Goal: Task Accomplishment & Management: Manage account settings

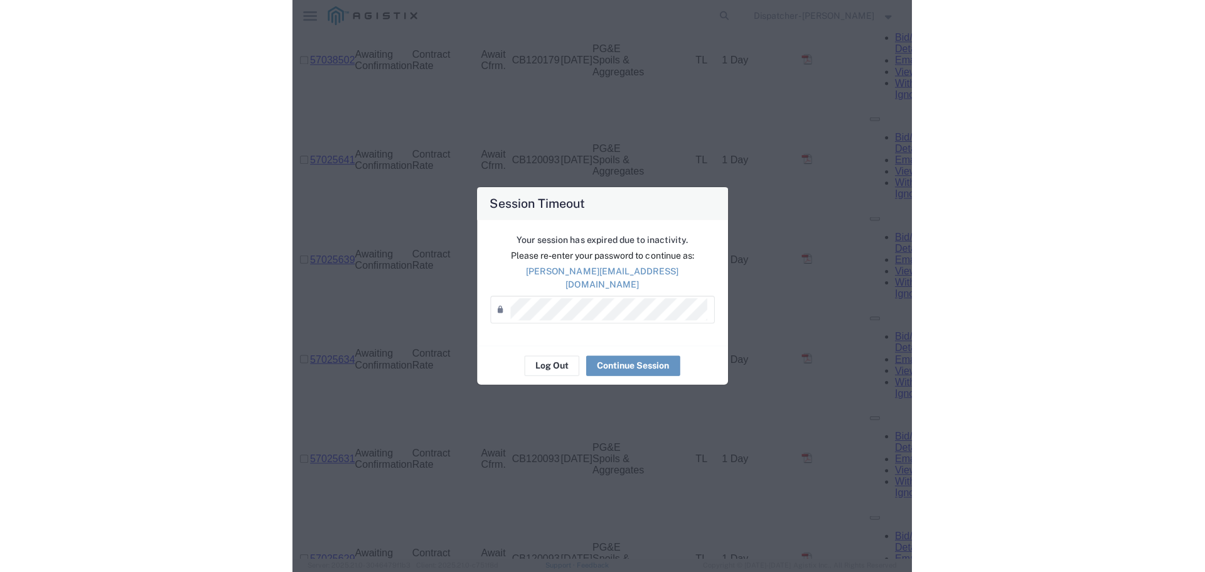
scroll to position [1658, 0]
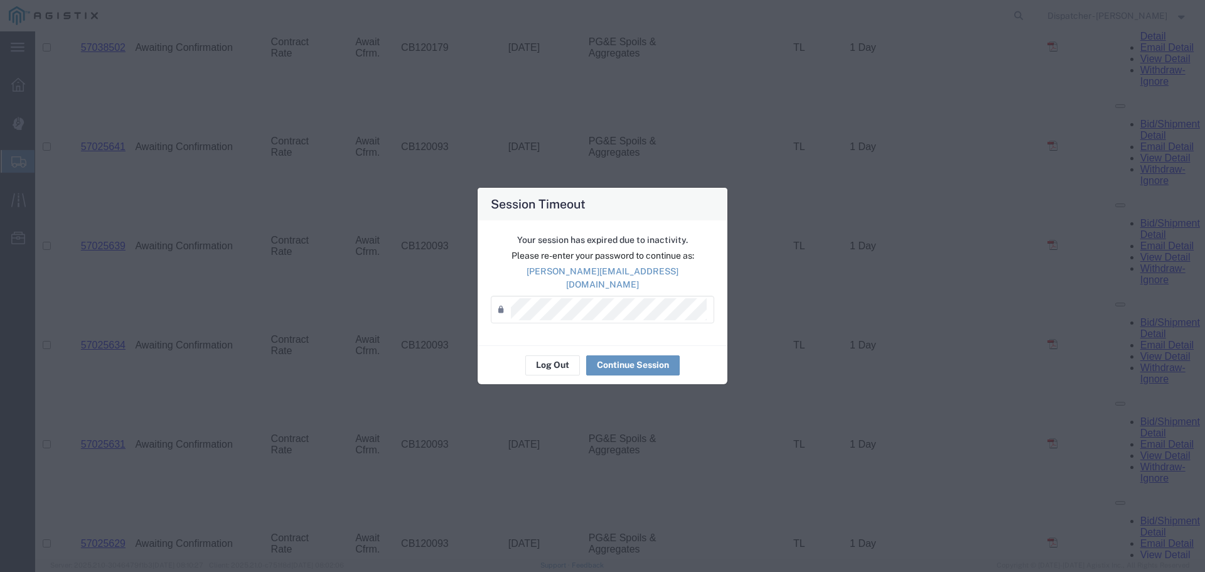
click at [580, 355] on div "Log Out Continue Session" at bounding box center [602, 365] width 250 height 40
click at [563, 361] on button "Log Out" at bounding box center [552, 365] width 55 height 20
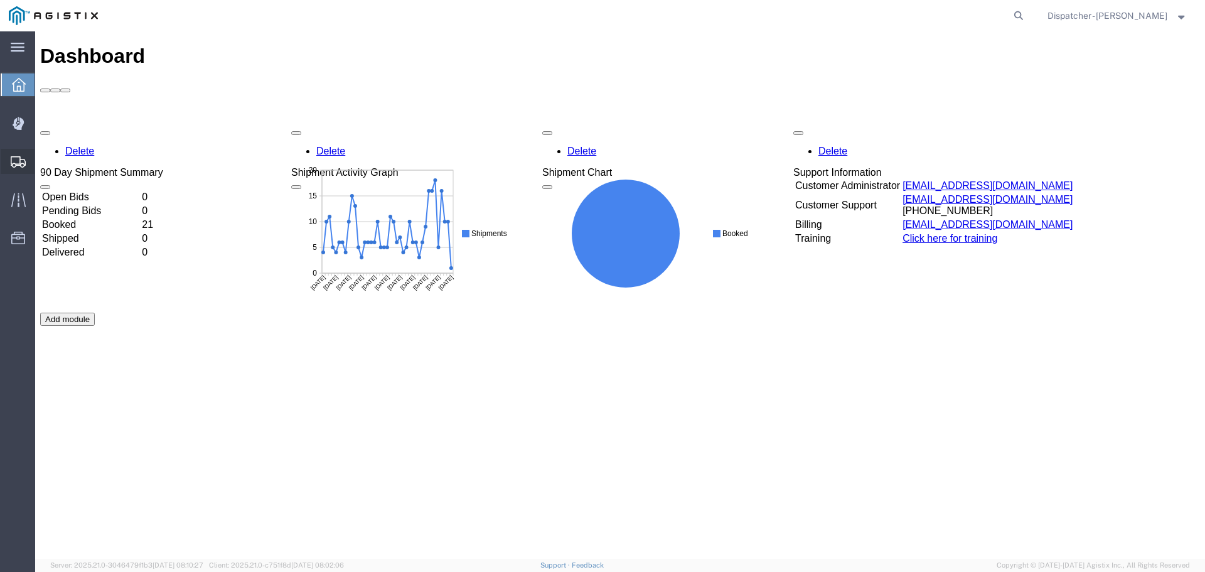
click at [43, 157] on span "Shipments" at bounding box center [39, 161] width 9 height 25
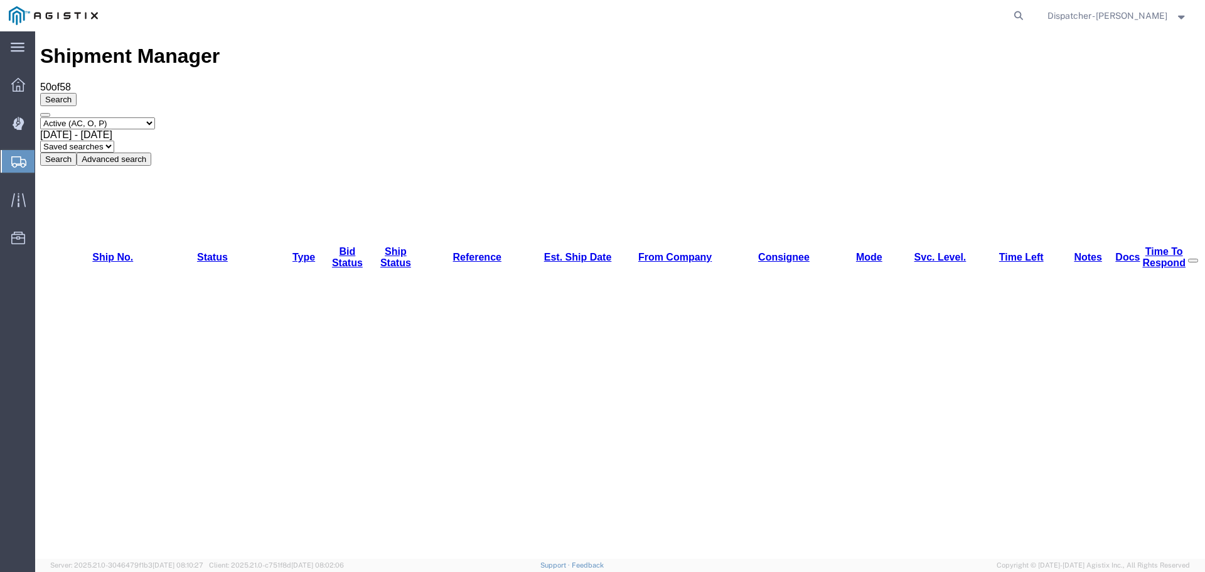
click at [112, 129] on span "[DATE] - [DATE]" at bounding box center [76, 134] width 72 height 11
click at [449, 117] on div "Select status Active (AC, O, P) All Approved Awaiting Confirmation (AC) Booked …" at bounding box center [619, 141] width 1159 height 48
click at [77, 152] on button "Search" at bounding box center [58, 158] width 36 height 13
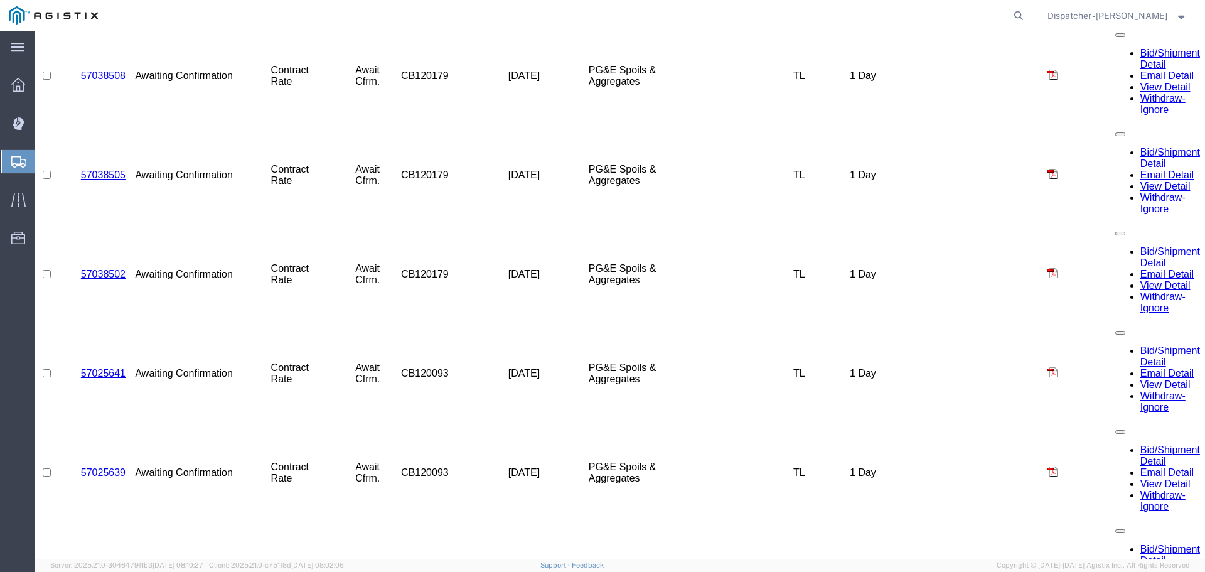
scroll to position [1668, 0]
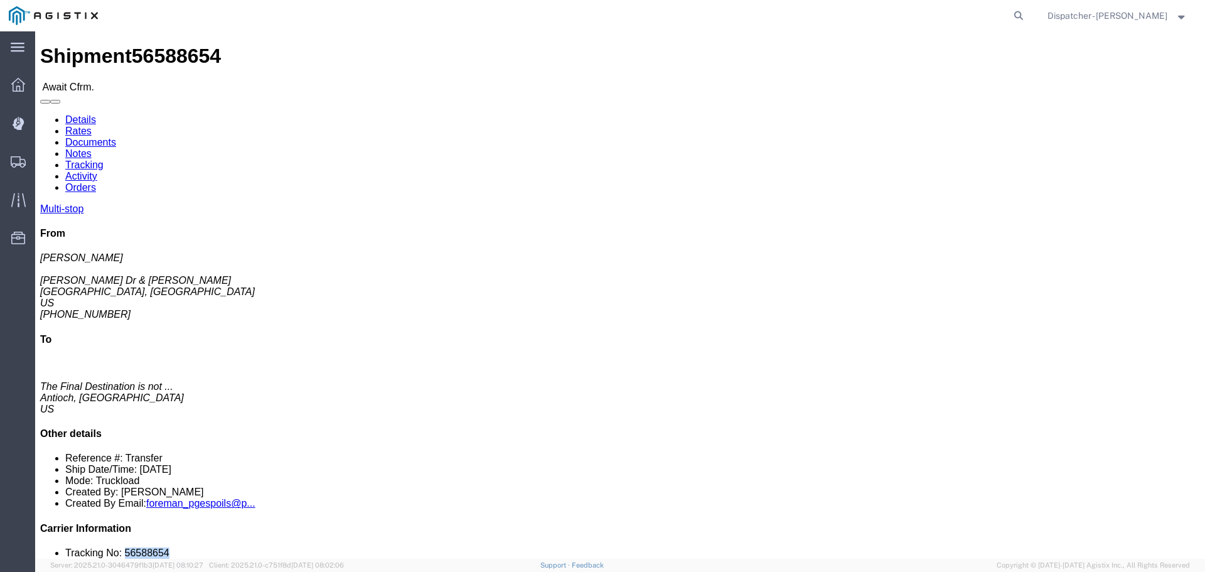
drag, startPoint x: 1024, startPoint y: 378, endPoint x: 987, endPoint y: 381, distance: 37.1
click li "Tracking No: 56588654"
copy li "56588654"
click link "Tracking"
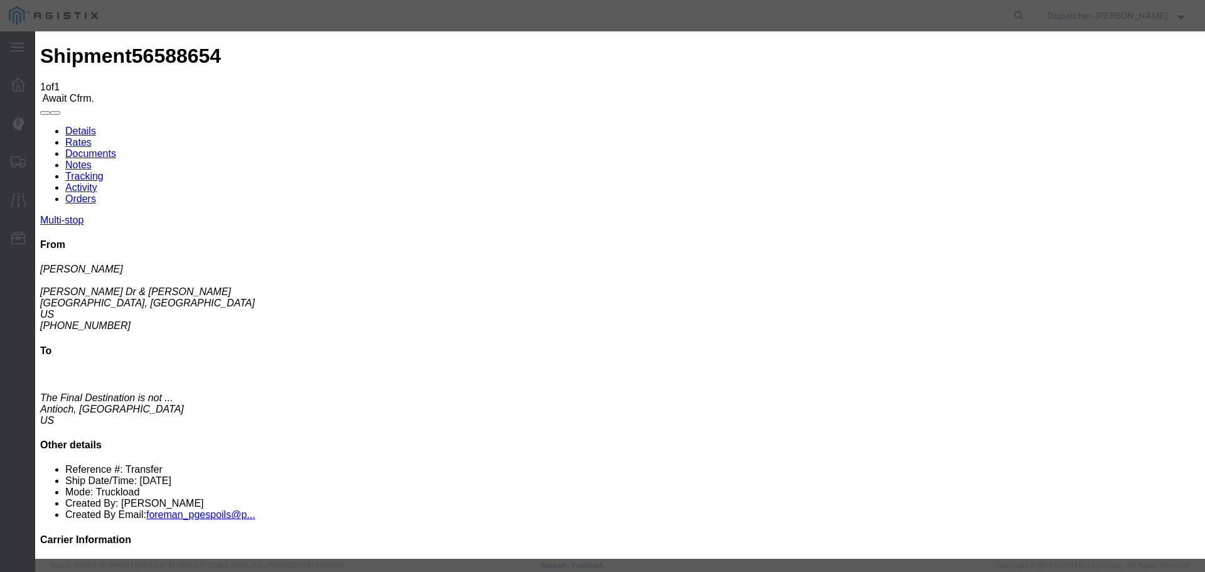
type input "[DATE]"
type input "10:00 AM"
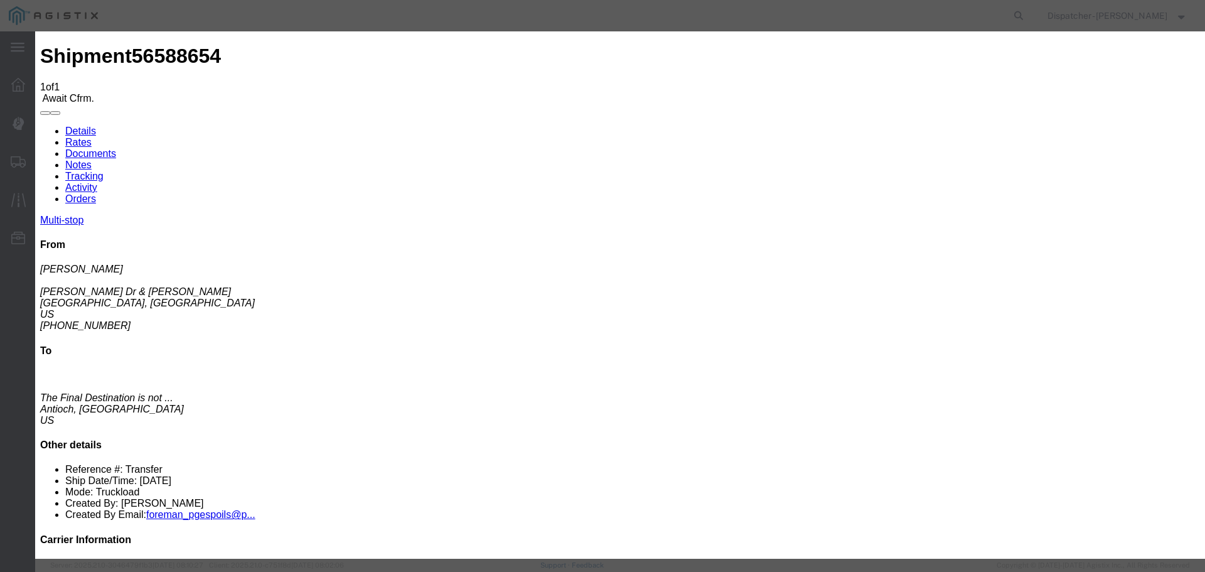
type input "[DATE]"
type input "8:00 AM"
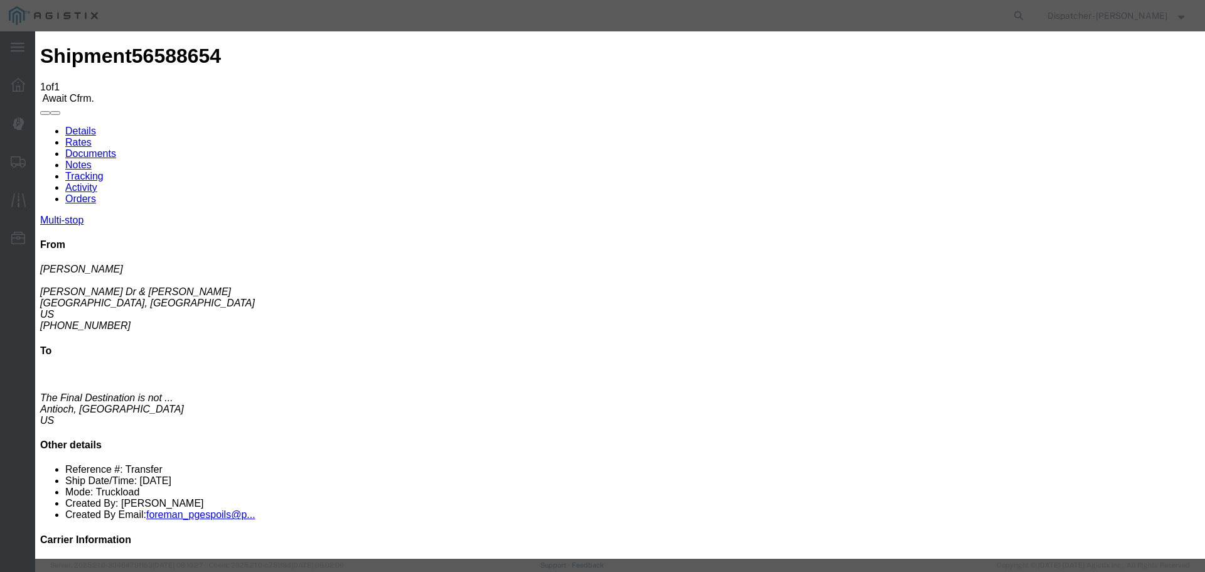
select select "{"pickupDeliveryInfoId": "122468309","pickupOrDelivery": "P","stopNum": "1","lo…"
select select "CA"
type input "[GEOGRAPHIC_DATA]"
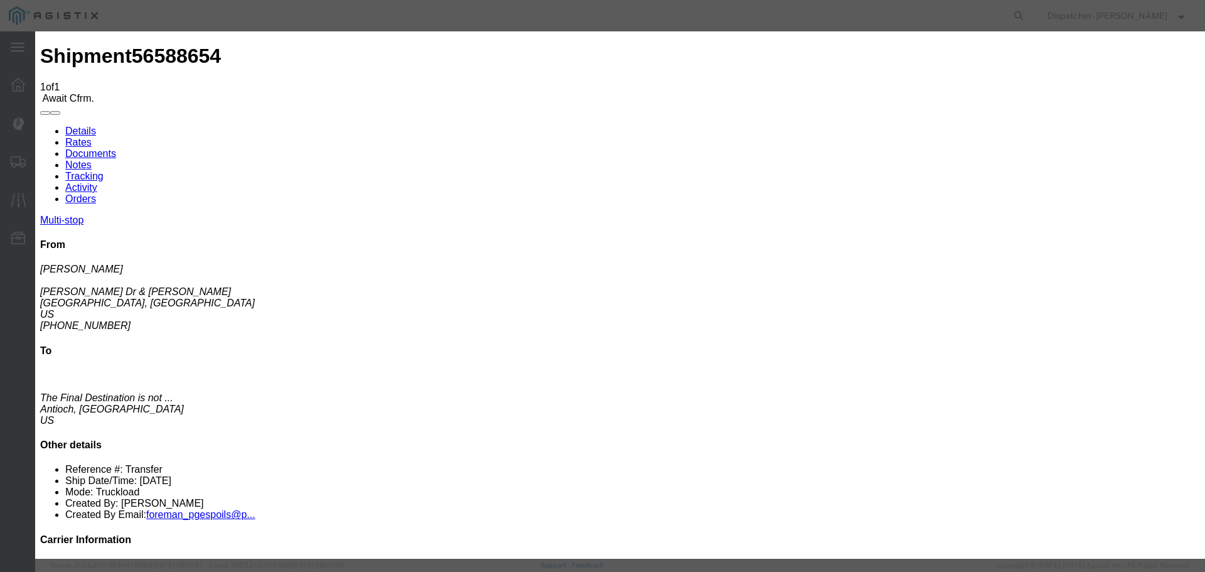
select select "ARVPULOC"
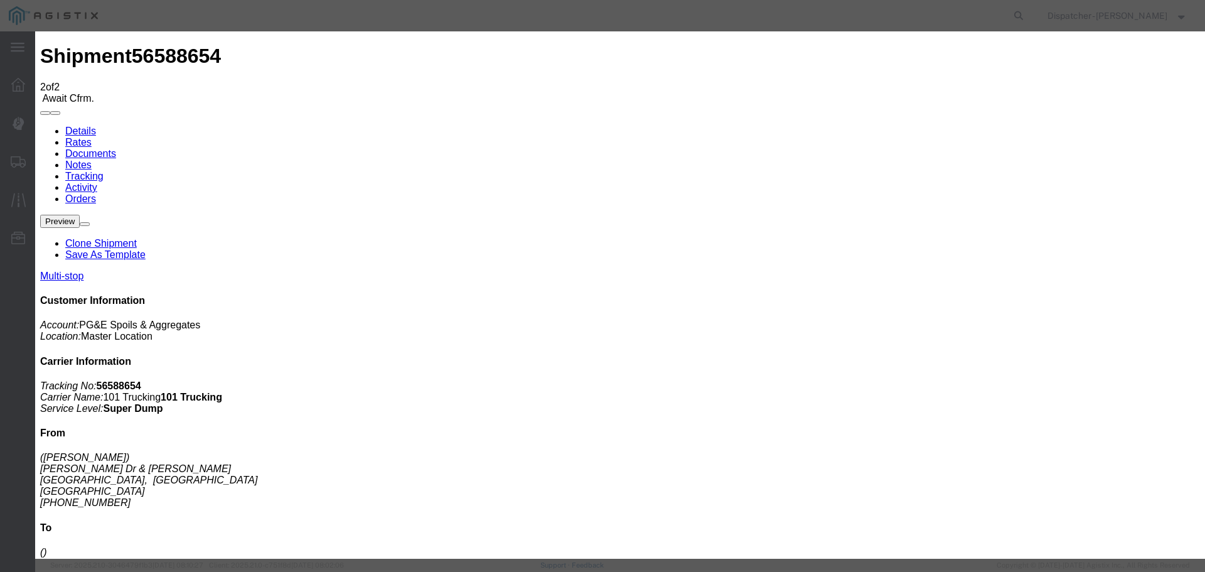
type input "[DATE]"
type input "10:00 AM"
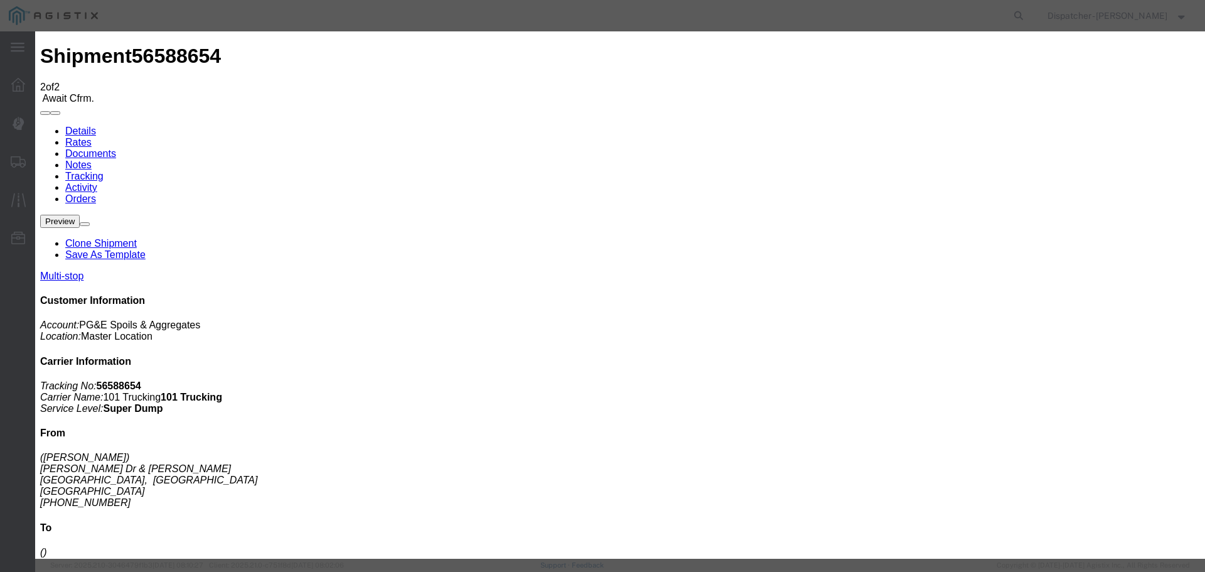
type input "[DATE]"
type input "12:40 PM"
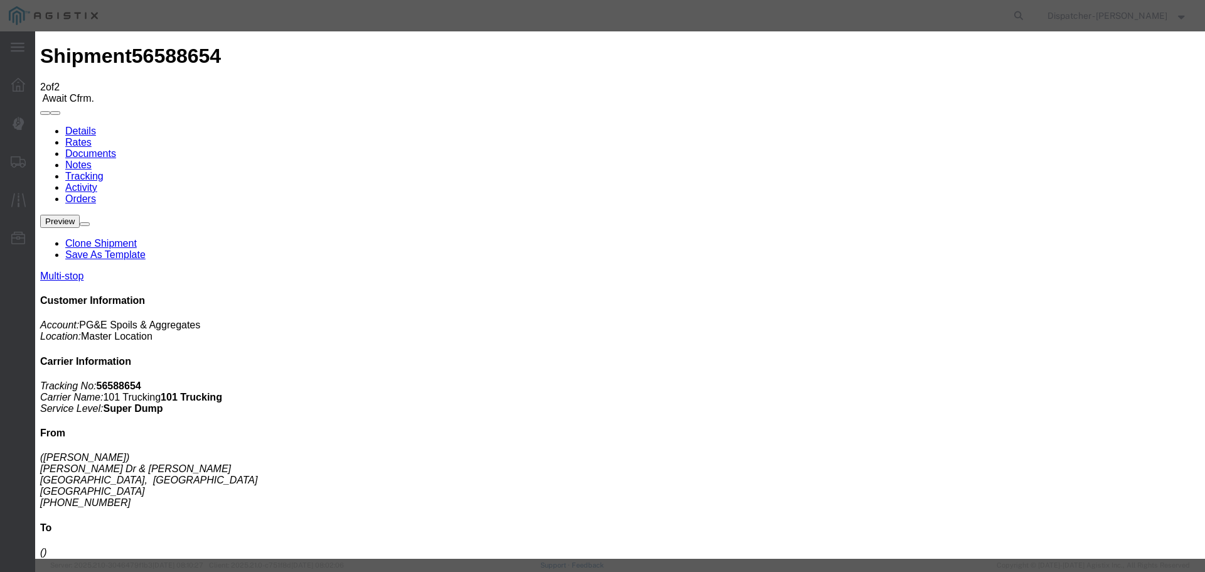
select select "{"pickupDeliveryInfoId": "122468309","pickupOrDelivery": "P","stopNum": "1","lo…"
select select "CA"
type input "[GEOGRAPHIC_DATA]"
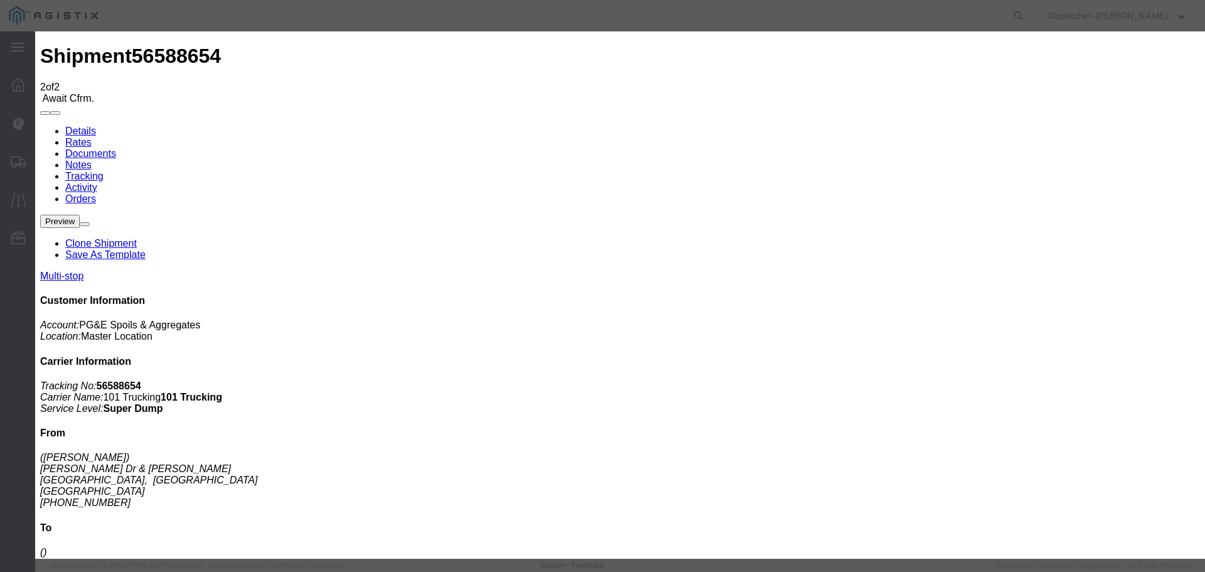
select select "DPTPULOC"
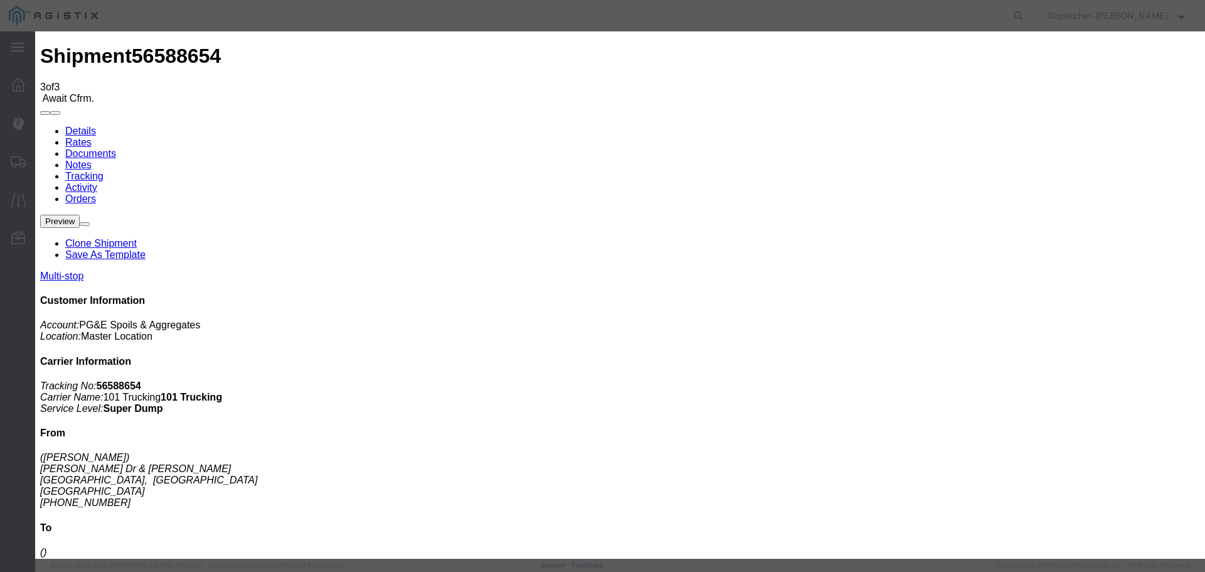
type input "[DATE]"
type input "10:00 AM"
drag, startPoint x: 415, startPoint y: 166, endPoint x: 398, endPoint y: 174, distance: 19.4
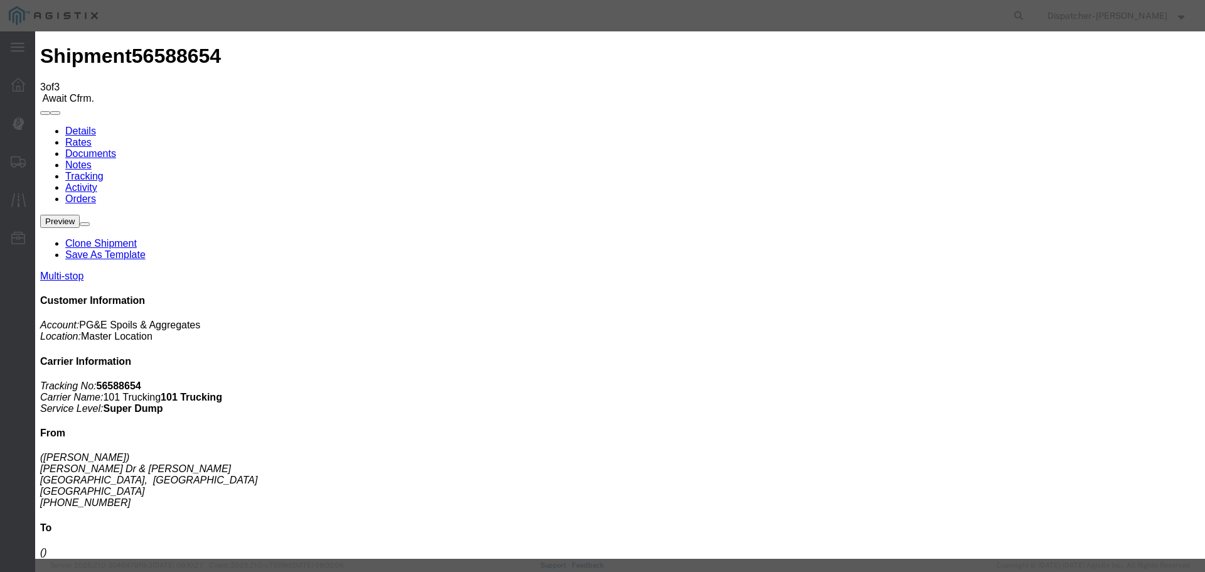
type input "[DATE]"
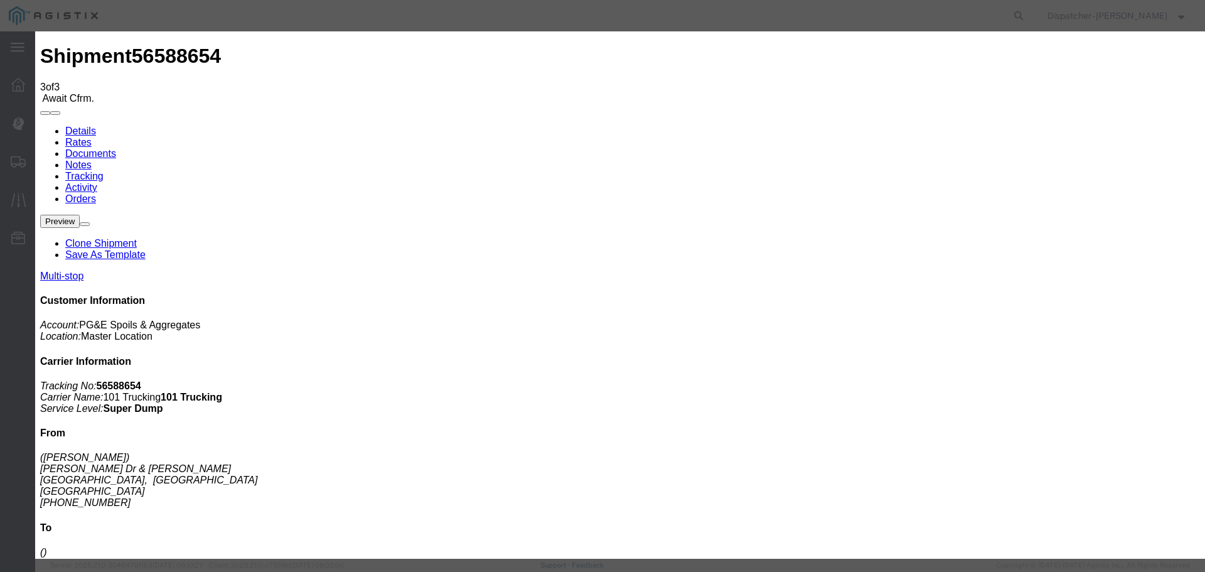
type input "2:20 PM"
select select "{"pickupDeliveryInfoId": "122468310","pickupOrDelivery": "D","stopNum": "2","lo…"
select select "CA"
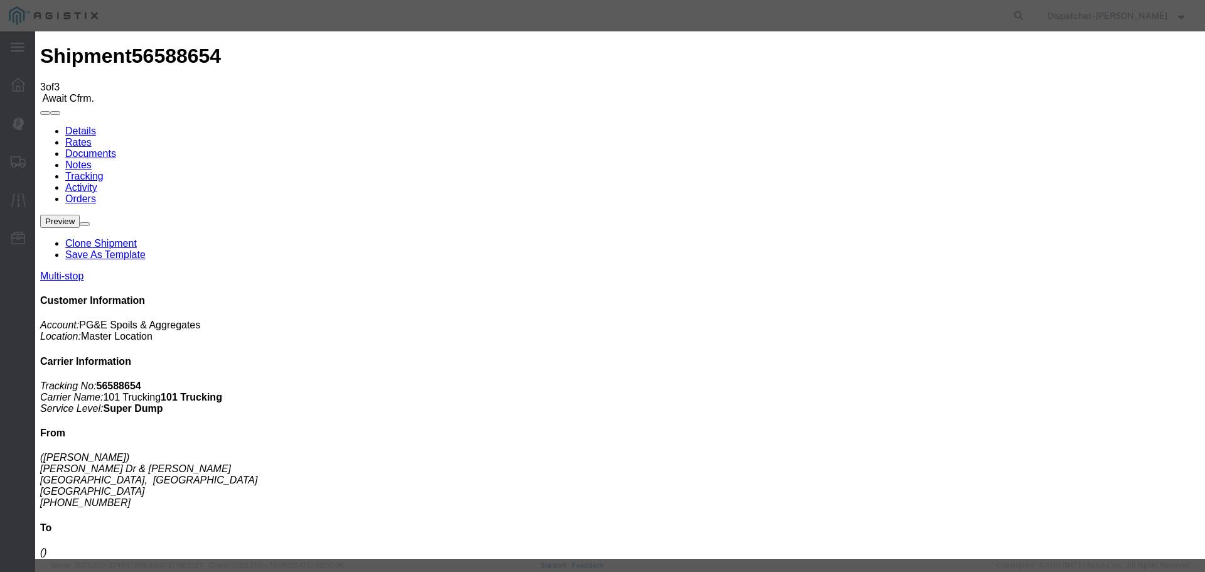
type input "Antioch"
select select "ARVDLVLOC"
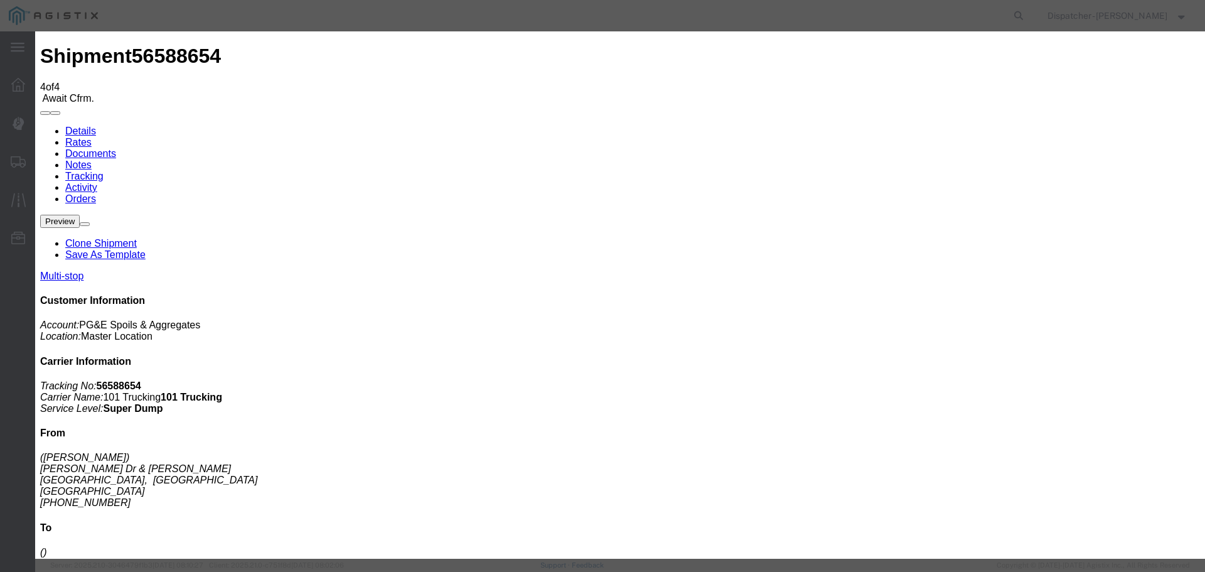
type input "[DATE]"
type input "10:00 AM"
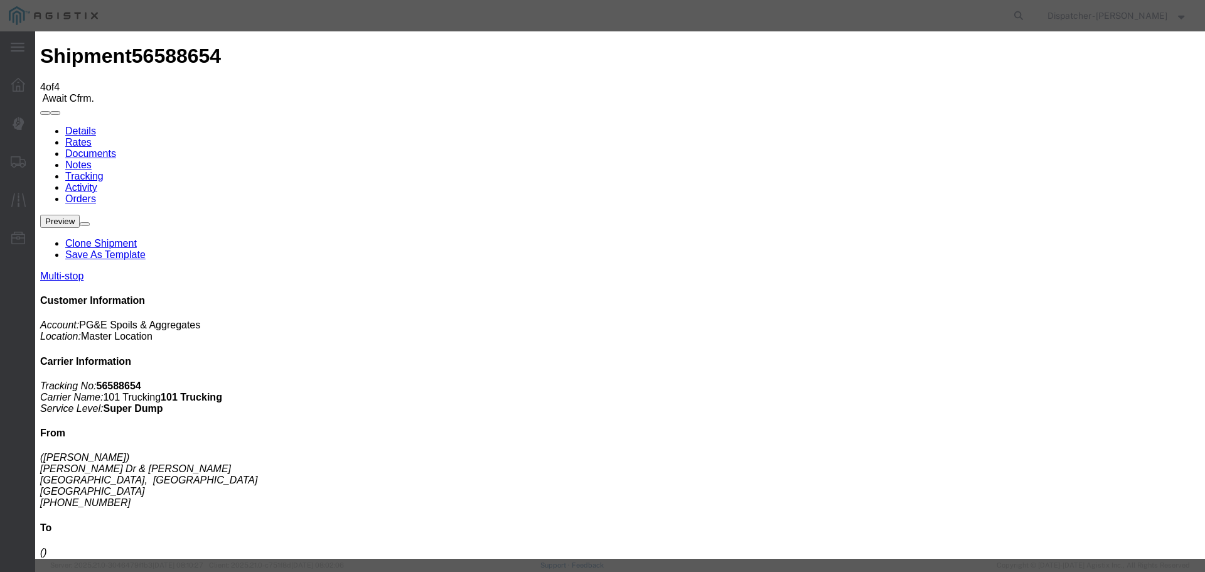
type input "[DATE]"
type input "2:55 PM"
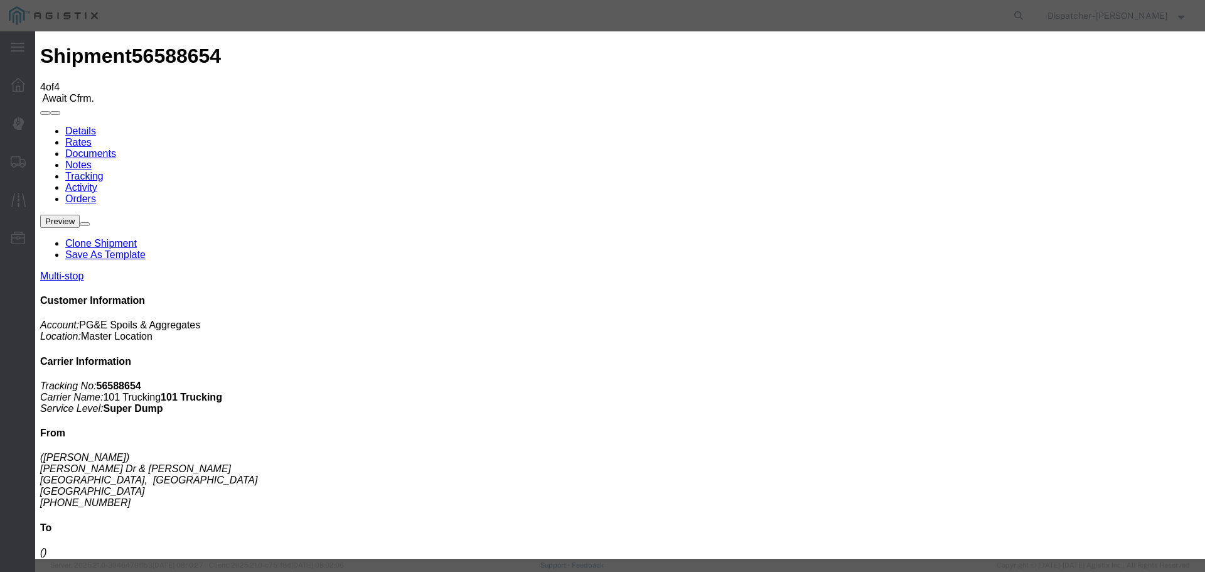
select select "{"pickupDeliveryInfoId": "122468310","pickupOrDelivery": "D","stopNum": "2","lo…"
select select "CA"
type input "Antioch"
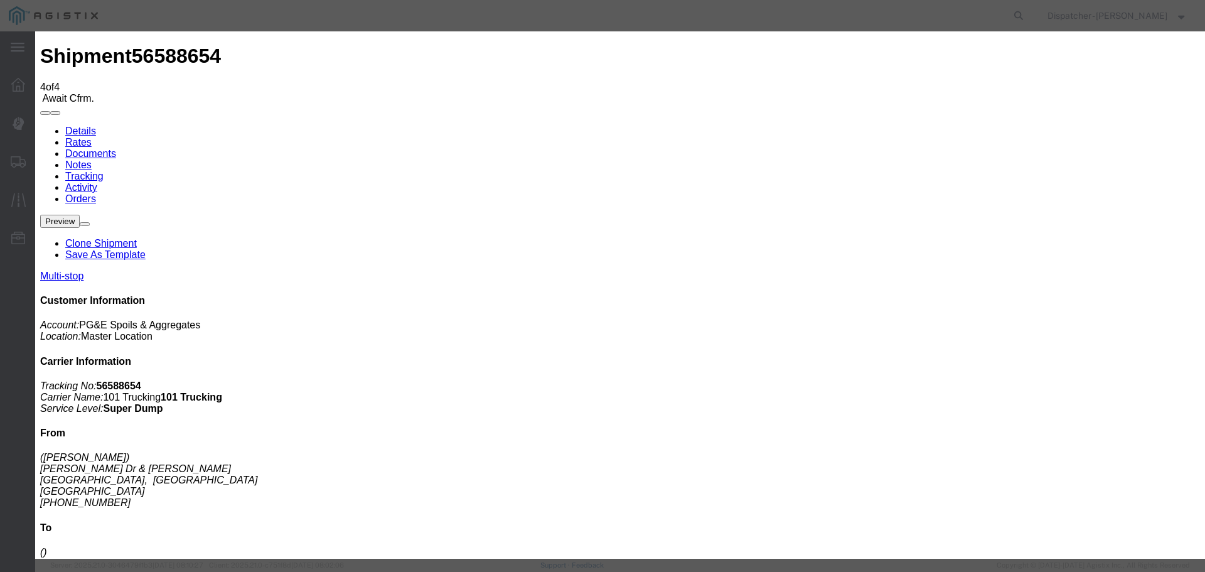
select select "DELIVRED"
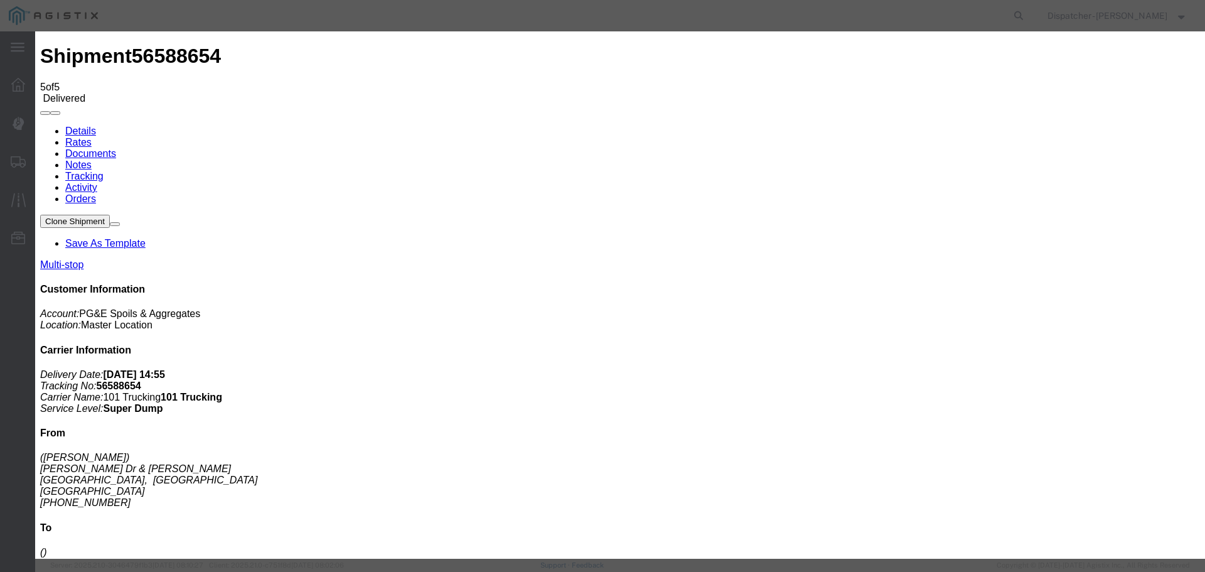
type input "[DATE]"
type input "10:00 AM"
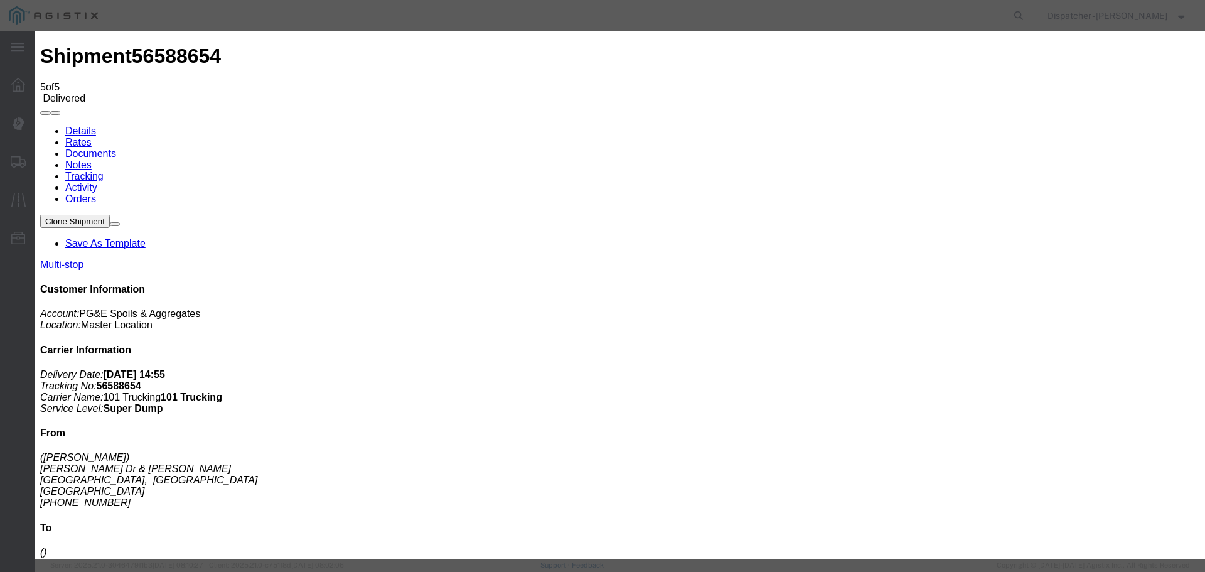
type input "[DATE]"
type input "4:40 PM"
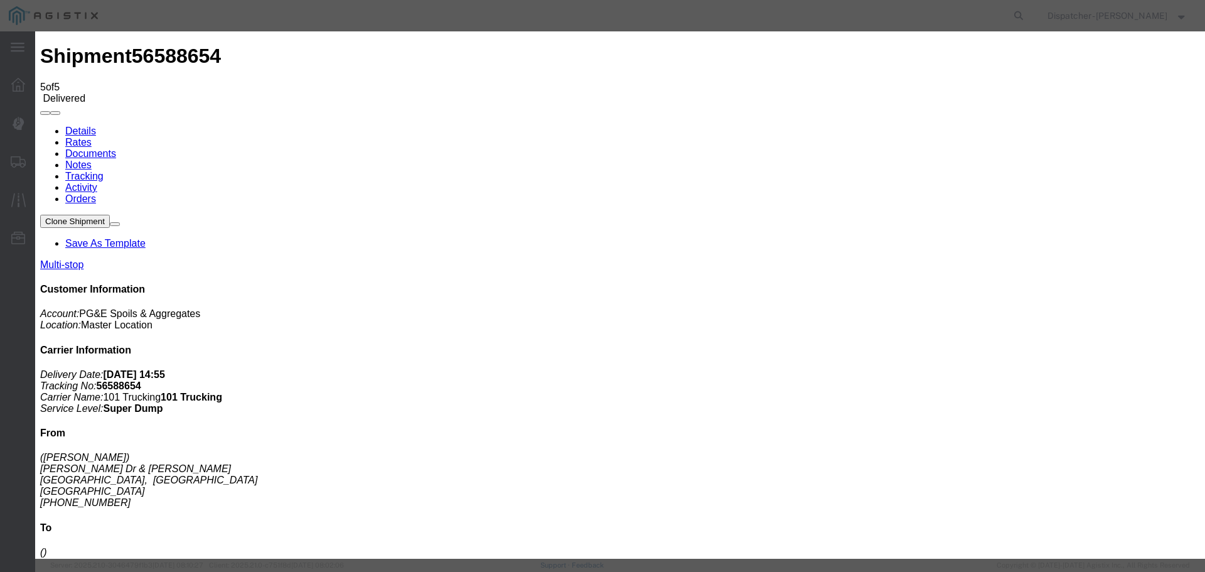
select select "{"pickupDeliveryInfoId": "122468309","pickupOrDelivery": "P","stopNum": "1","lo…"
select select "CA"
type input "[GEOGRAPHIC_DATA]"
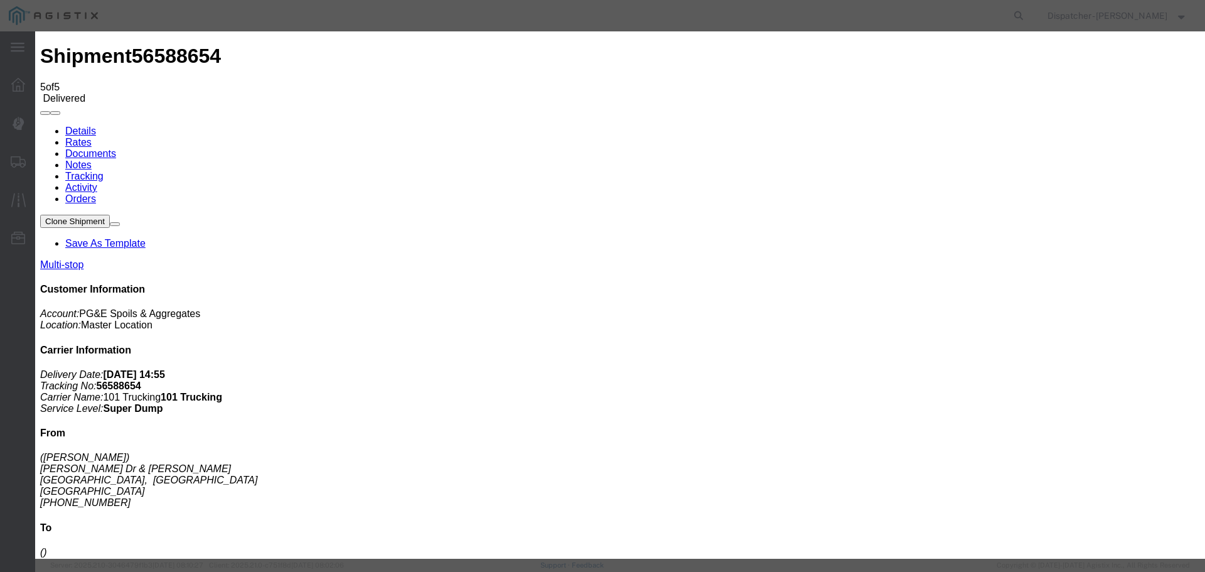
select select "ARVPULOC"
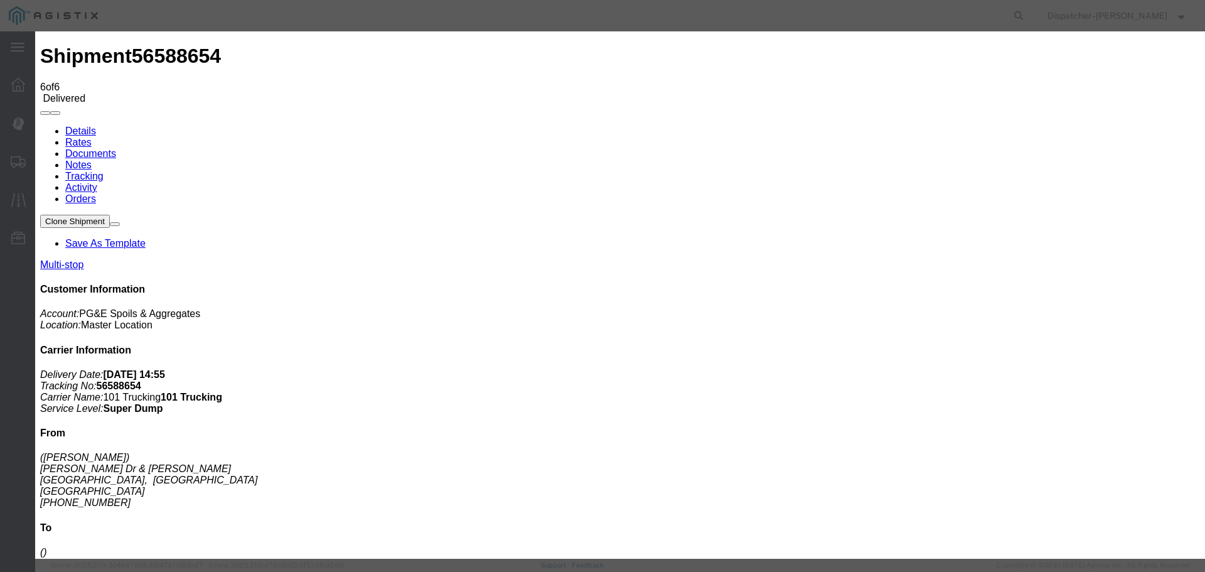
type input "[DATE]"
type input "10:00 AM"
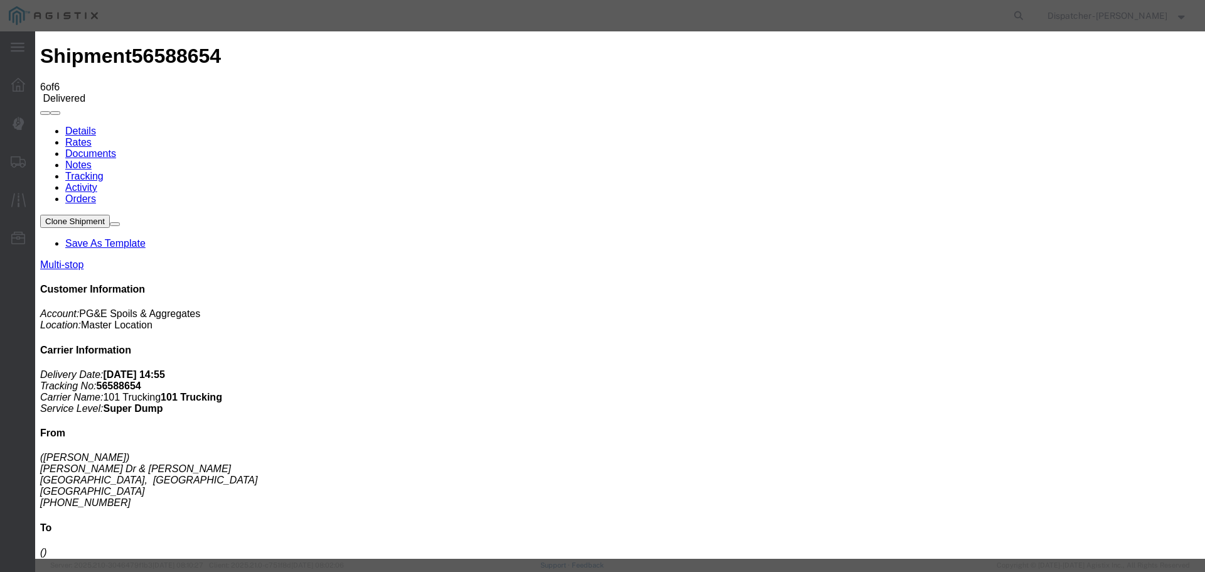
type input "[DATE]"
type input "4:40 PM"
drag, startPoint x: 816, startPoint y: 156, endPoint x: 820, endPoint y: 167, distance: 11.9
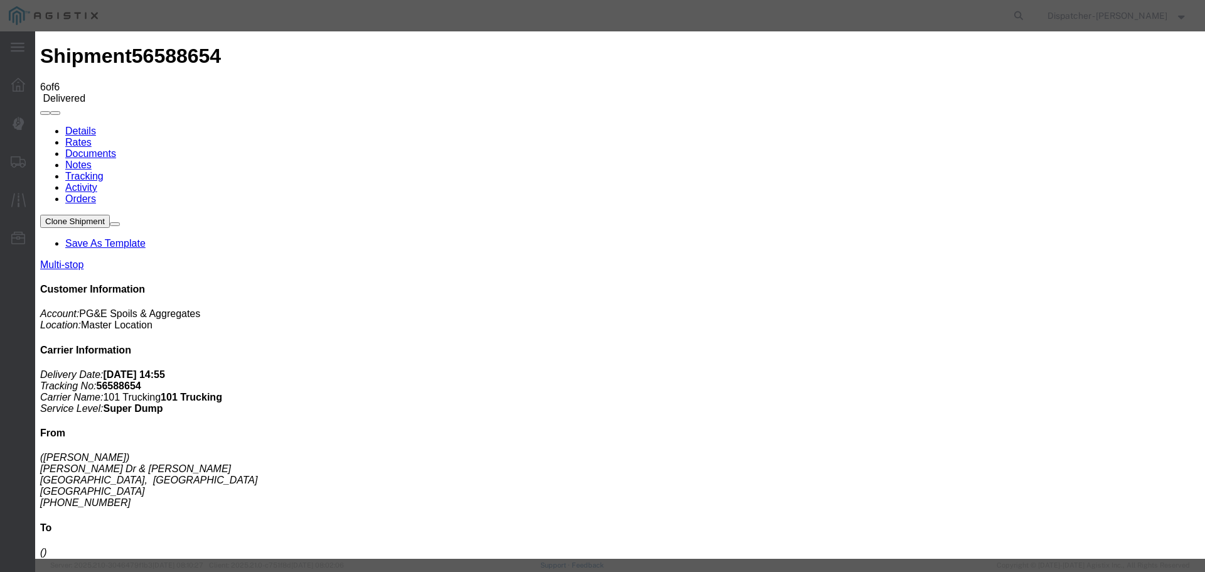
select select "{"pickupDeliveryInfoId": "122468309","pickupOrDelivery": "P","stopNum": "1","lo…"
select select "CA"
type input "[GEOGRAPHIC_DATA]"
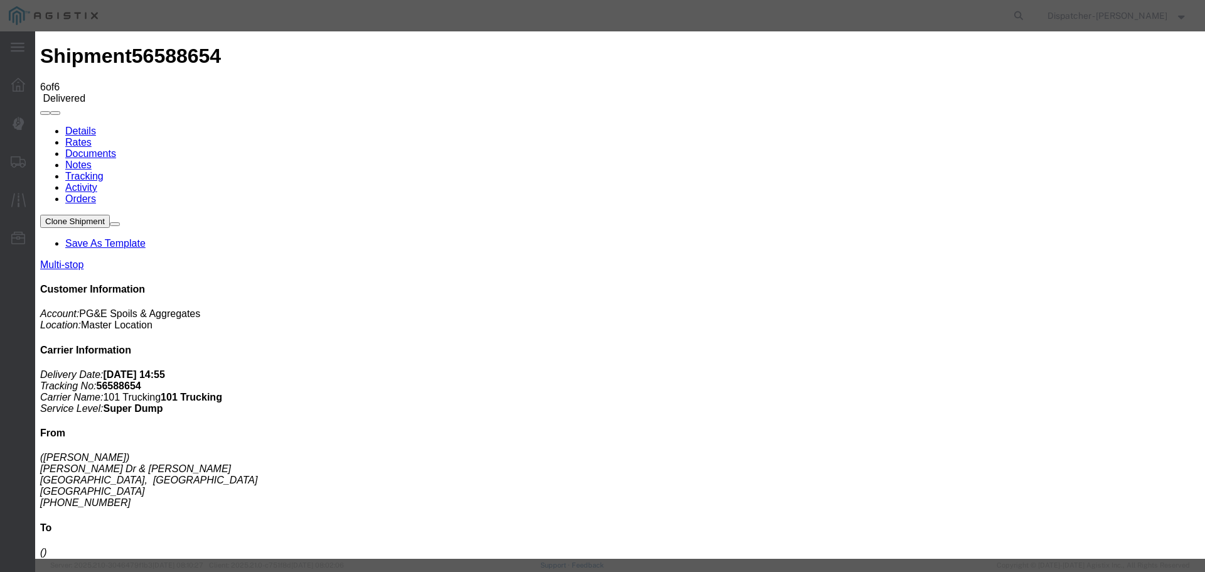
select select "BREAKSTART"
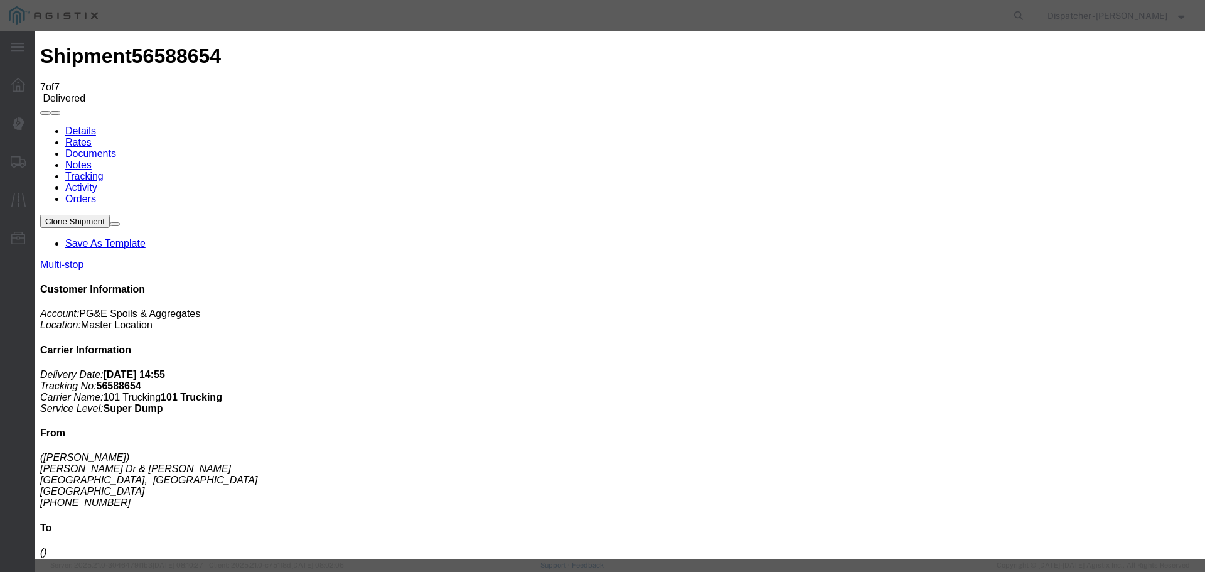
type input "[DATE]"
type input "10:00 AM"
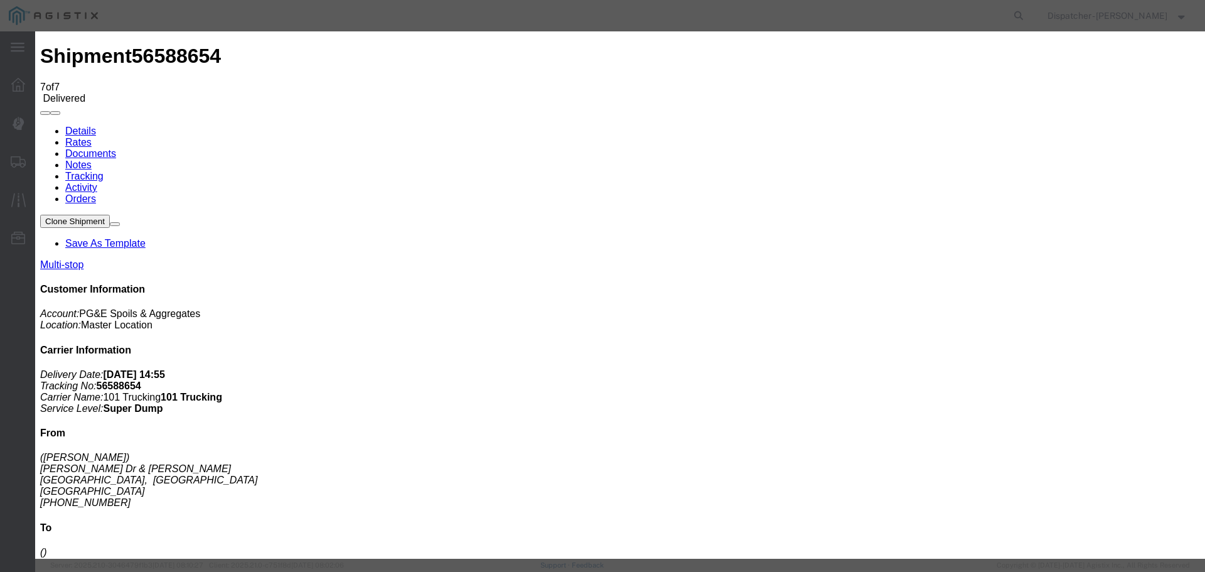
type input "[DATE]"
type input "5:10 PM"
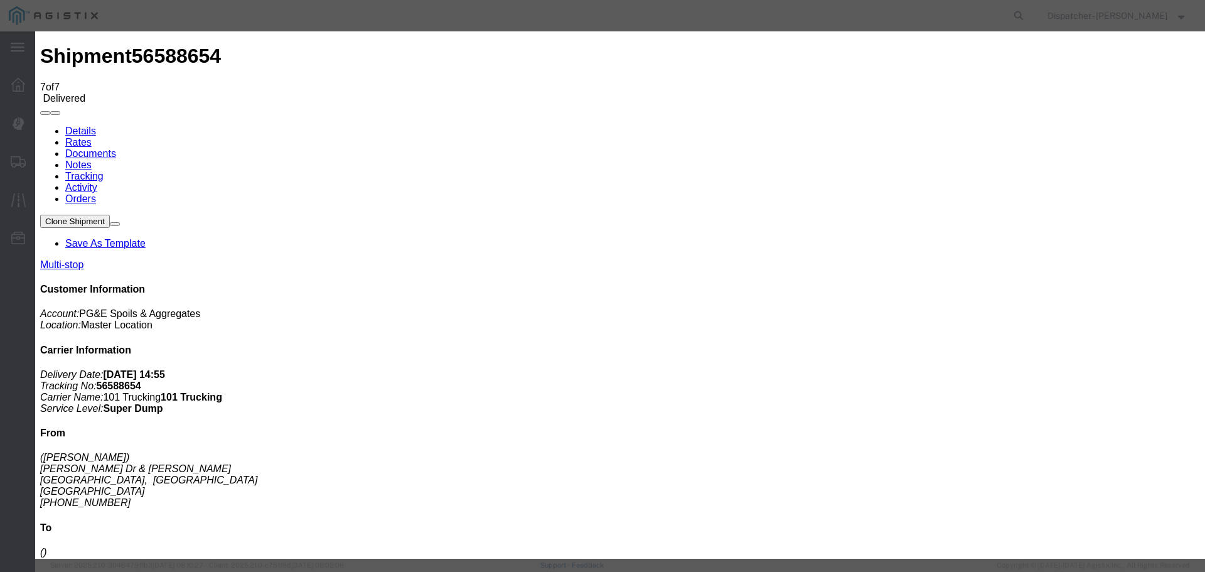
select select "{"pickupDeliveryInfoId": "122468309","pickupOrDelivery": "P","stopNum": "1","lo…"
select select "CA"
type input "[GEOGRAPHIC_DATA]"
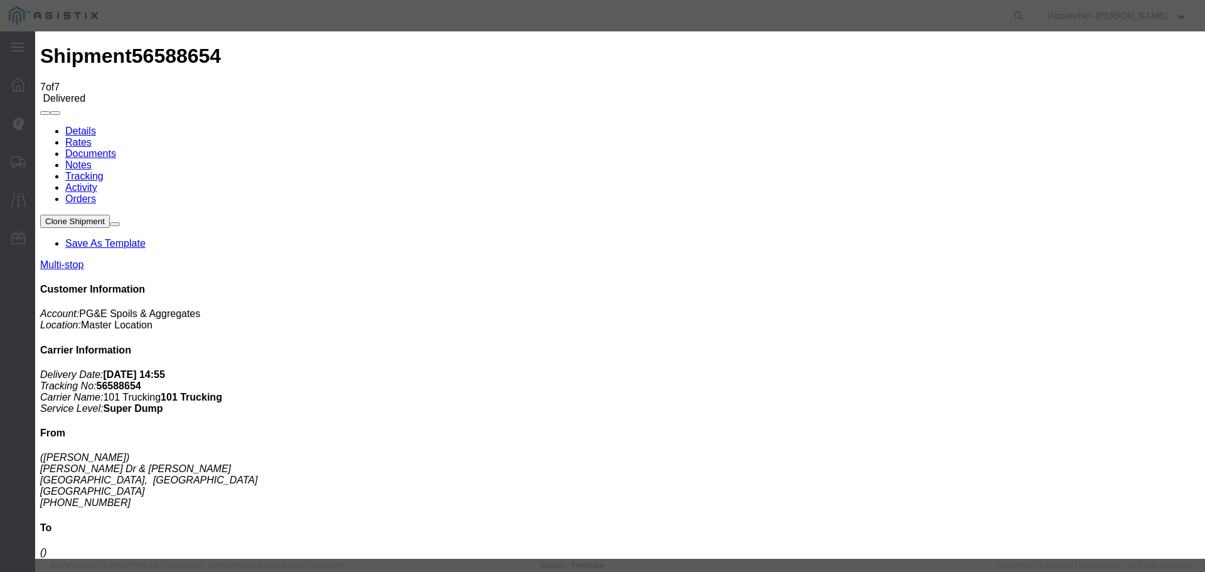
select select "BREAKSTOP"
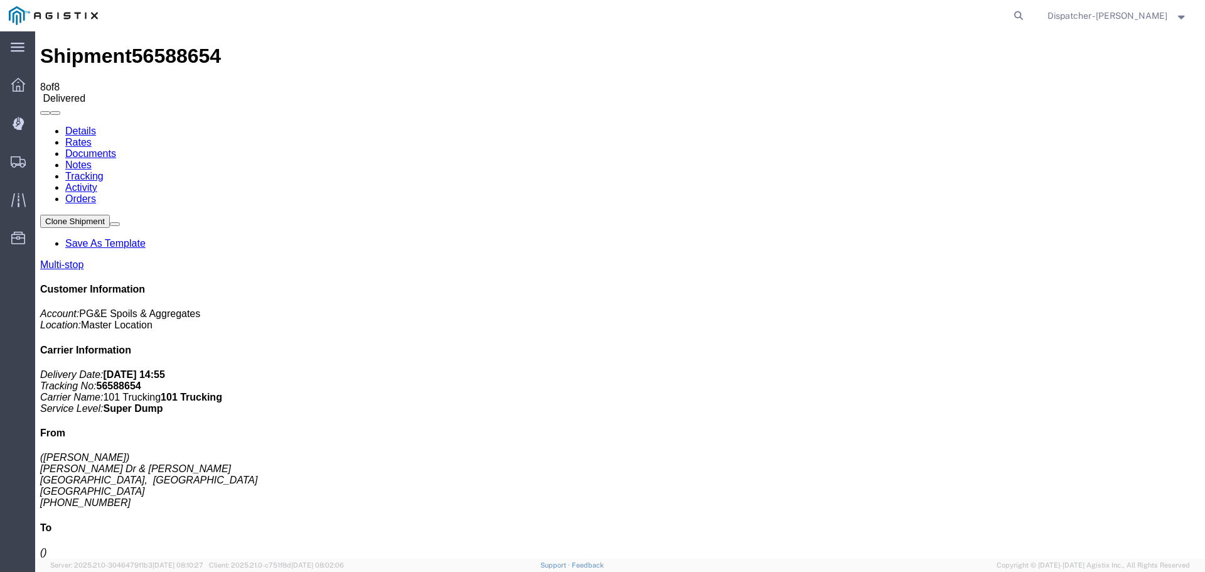
click at [116, 148] on link "Documents" at bounding box center [90, 153] width 51 height 11
click at [83, 125] on link "Details" at bounding box center [80, 130] width 31 height 11
drag, startPoint x: 1025, startPoint y: 187, endPoint x: 988, endPoint y: 193, distance: 37.5
click b "56588654"
copy b "56588654"
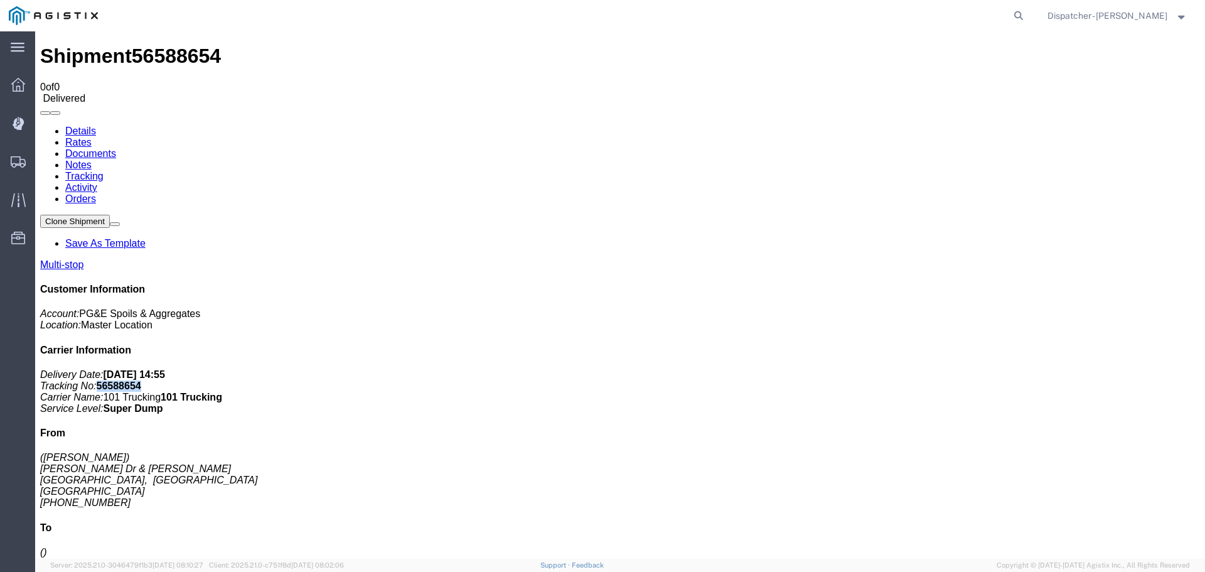
click link "Notes"
click at [116, 148] on link "Documents" at bounding box center [90, 153] width 51 height 11
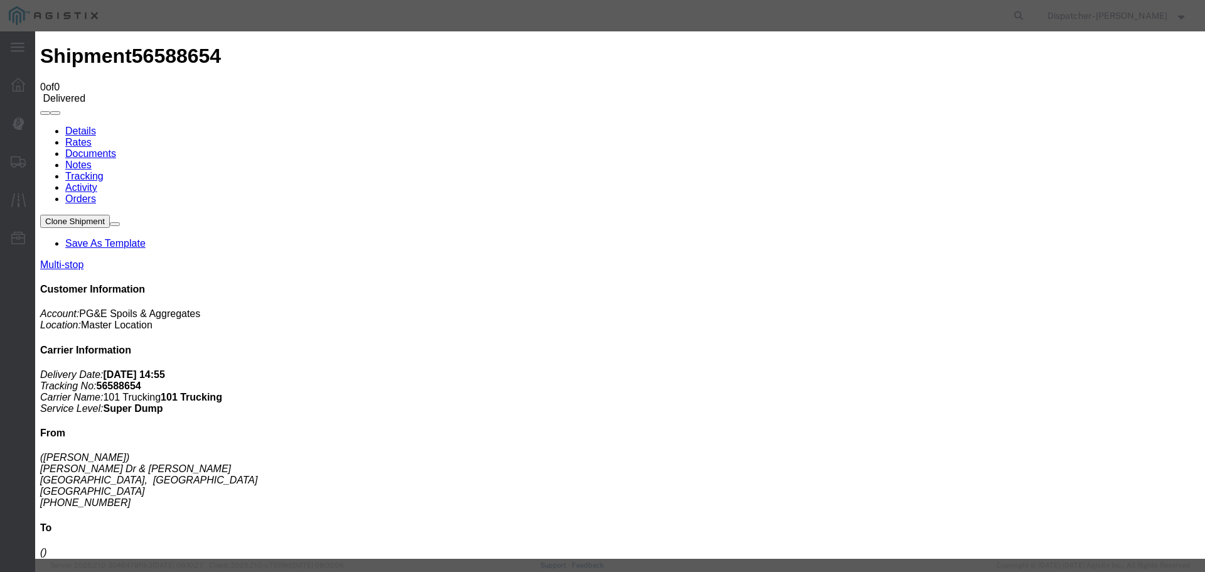
type input "Truck and Scale Tags"
type input "C:\fakepath\Truck and Scale Tags 56588654.pdf"
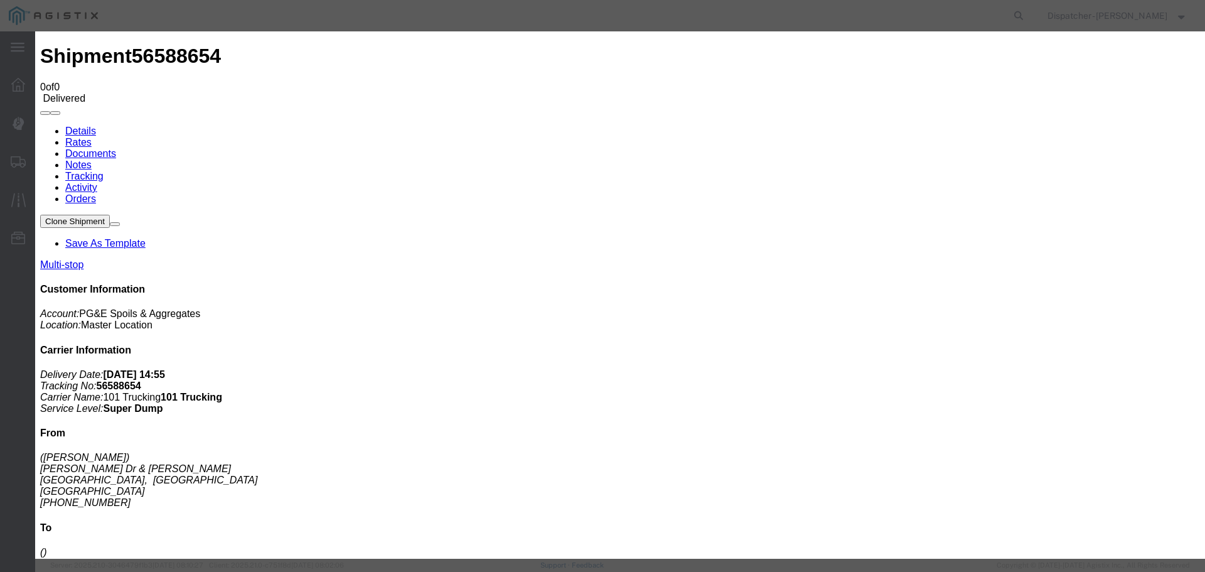
select select
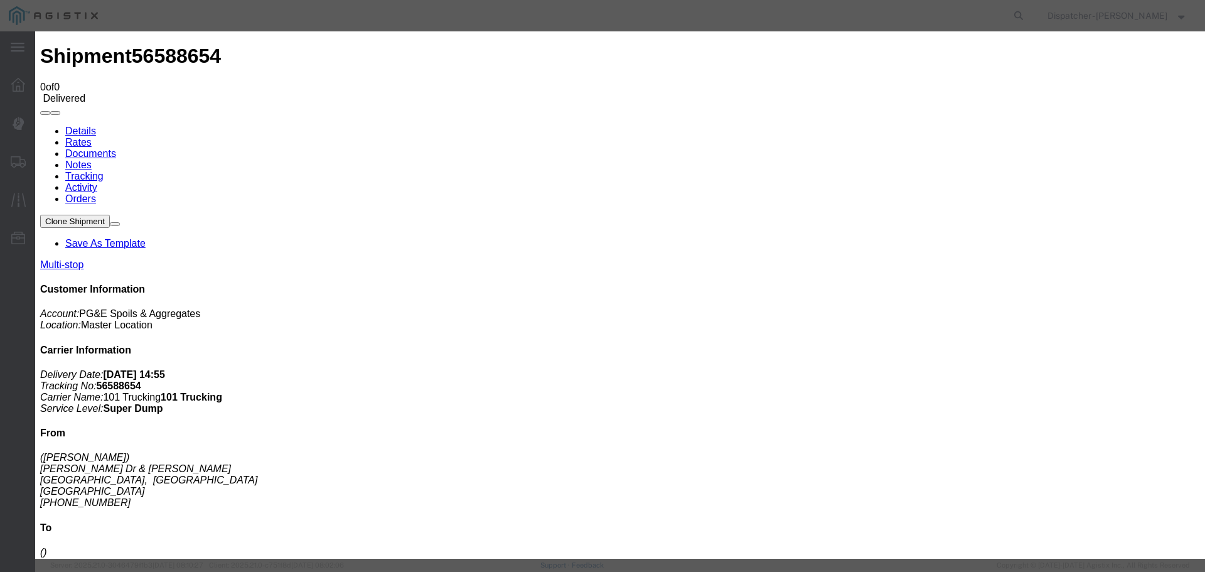
type input "Truck and Scale Tags"
type input "C:\fakepath\Truck and Scale Tags 56588654.pdf"
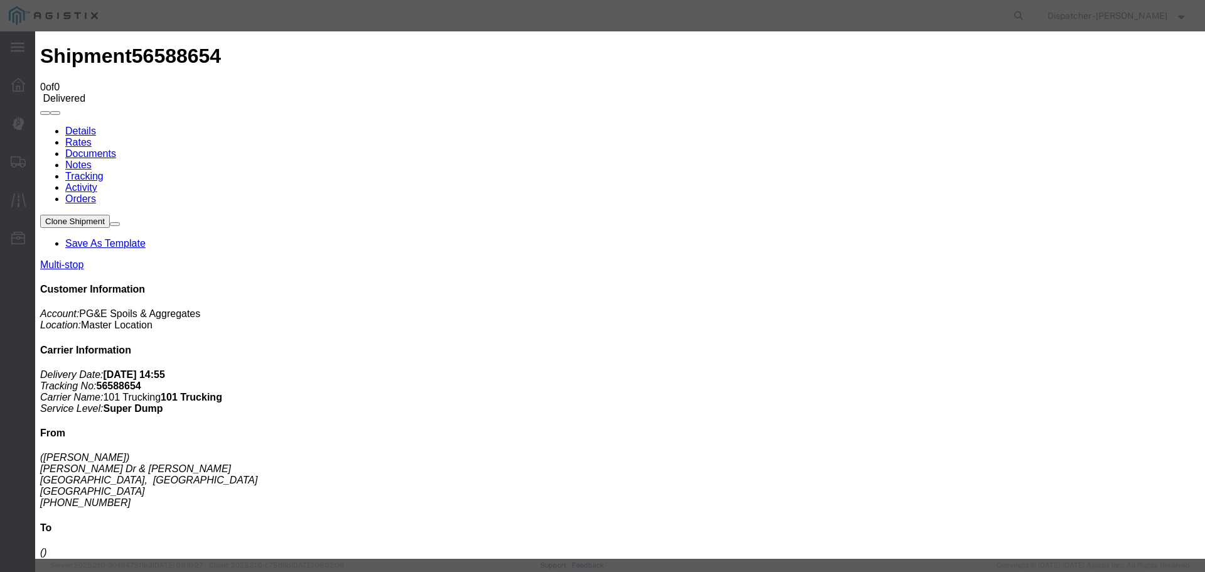
select select
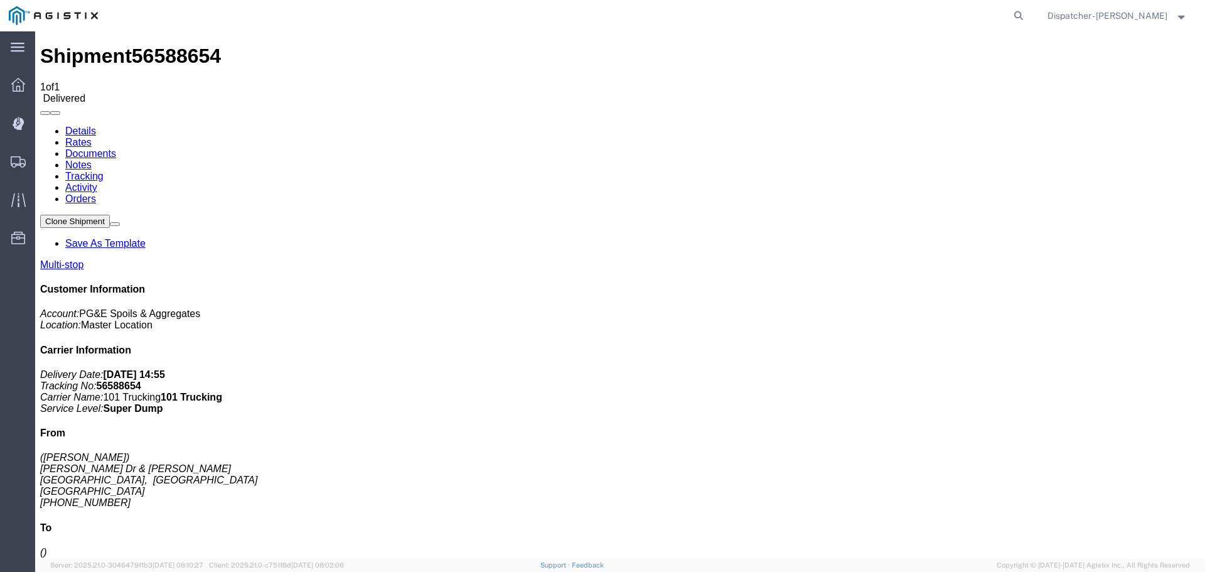
click at [92, 159] on link "Notes" at bounding box center [78, 164] width 26 height 11
click at [43, 158] on span "Shipments" at bounding box center [39, 161] width 9 height 25
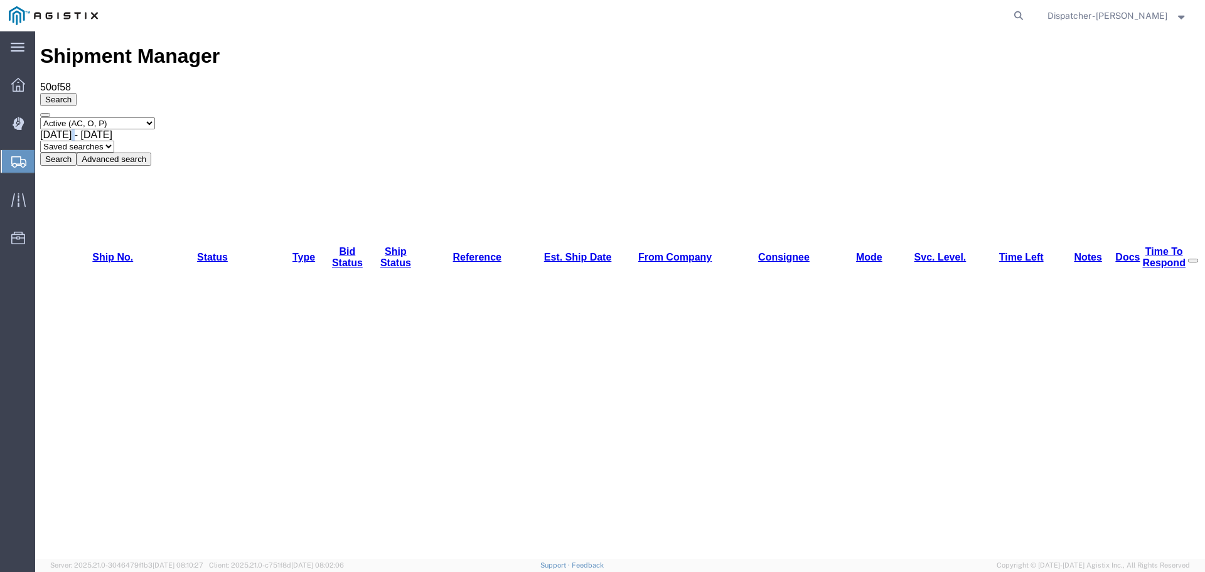
click at [224, 129] on div "[DATE] - [DATE]" at bounding box center [619, 134] width 1159 height 11
click at [77, 152] on button "Search" at bounding box center [58, 158] width 36 height 13
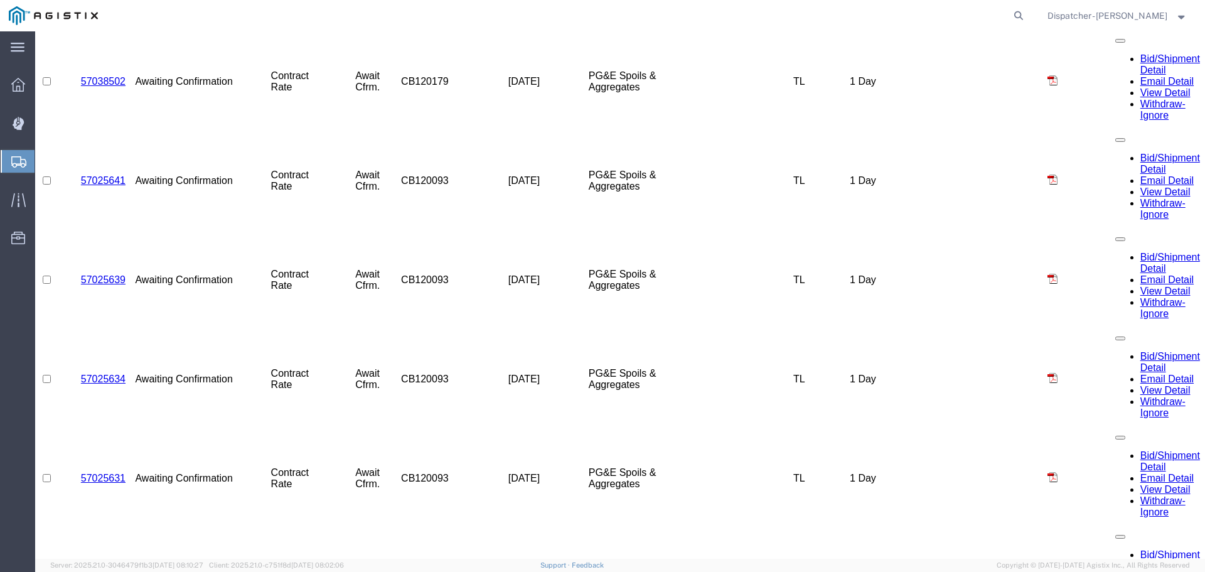
scroll to position [1647, 0]
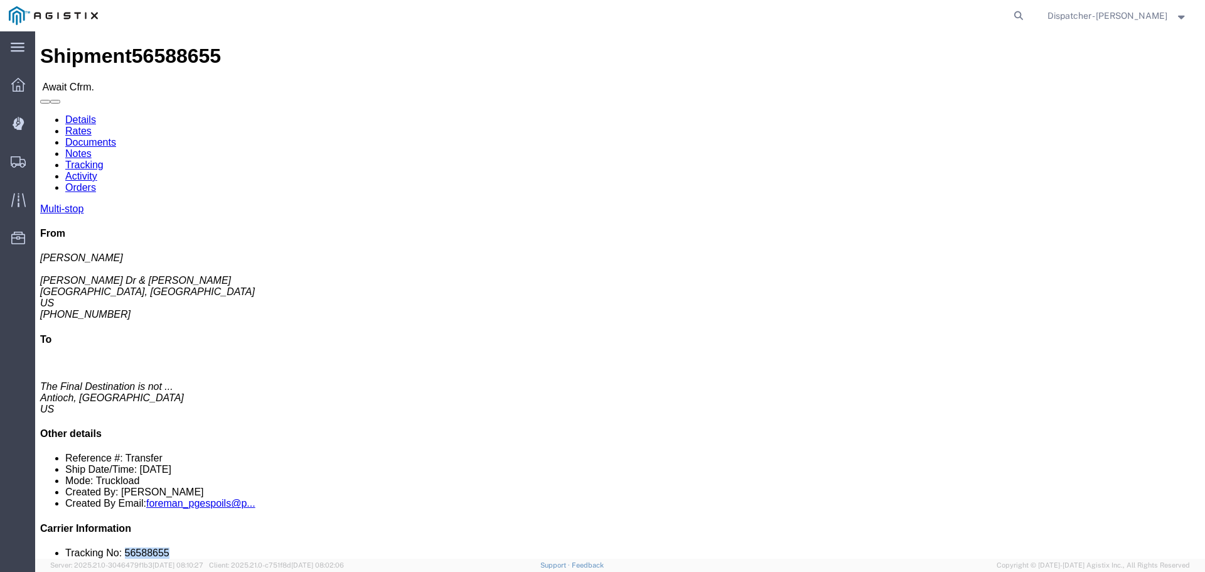
drag, startPoint x: 1042, startPoint y: 380, endPoint x: 984, endPoint y: 380, distance: 57.7
click li "Tracking No: 56588655"
copy li "56588655"
click link "Tracking"
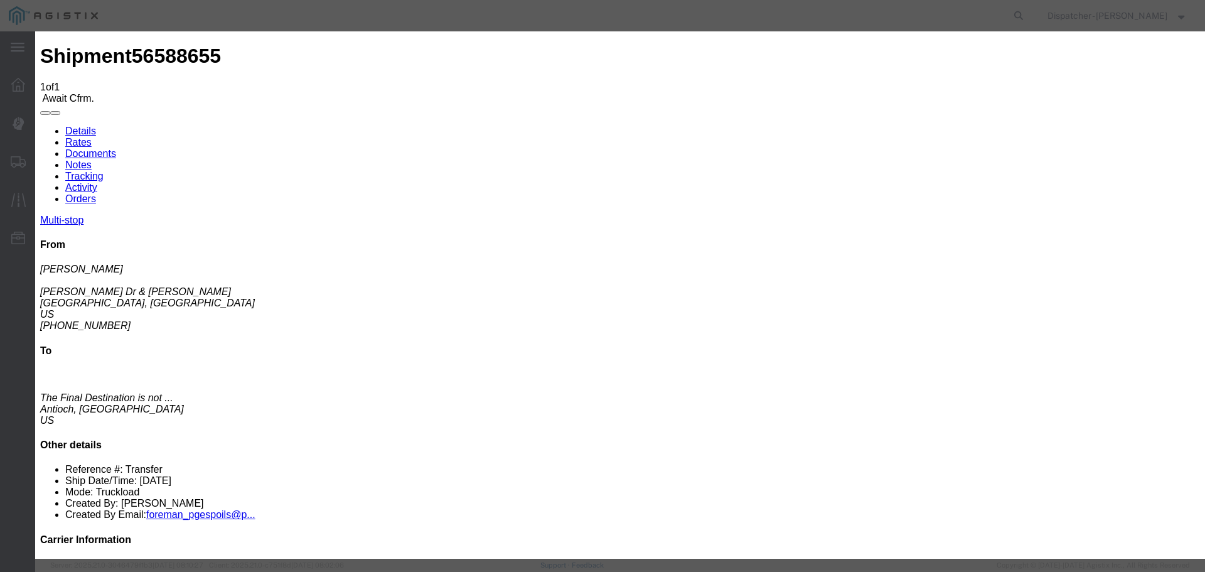
type input "[DATE]"
type input "10:00 AM"
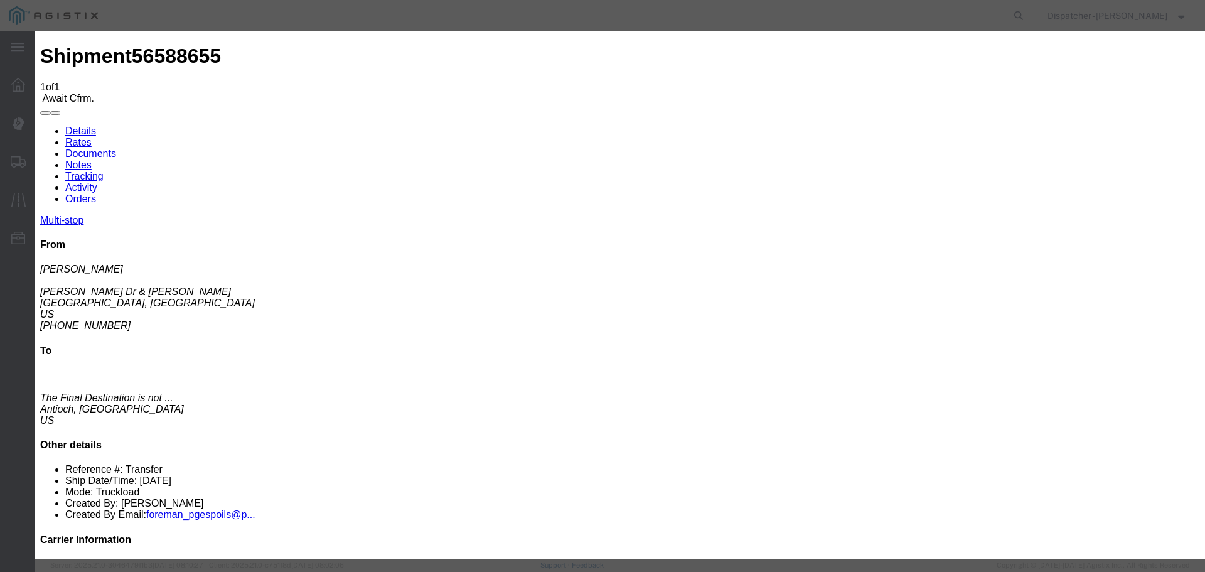
type input "[DATE]"
type input "8:00 AM"
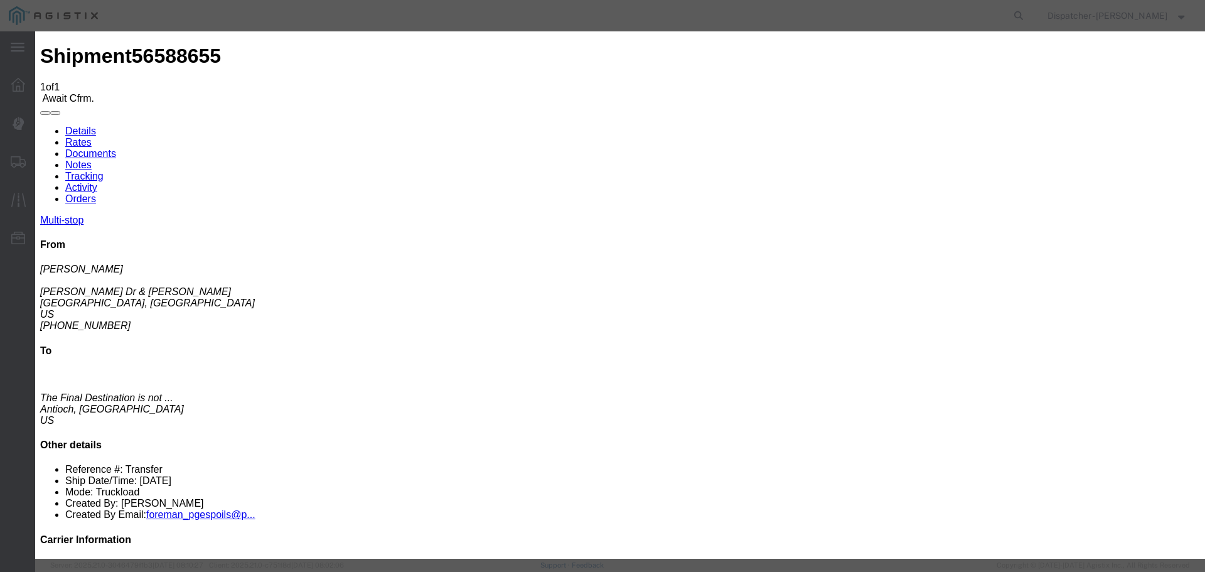
select select "{"pickupDeliveryInfoId": "122468312","pickupOrDelivery": "P","stopNum": "1","lo…"
select select "CA"
type input "[GEOGRAPHIC_DATA]"
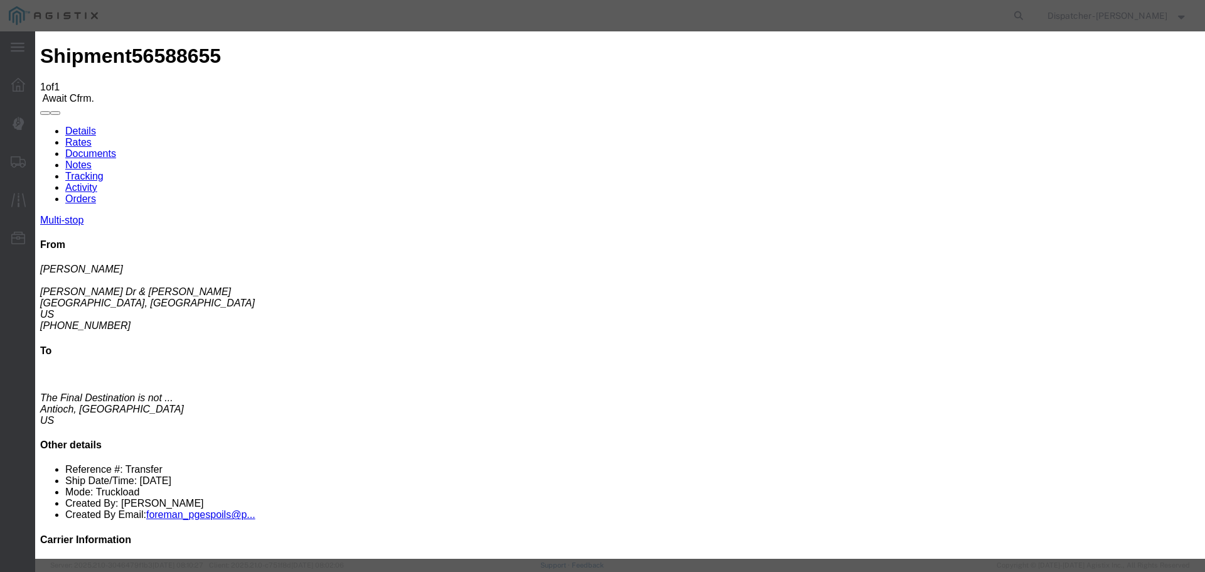
select select "ARVPULOC"
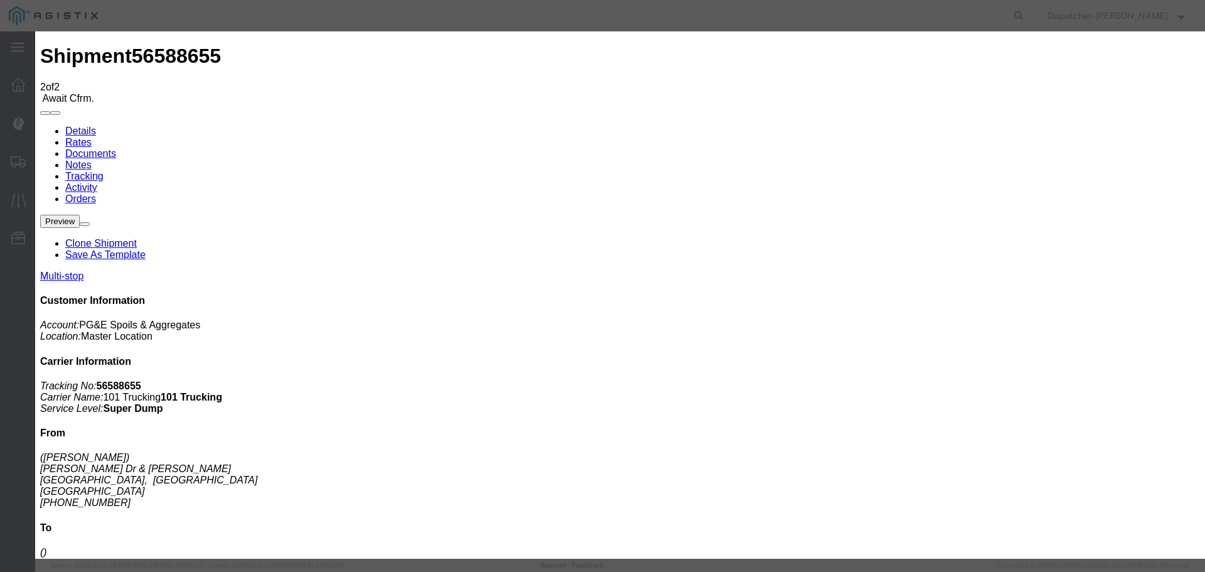
type input "[DATE]"
type input "10:00 AM"
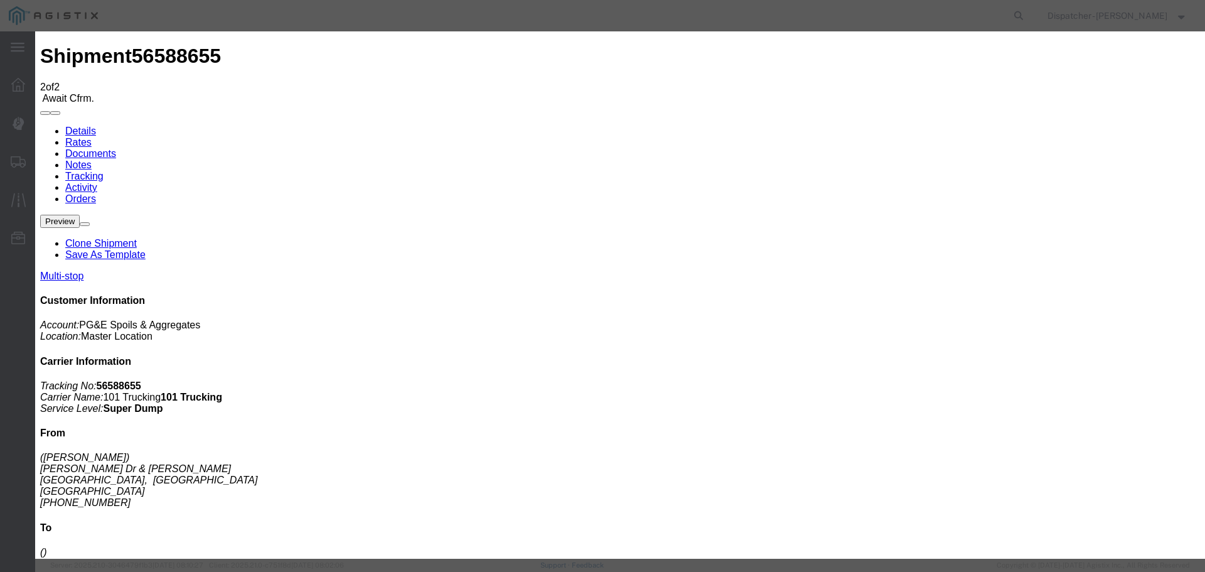
type input "[DATE]"
type input "1:10 PM"
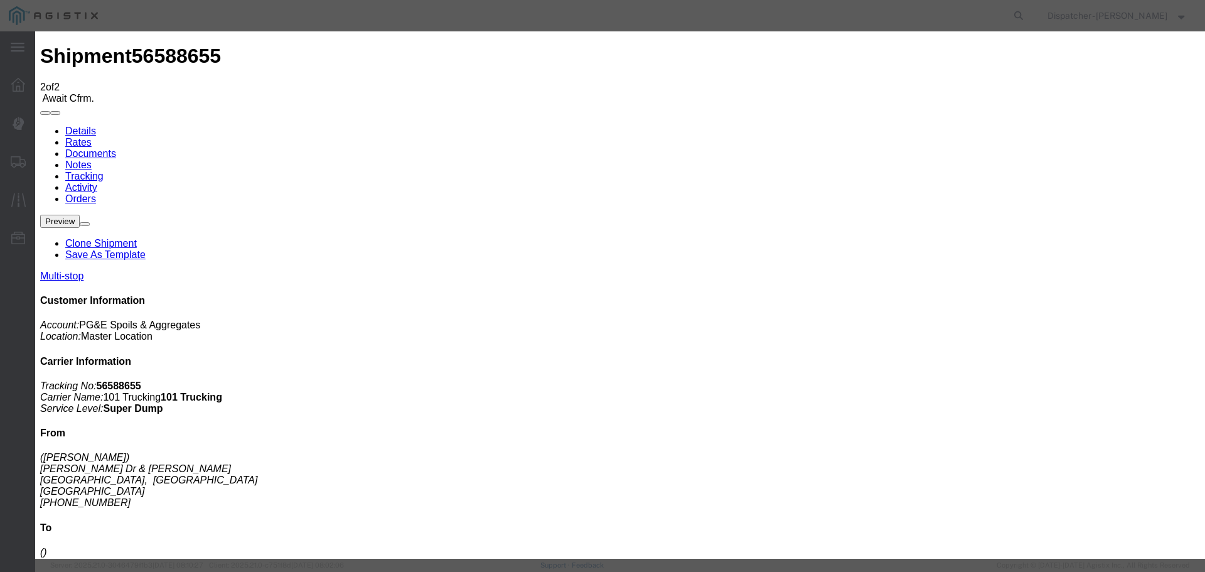
select select "{"pickupDeliveryInfoId": "122468312","pickupOrDelivery": "P","stopNum": "1","lo…"
select select "CA"
type input "[GEOGRAPHIC_DATA]"
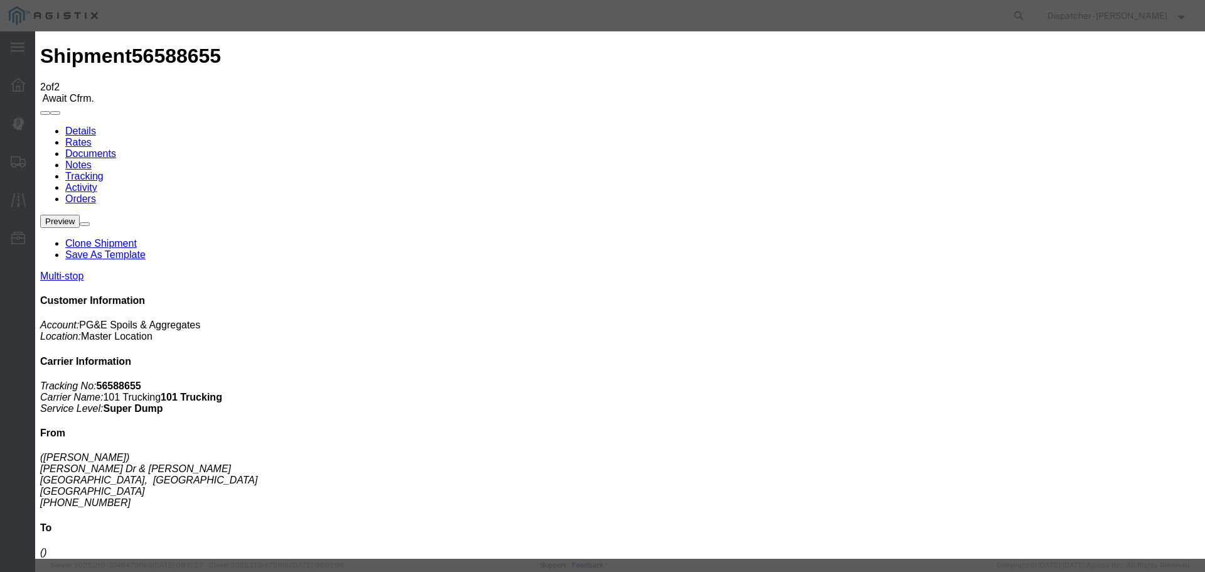
select select "DPTPULOC"
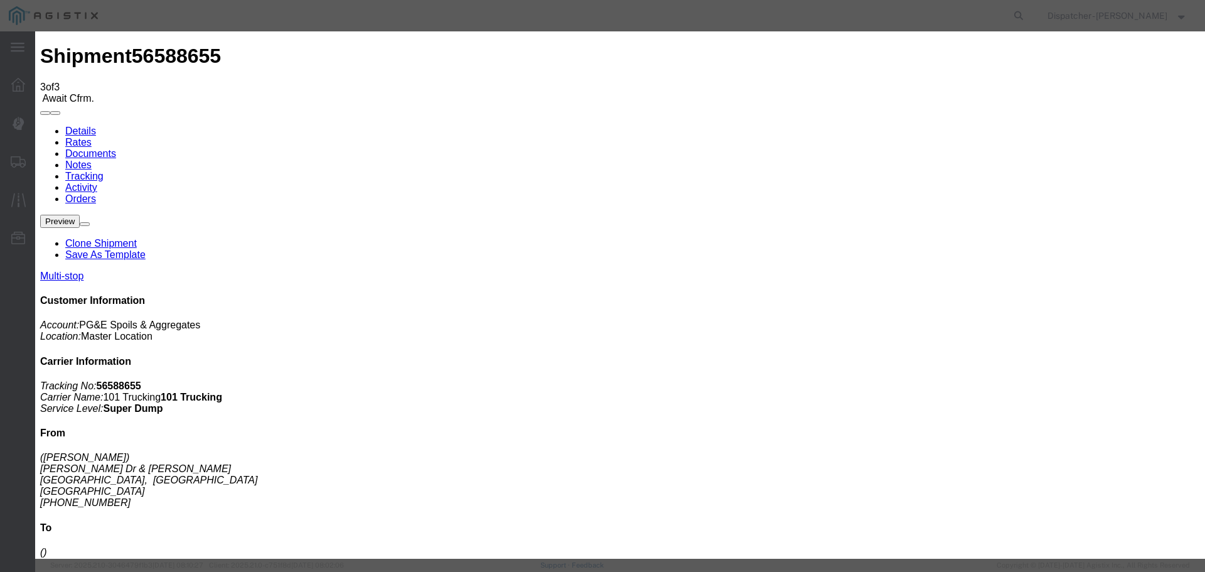
type input "[DATE]"
type input "10:00 AM"
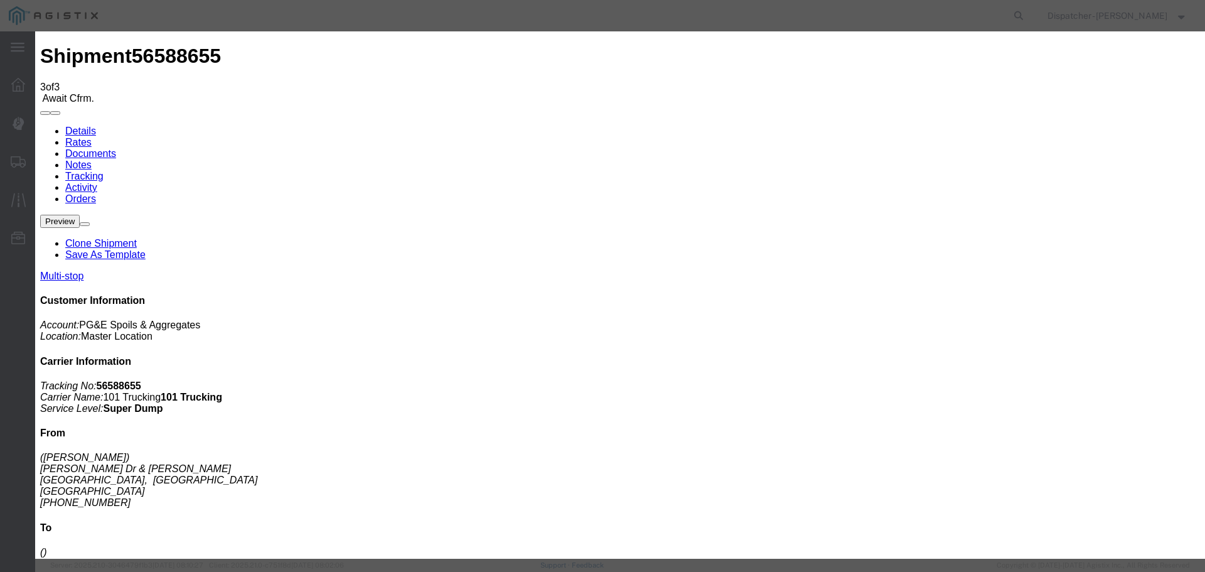
type input "[DATE]"
type input "2:50 PM"
drag, startPoint x: 757, startPoint y: 155, endPoint x: 762, endPoint y: 166, distance: 12.4
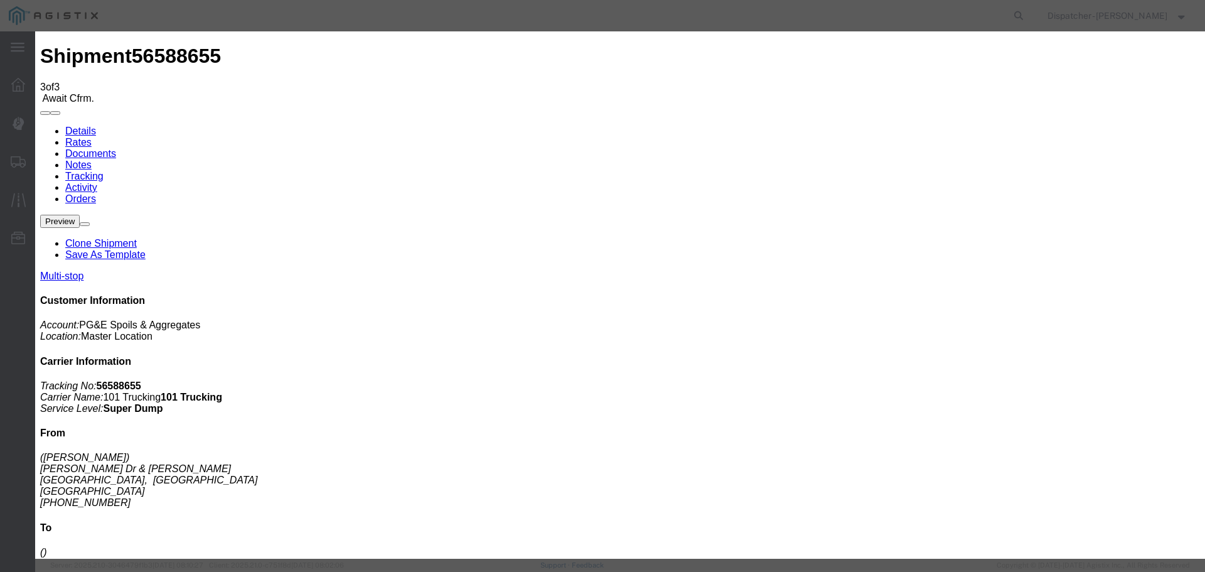
select select "{"pickupDeliveryInfoId": "122468313","pickupOrDelivery": "D","stopNum": "2","lo…"
select select "CA"
type input "Antioch"
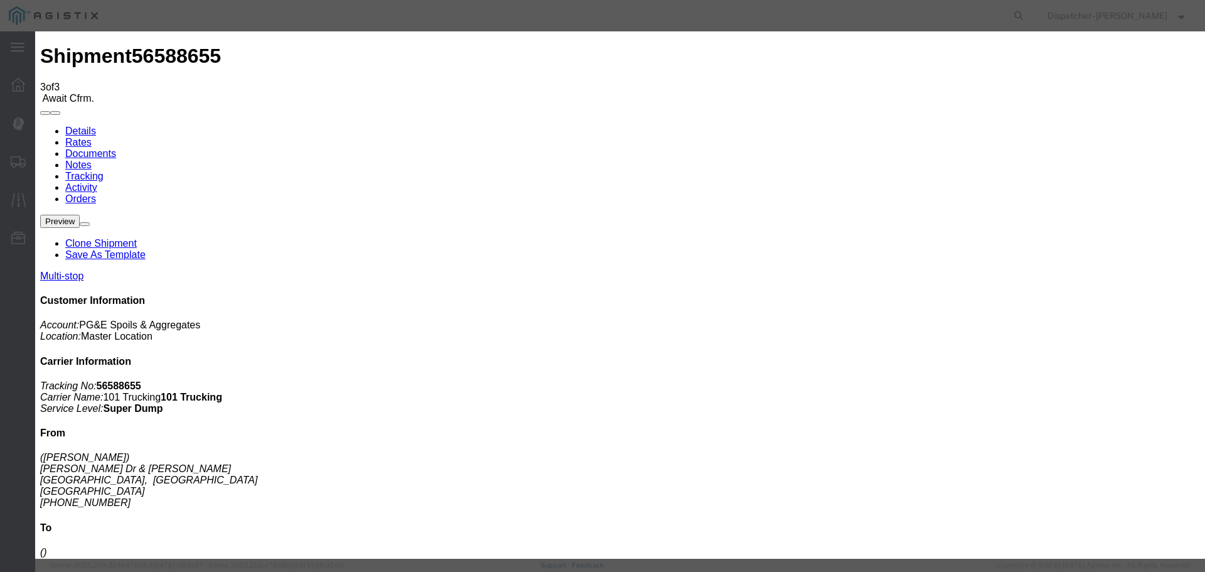
select select "ARVDLVLOC"
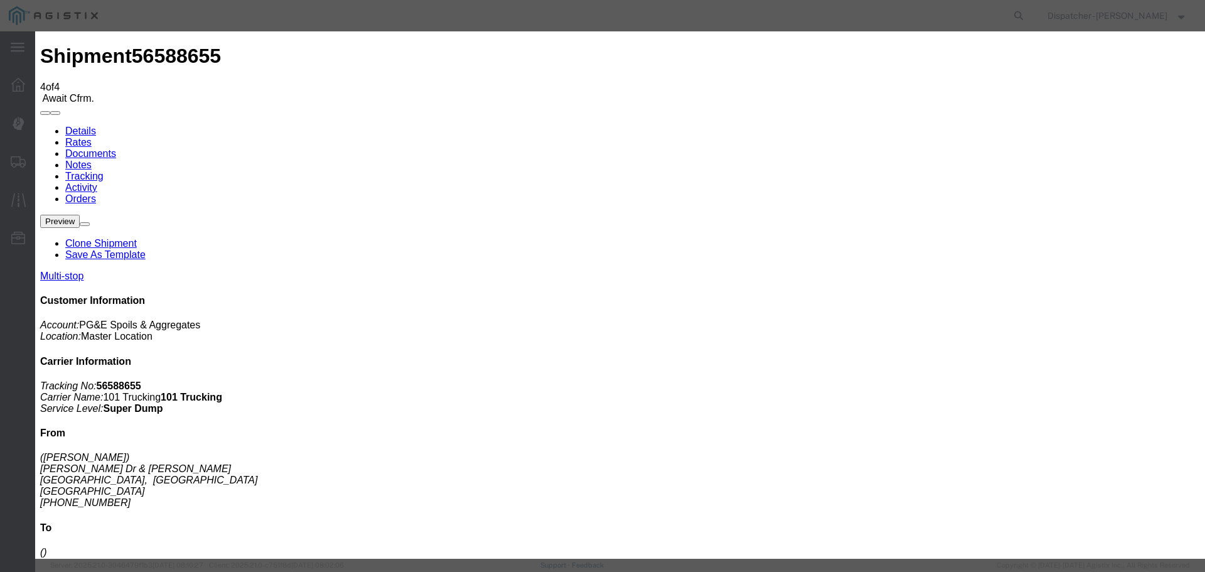
type input "[DATE]"
type input "10:00 AM"
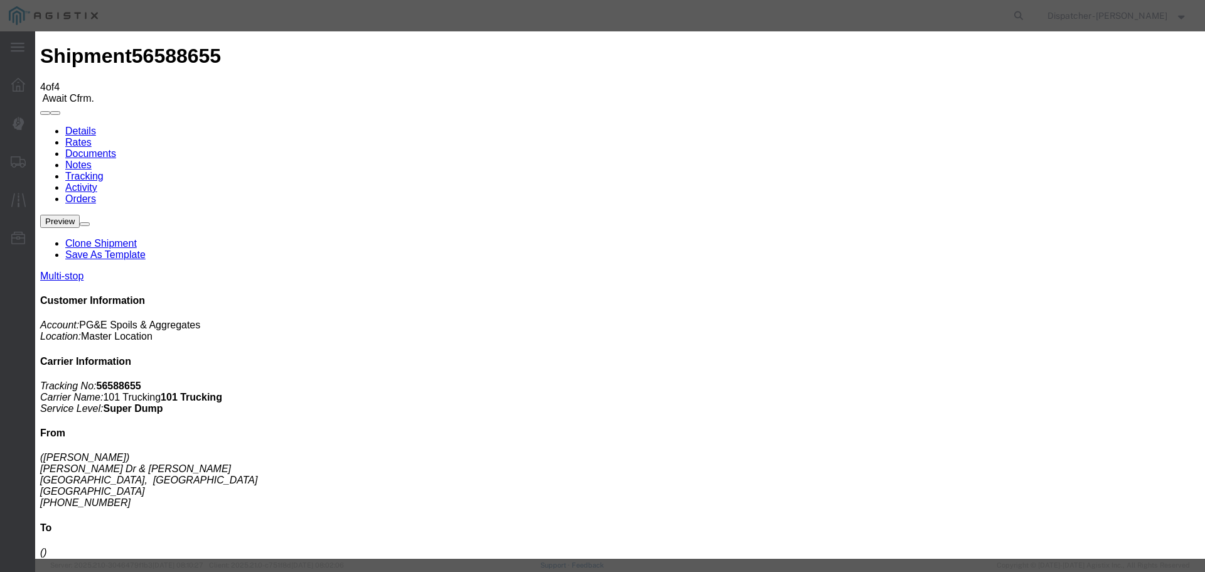
type input "[DATE]"
type input "3:25 PM"
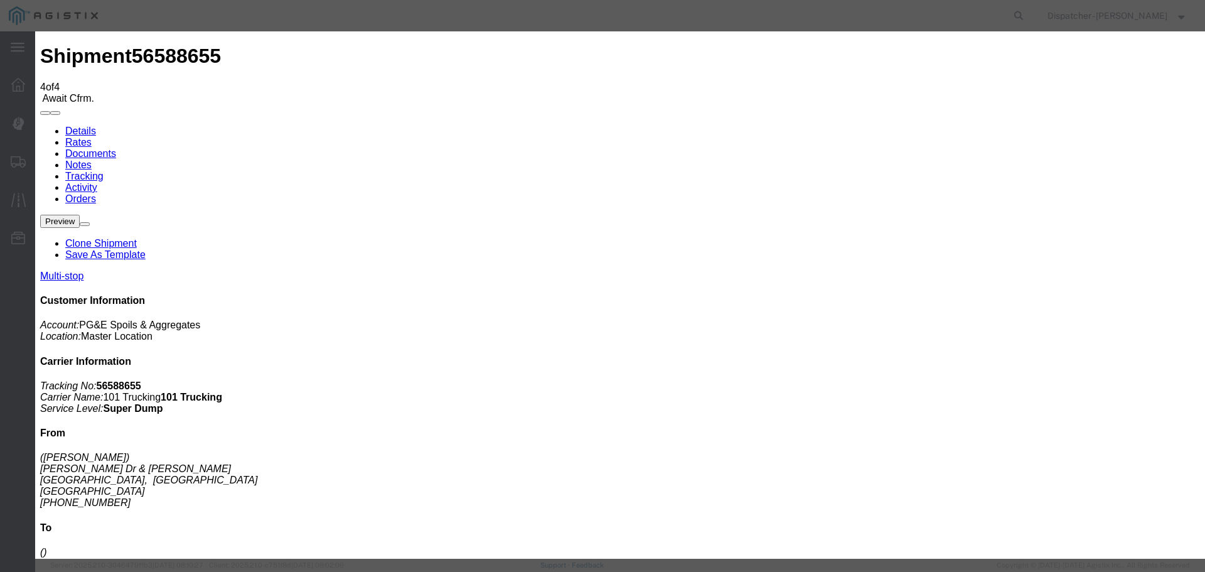
select select "{"pickupDeliveryInfoId": "122468313","pickupOrDelivery": "D","stopNum": "2","lo…"
select select "CA"
type input "Antioch"
drag, startPoint x: 494, startPoint y: 184, endPoint x: 488, endPoint y: 186, distance: 6.6
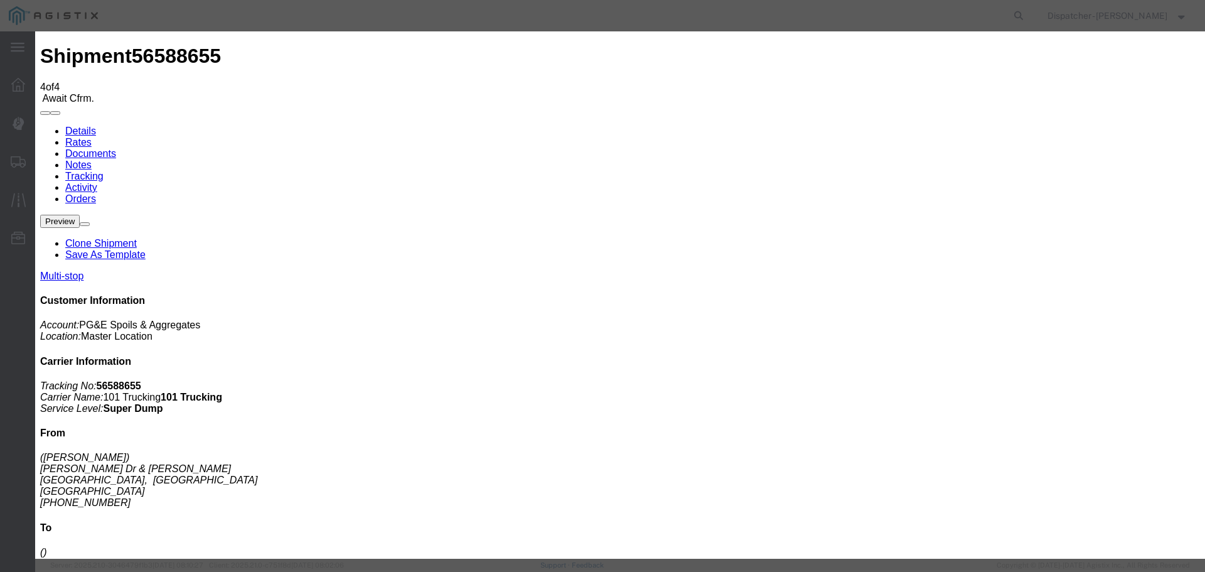
select select "DELIVRED"
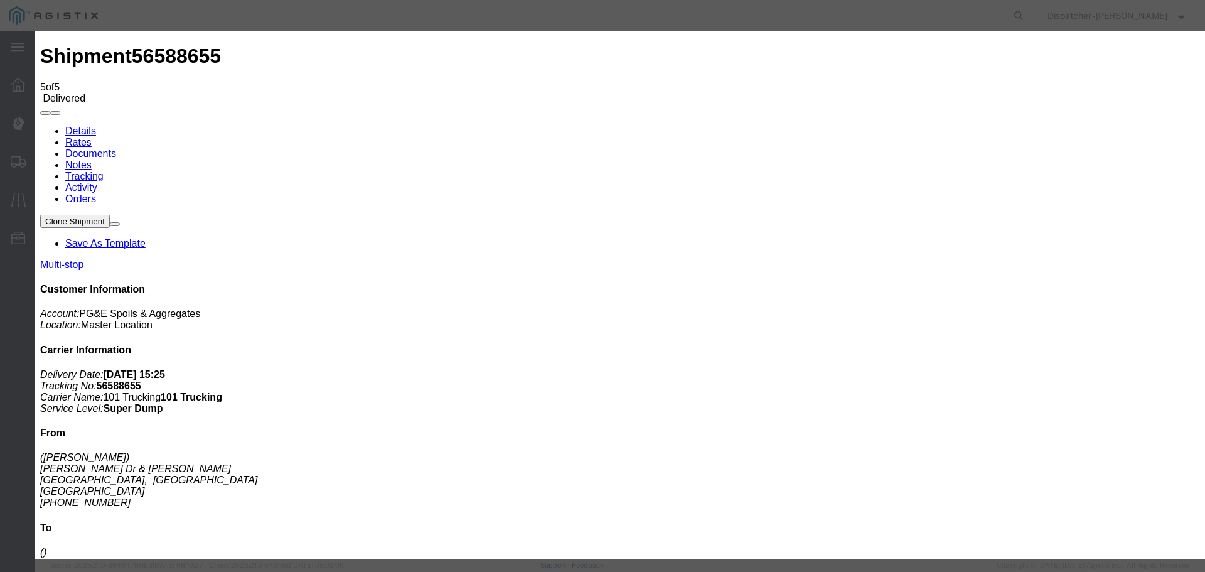
type input "[DATE]"
type input "10:00 AM"
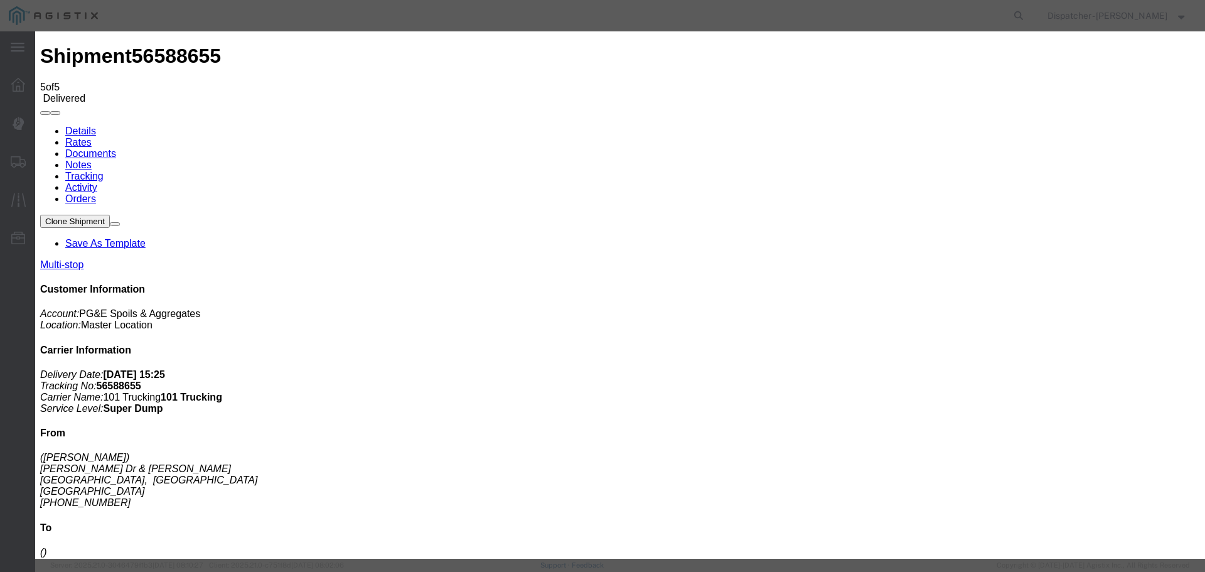
type input "[DATE]"
type input "5:10 PM"
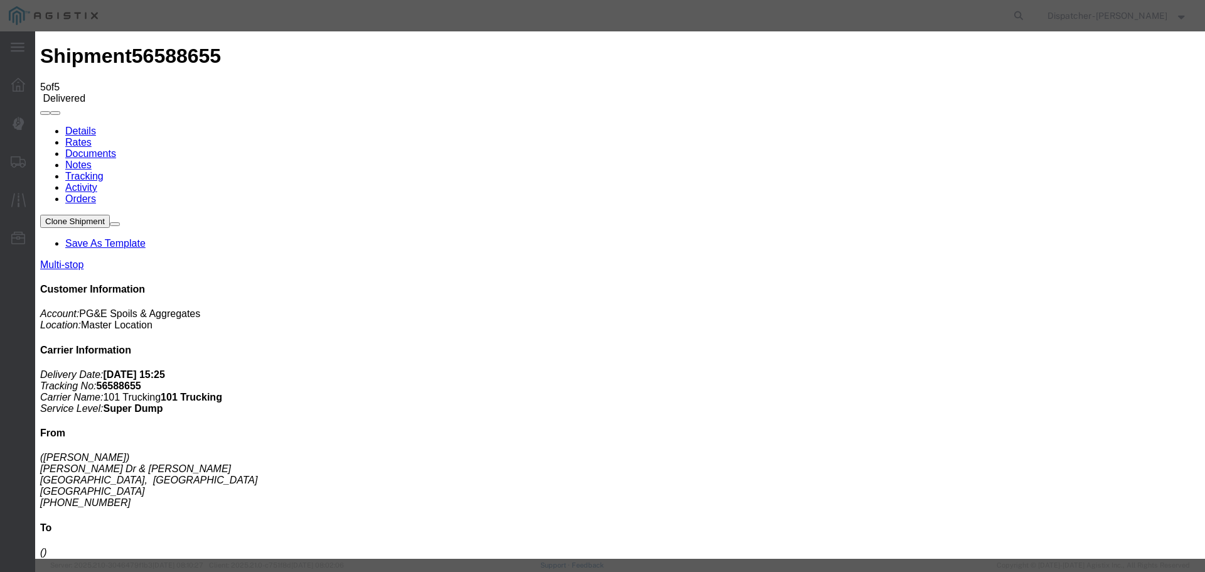
select select "{"pickupDeliveryInfoId": "122468312","pickupOrDelivery": "P","stopNum": "1","lo…"
select select "CA"
type input "[GEOGRAPHIC_DATA]"
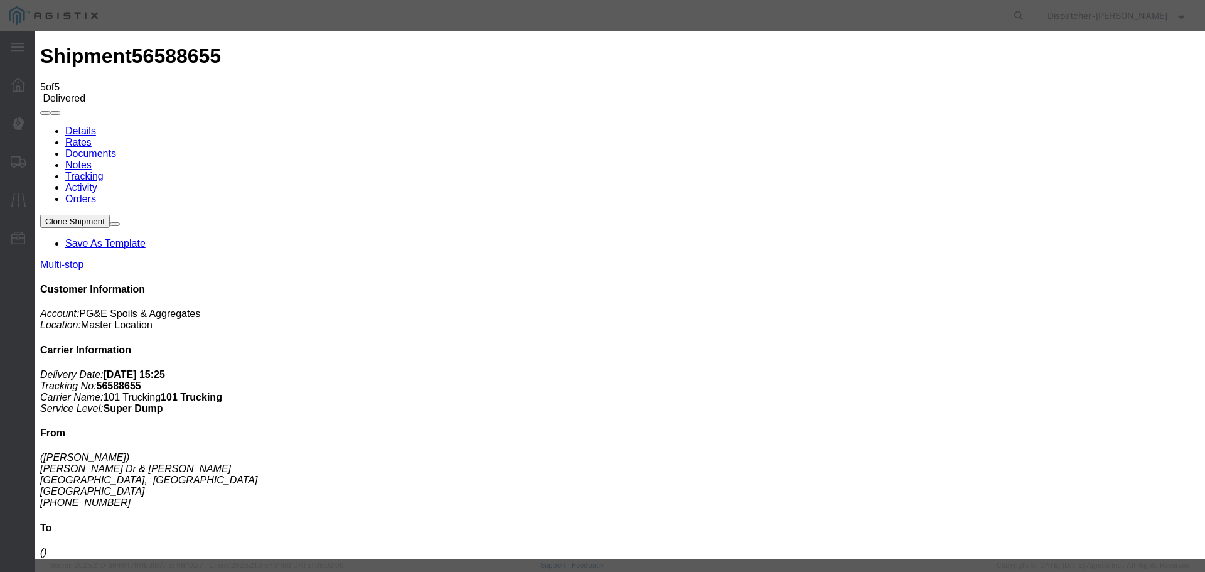
select select "ARVPULOC"
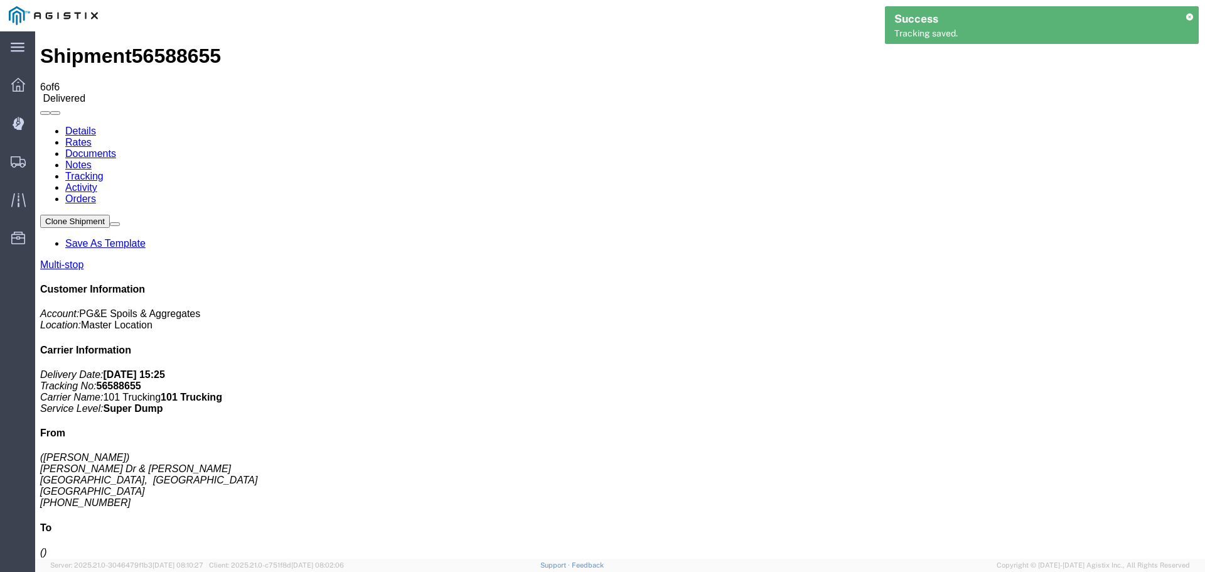
drag, startPoint x: 940, startPoint y: 147, endPoint x: 905, endPoint y: 115, distance: 47.1
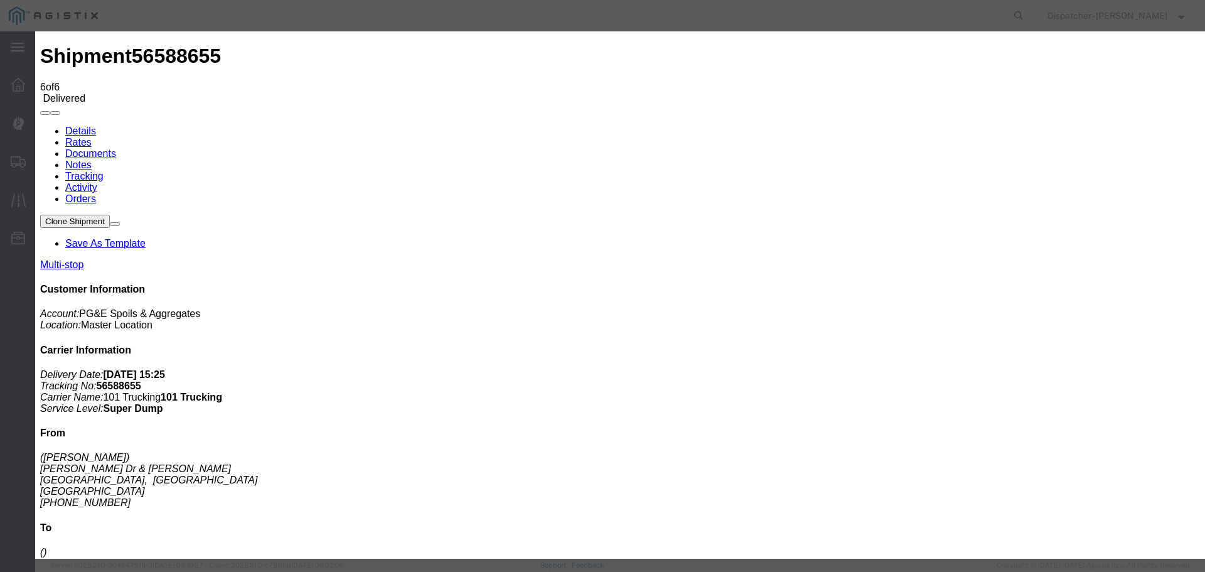
type input "[DATE]"
type input "10:00 AM"
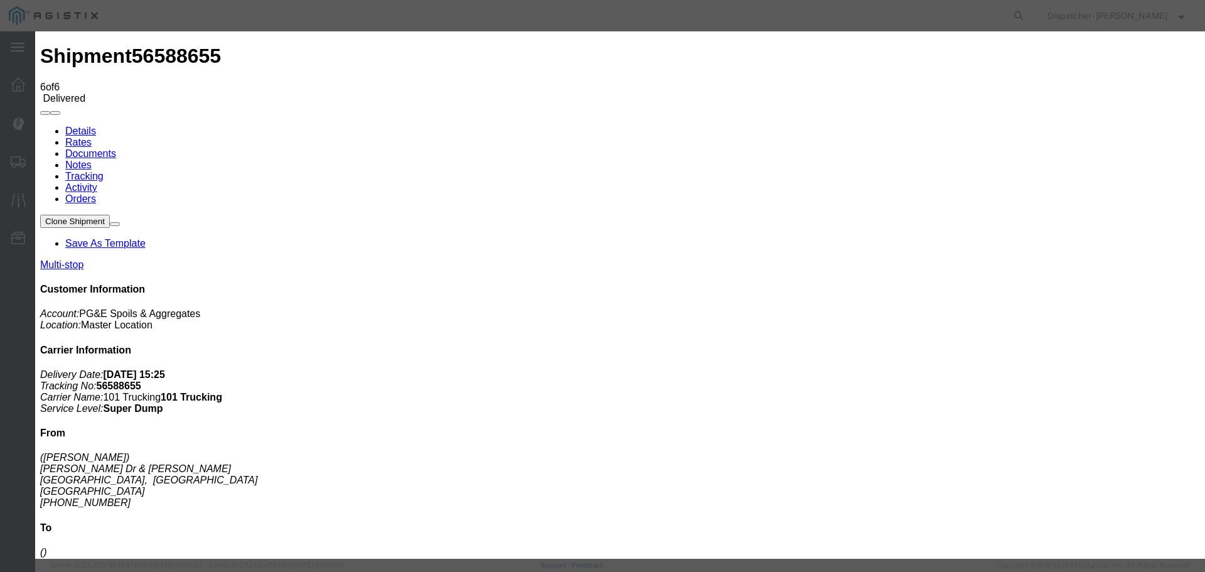
type input "[DATE]"
type input "5:10 PM"
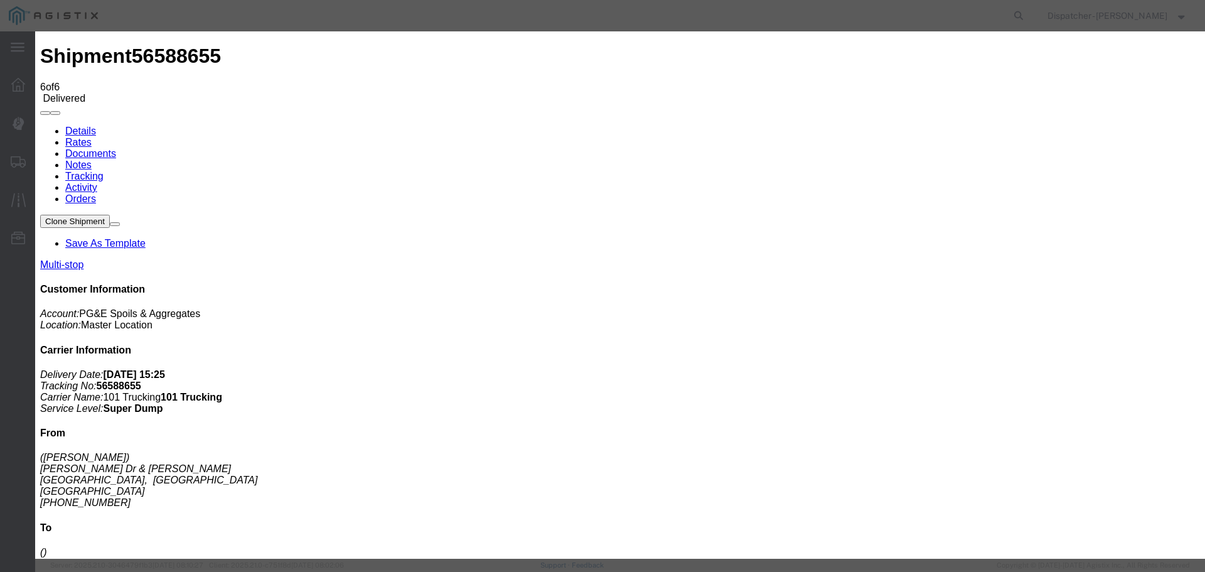
select select "{"pickupDeliveryInfoId": "122468312","pickupOrDelivery": "P","stopNum": "1","lo…"
select select "CA"
type input "[GEOGRAPHIC_DATA]"
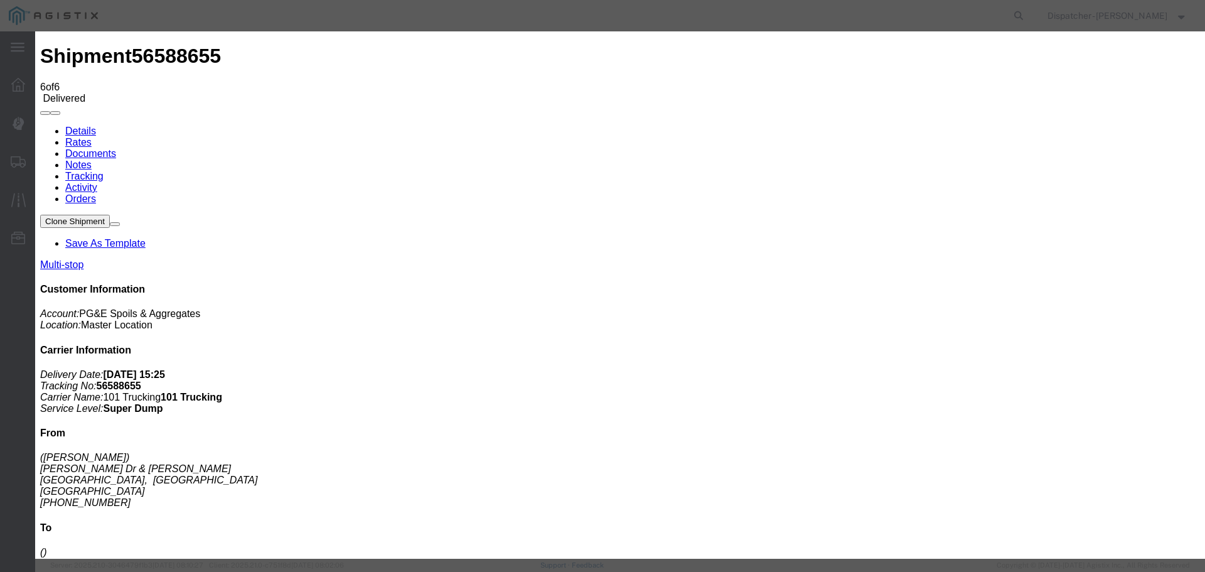
select select "BREAKSTART"
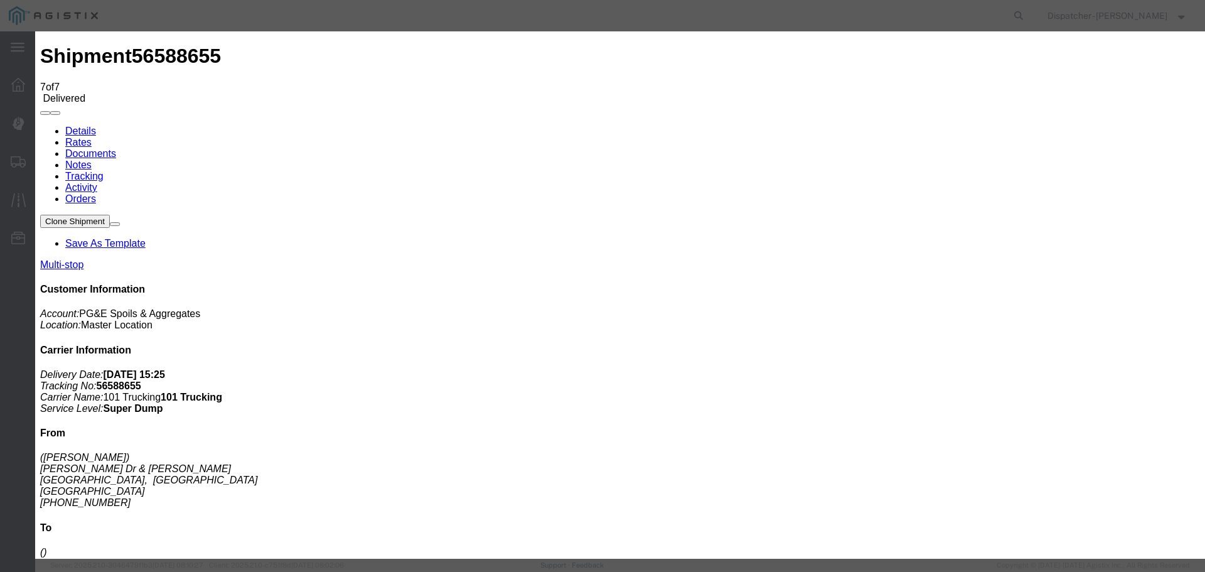
type input "[DATE]"
type input "10:00 AM"
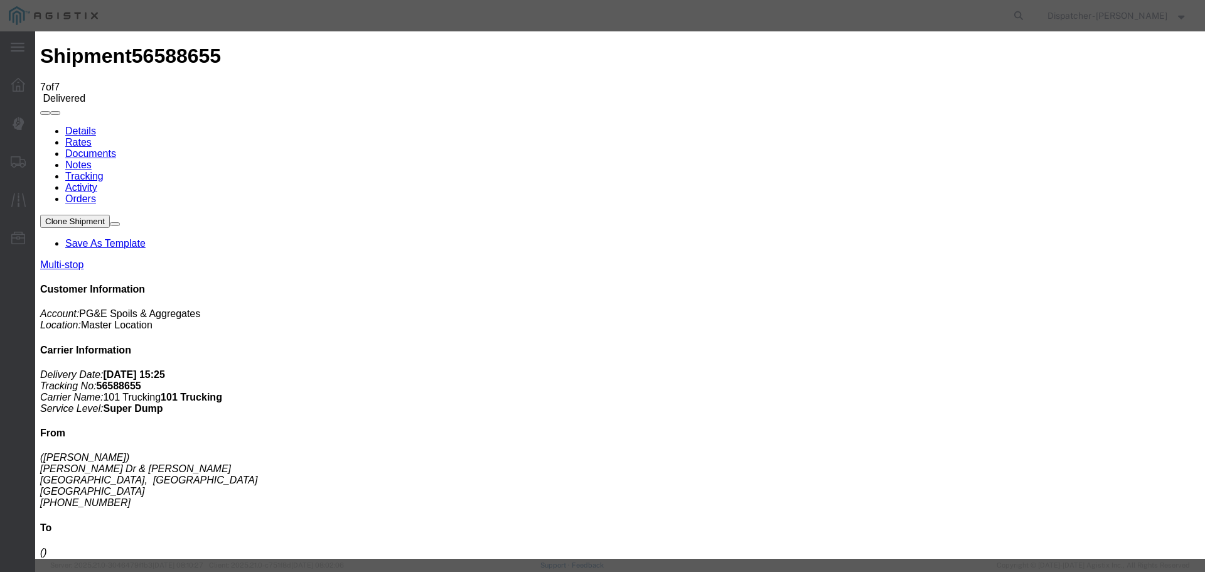
type input "[DATE]"
type input "5:40 PM"
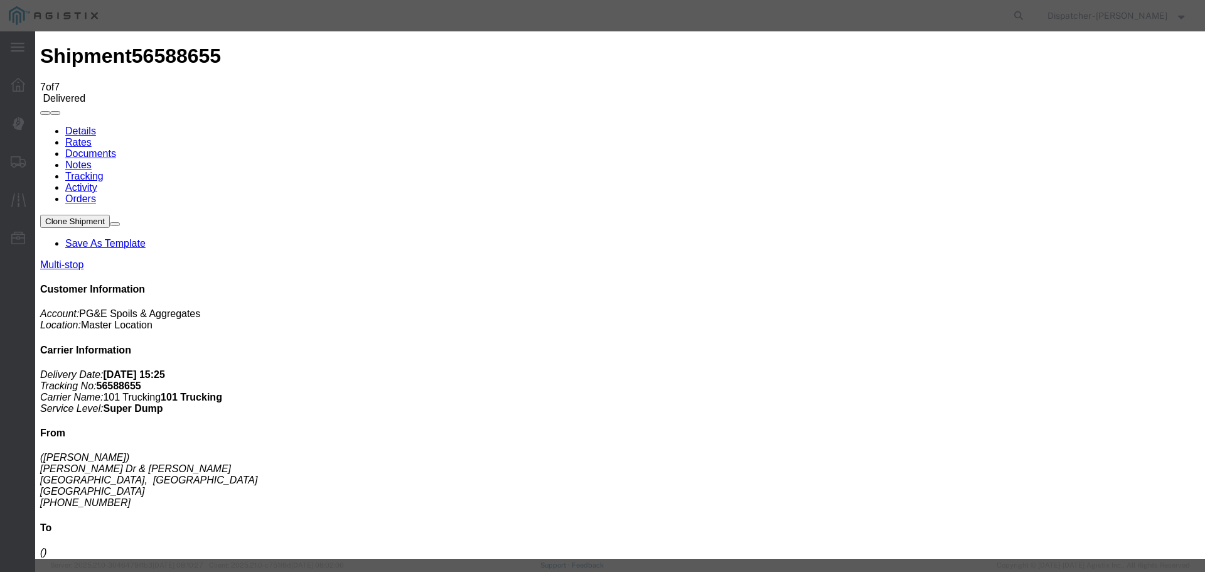
select select "{"pickupDeliveryInfoId": "122468312","pickupOrDelivery": "P","stopNum": "1","lo…"
select select "CA"
type input "[GEOGRAPHIC_DATA]"
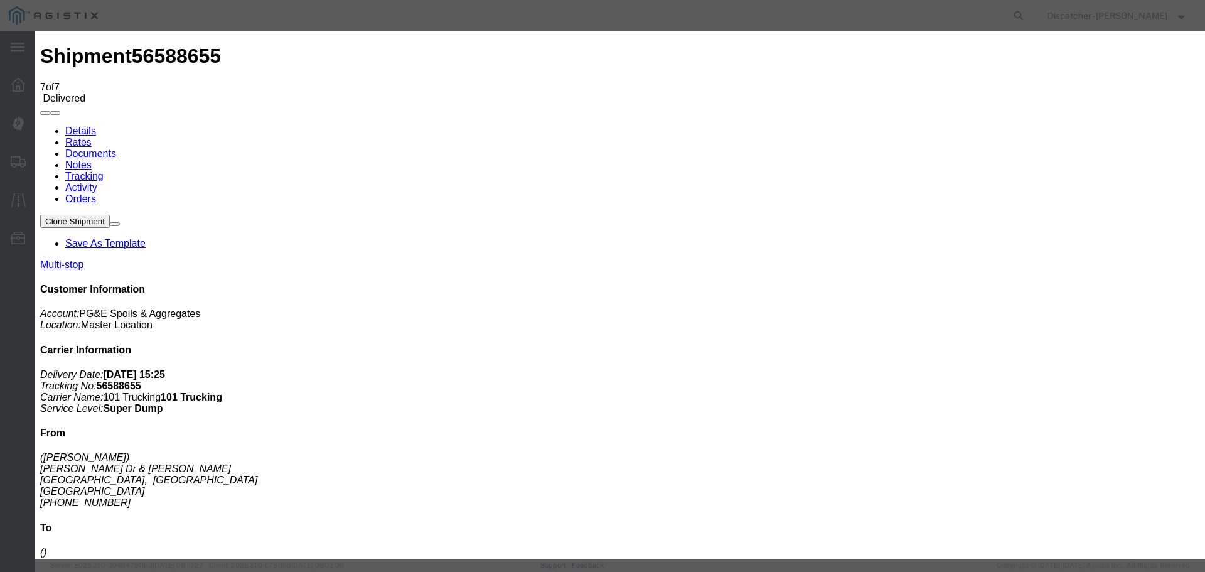
select select "BREAKSTOP"
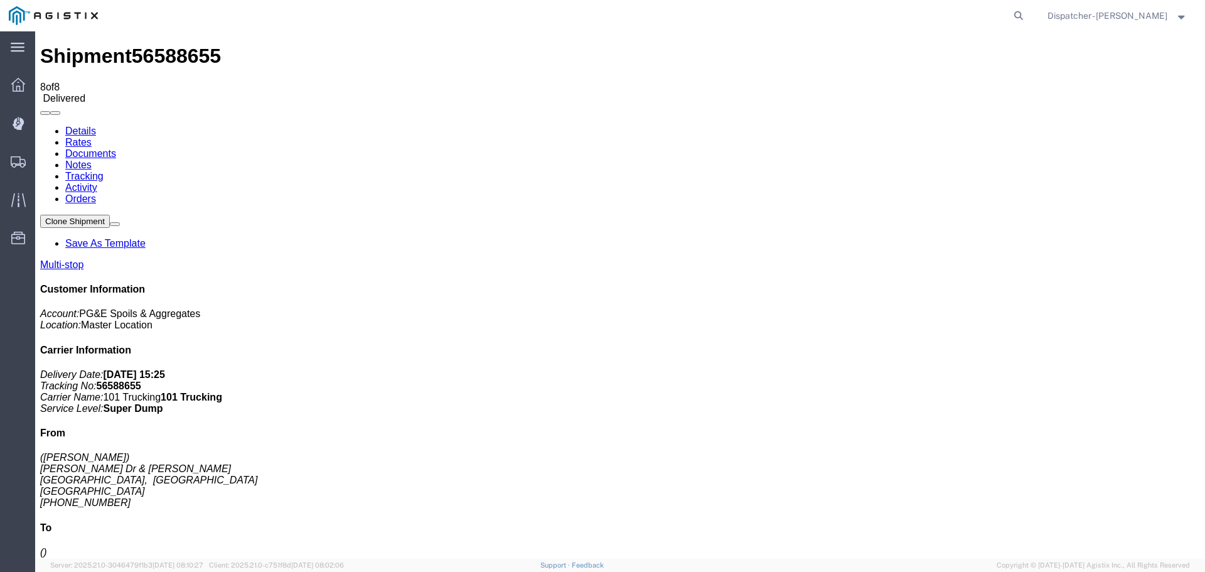
click at [92, 159] on link "Notes" at bounding box center [78, 164] width 26 height 11
click at [116, 148] on link "Documents" at bounding box center [90, 153] width 51 height 11
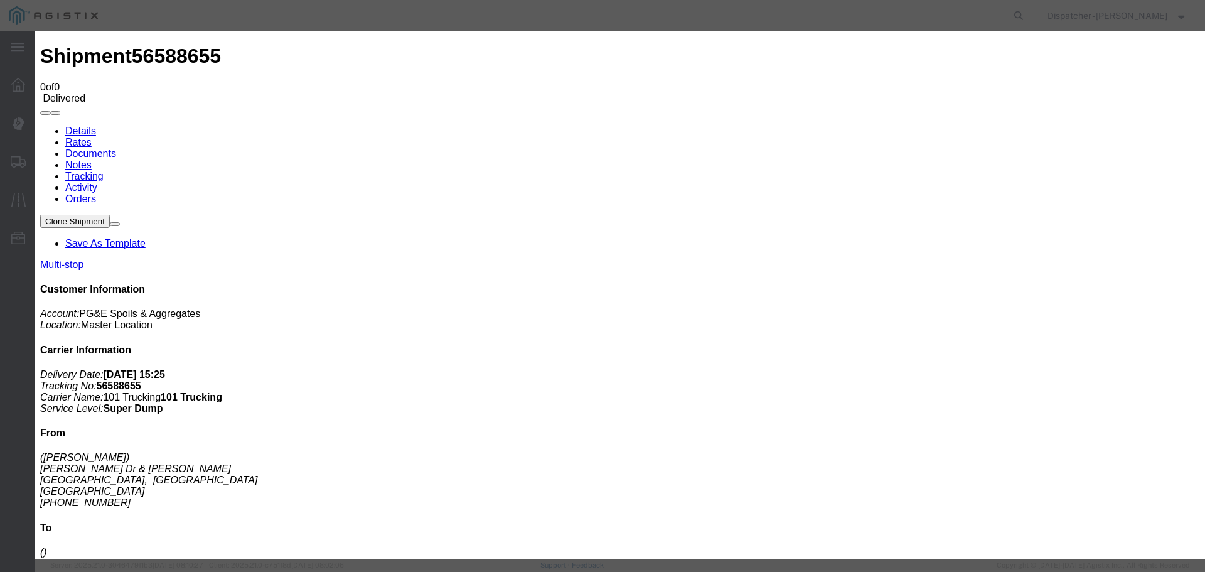
type input "Truck and Scale Tags"
type input "C:\fakepath\Truck and Scale Tags 56588655.pdf"
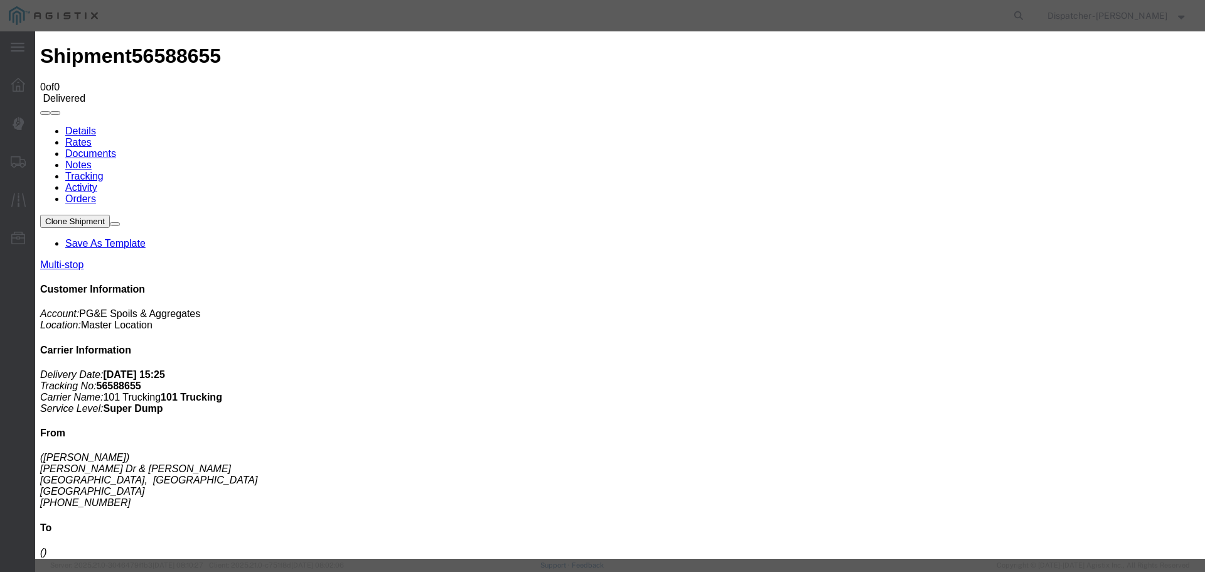
select select
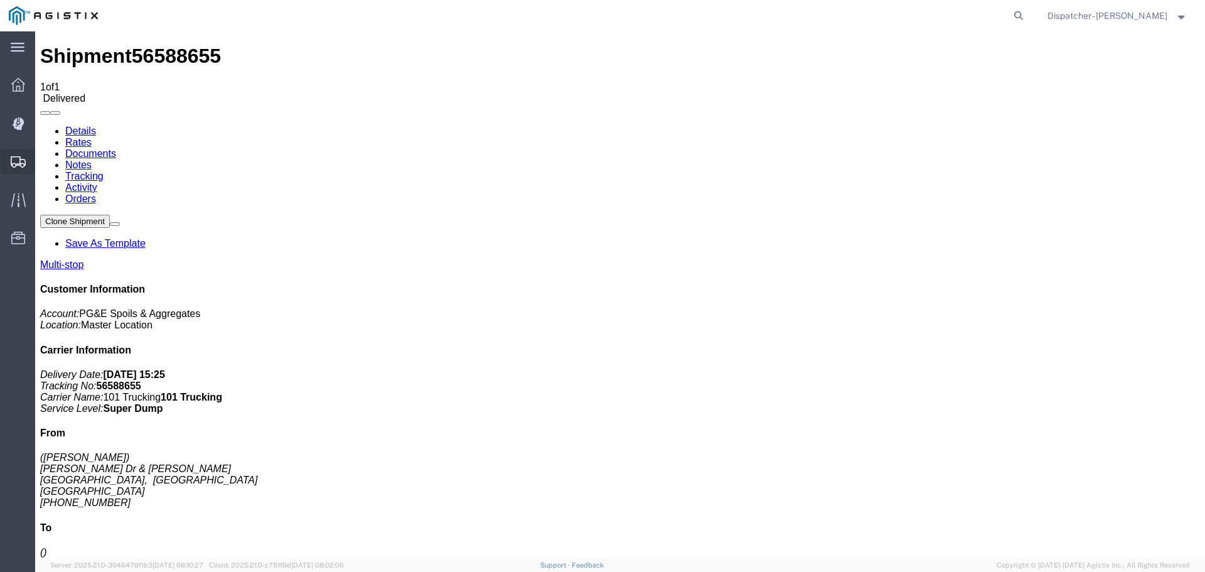
click at [43, 161] on span "Shipments" at bounding box center [39, 161] width 9 height 25
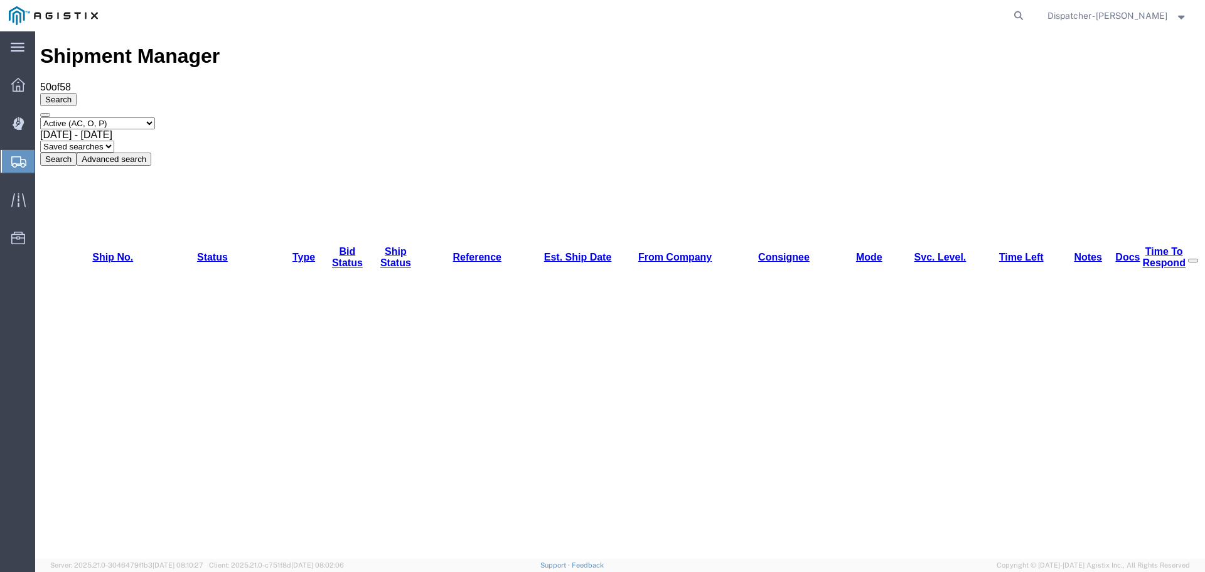
click at [112, 129] on span "[DATE] - [DATE]" at bounding box center [76, 134] width 72 height 11
click at [77, 152] on button "Search" at bounding box center [58, 158] width 36 height 13
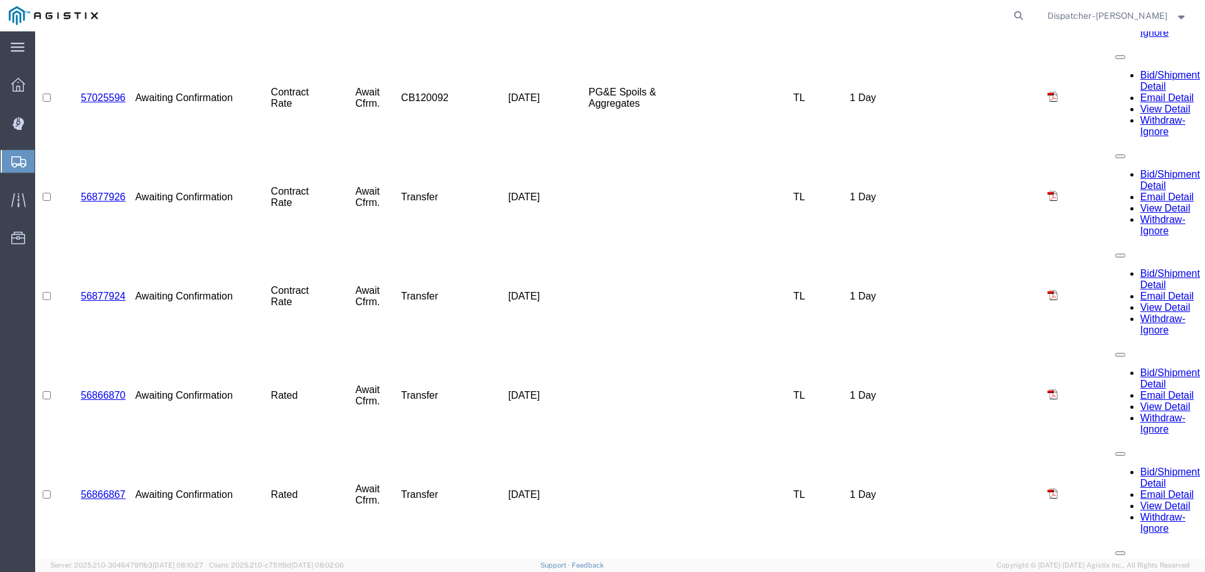
scroll to position [2614, 0]
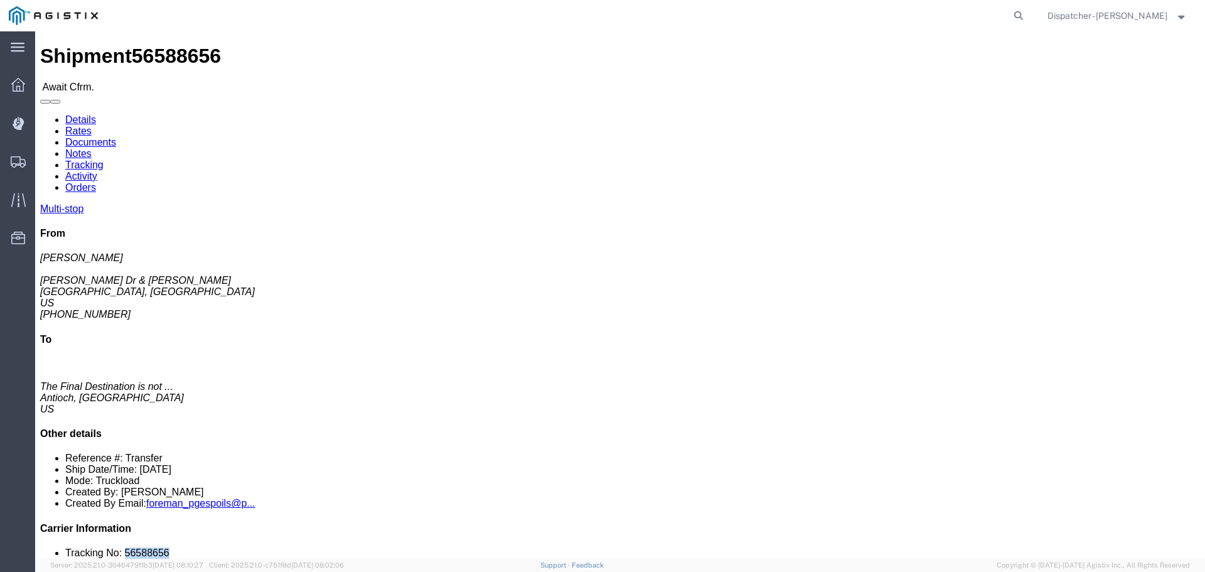
drag, startPoint x: 1018, startPoint y: 385, endPoint x: 984, endPoint y: 383, distance: 34.0
click li "Tracking No: 56588656"
copy li "56588656"
click link "Tracking"
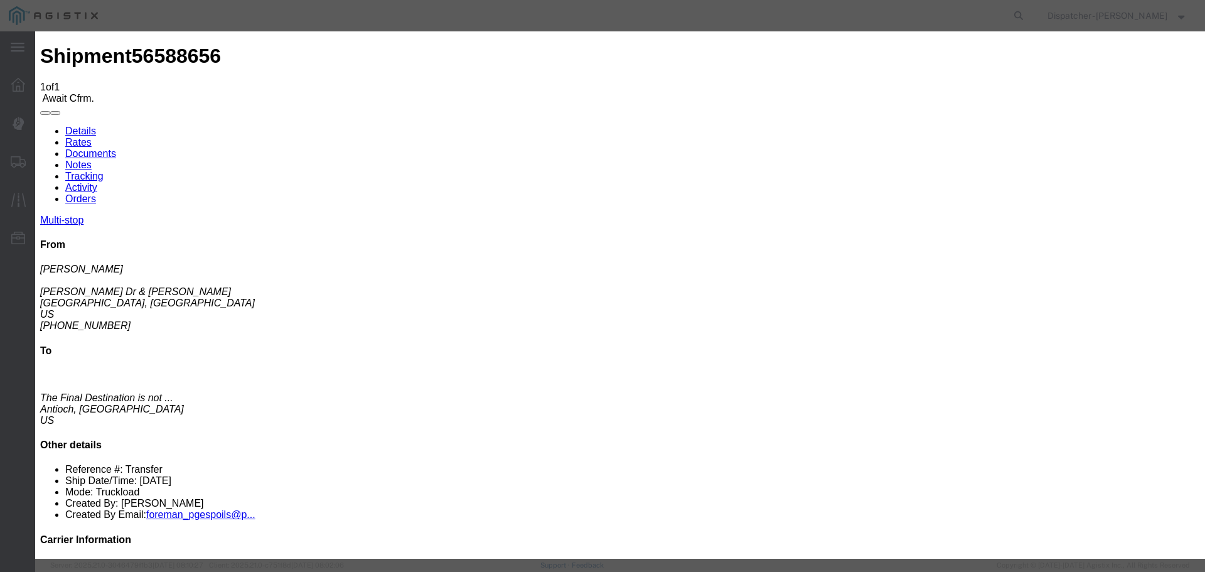
type input "[DATE]"
type input "10:00 AM"
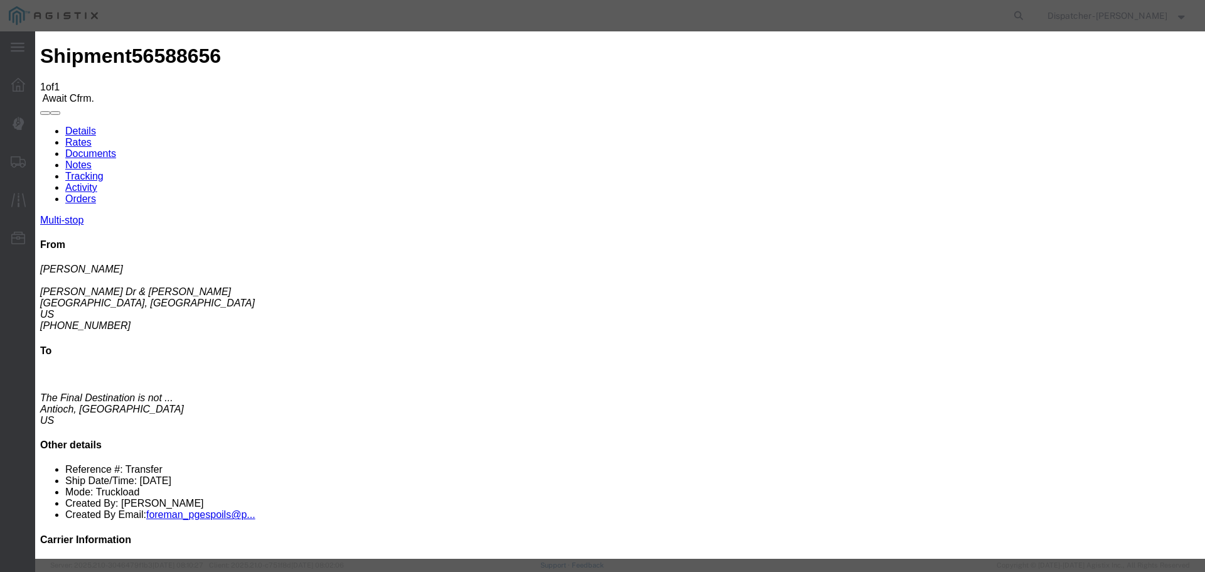
type input "[DATE]"
type input "8:00 AM"
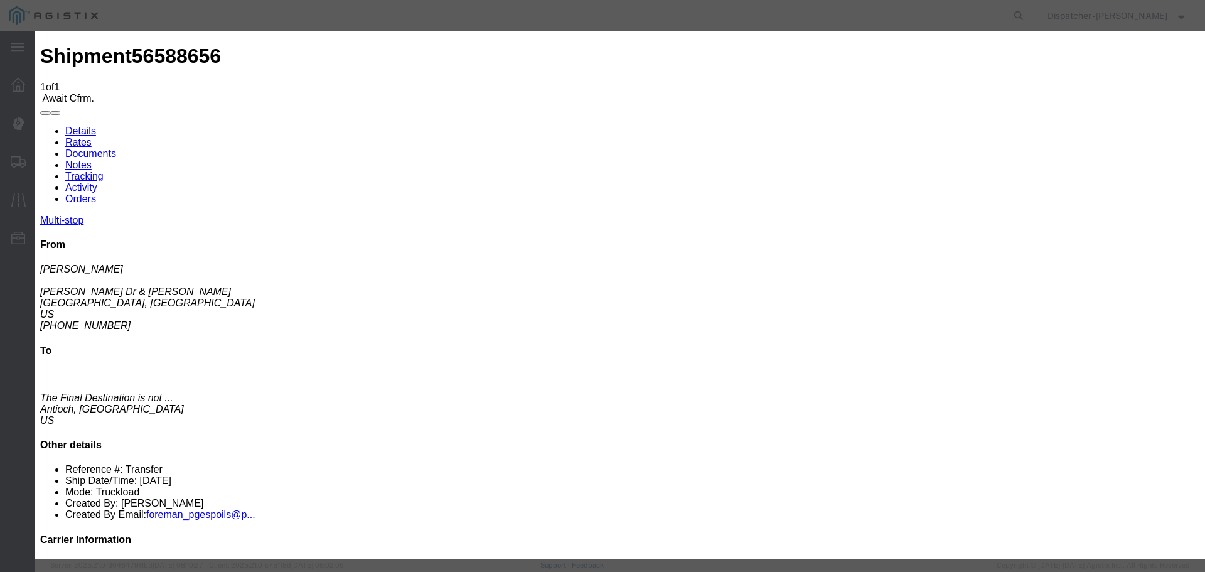
select select "{"pickupDeliveryInfoId": "122468315","pickupOrDelivery": "P","stopNum": "1","lo…"
select select "CA"
type input "[GEOGRAPHIC_DATA]"
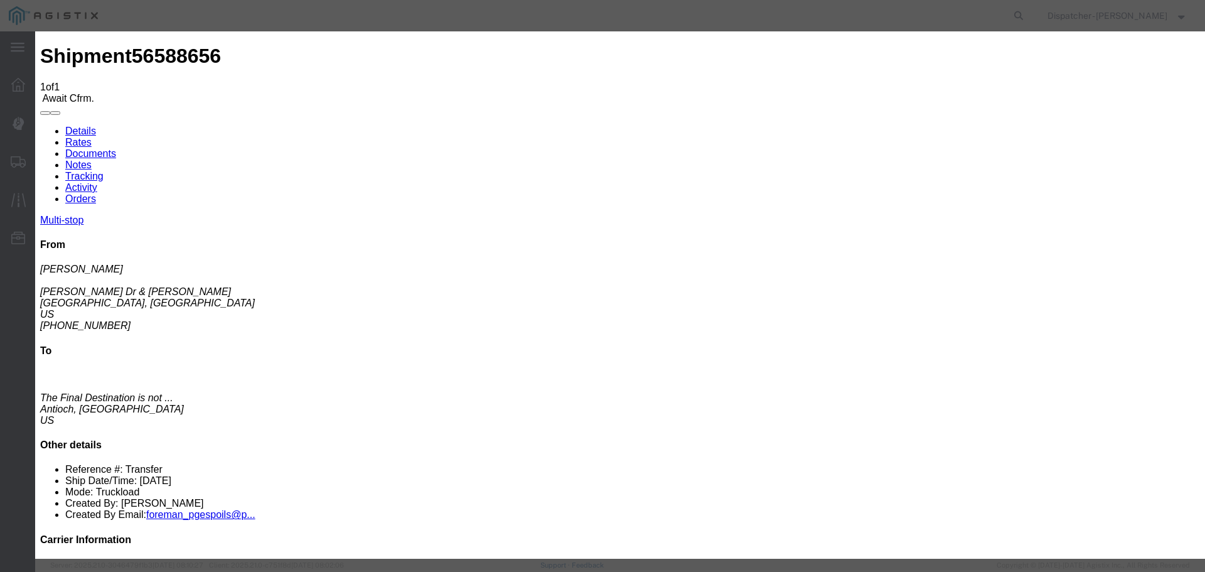
select select "ARVPULOC"
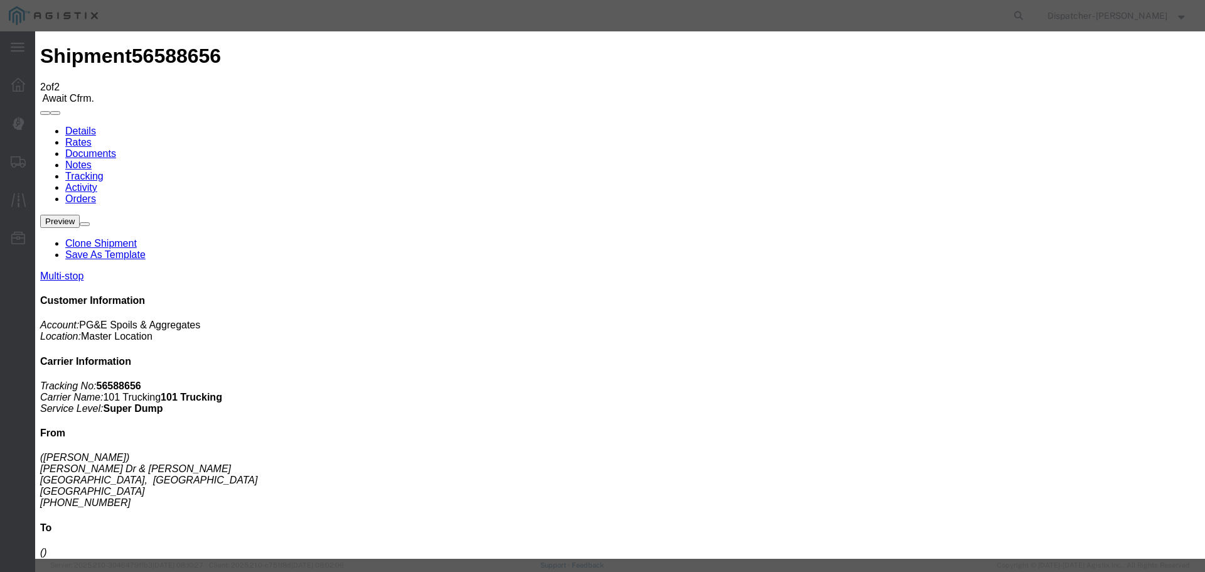
type input "[DATE]"
type input "11:00 AM"
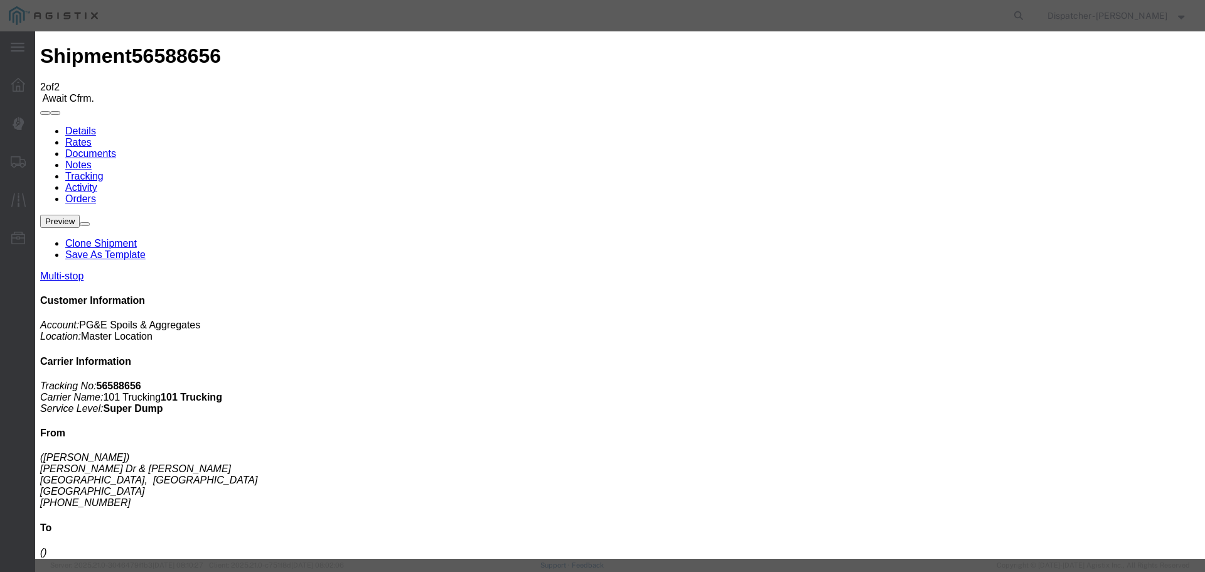
type input "[DATE]"
type input "1:30 PM"
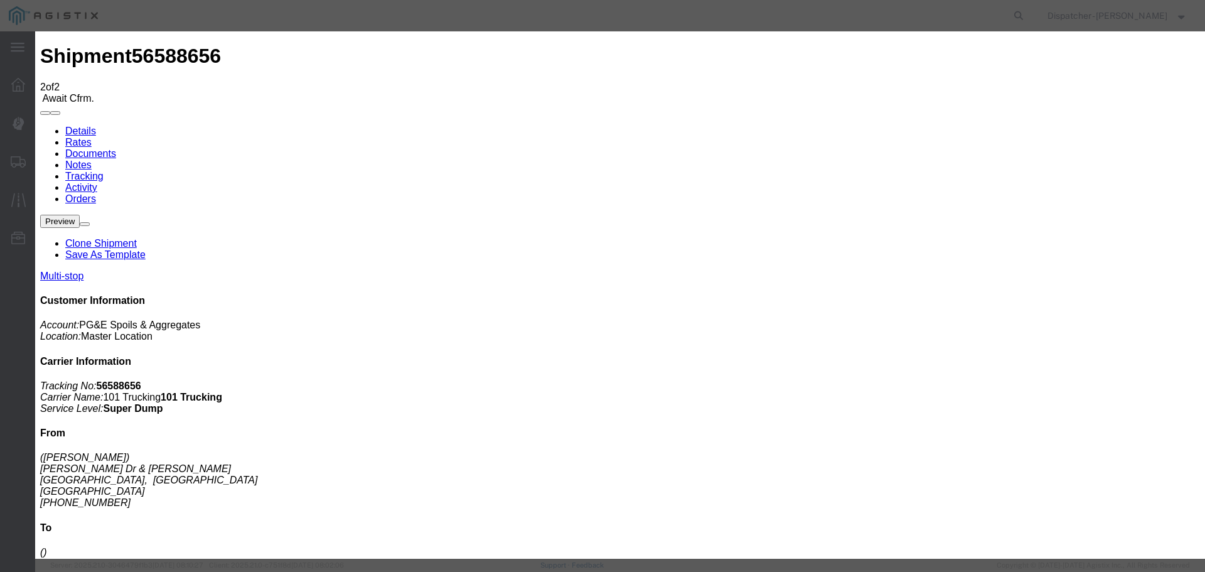
select select "{"pickupDeliveryInfoId": "122468315","pickupOrDelivery": "P","stopNum": "1","lo…"
select select "CA"
type input "[GEOGRAPHIC_DATA]"
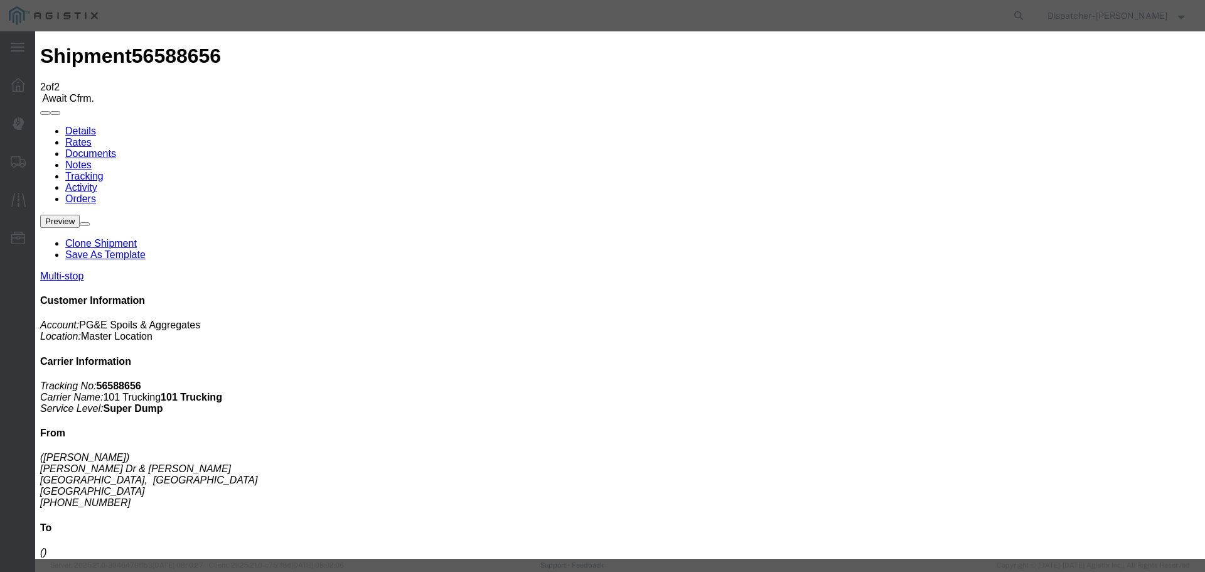
select select "DPTPULOC"
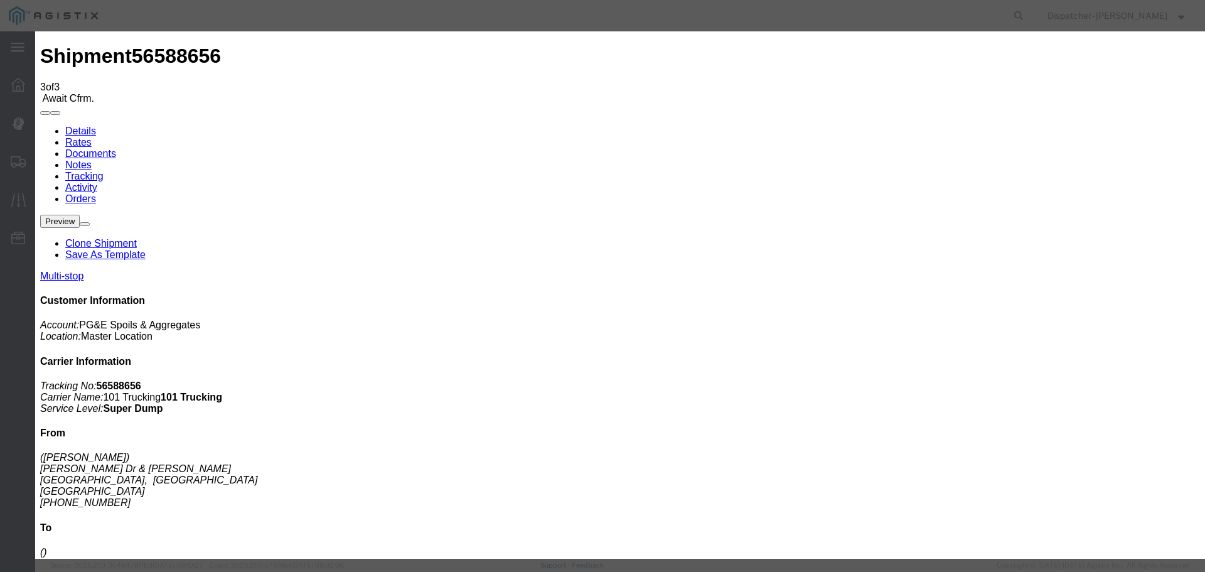
type input "[DATE]"
type input "11:00 AM"
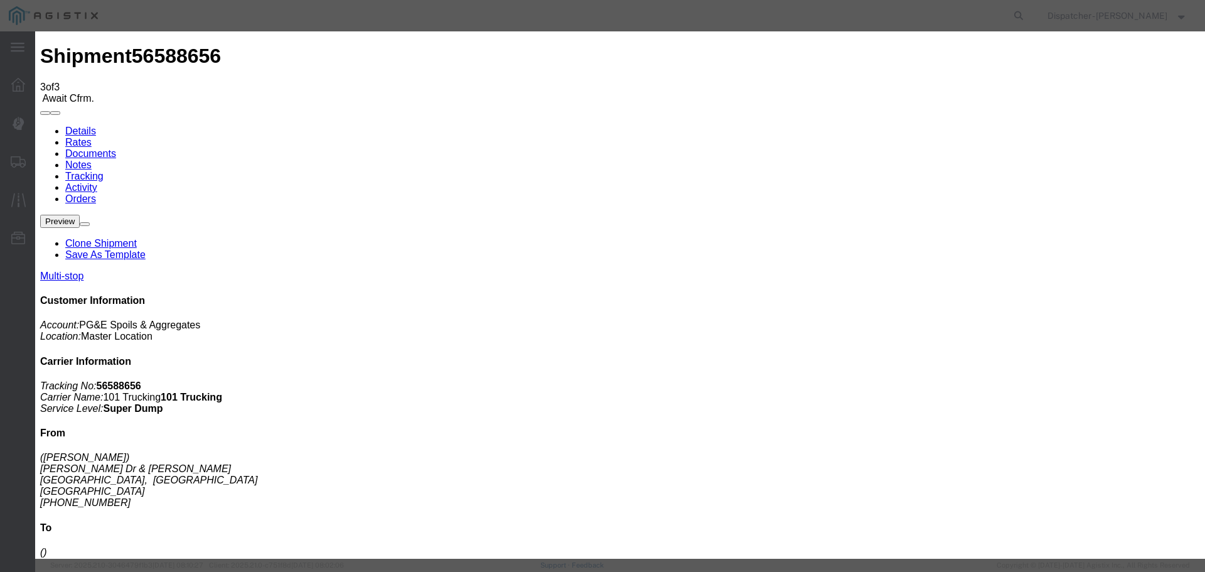
type input "[DATE]"
type input "3:10 PM"
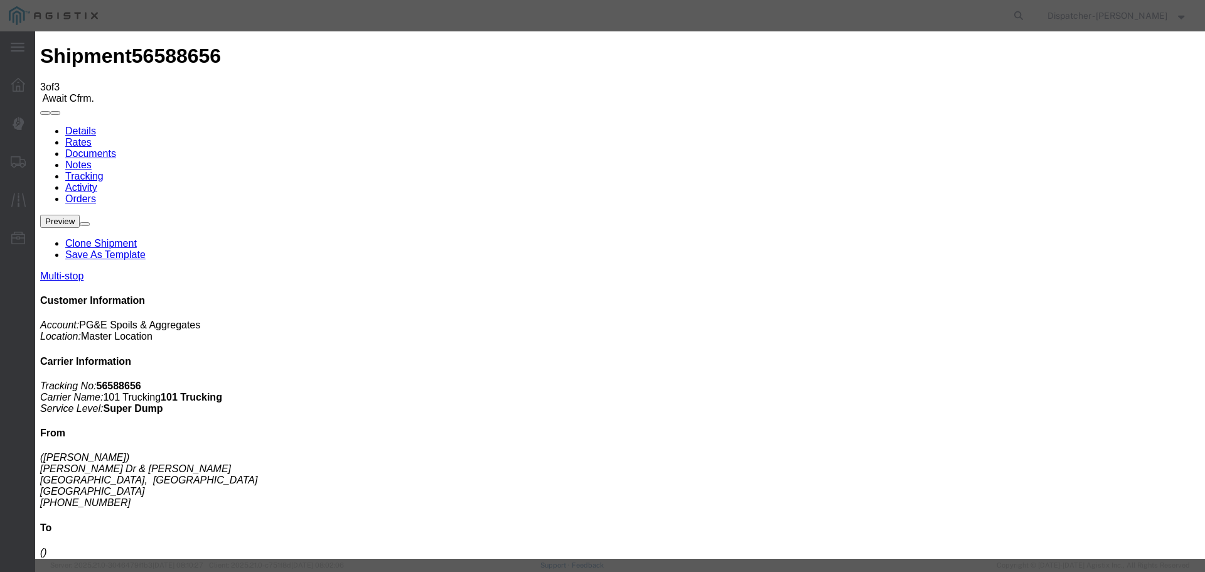
select select "{"pickupDeliveryInfoId": "122468316","pickupOrDelivery": "D","stopNum": "2","lo…"
select select "CA"
type input "Antioch"
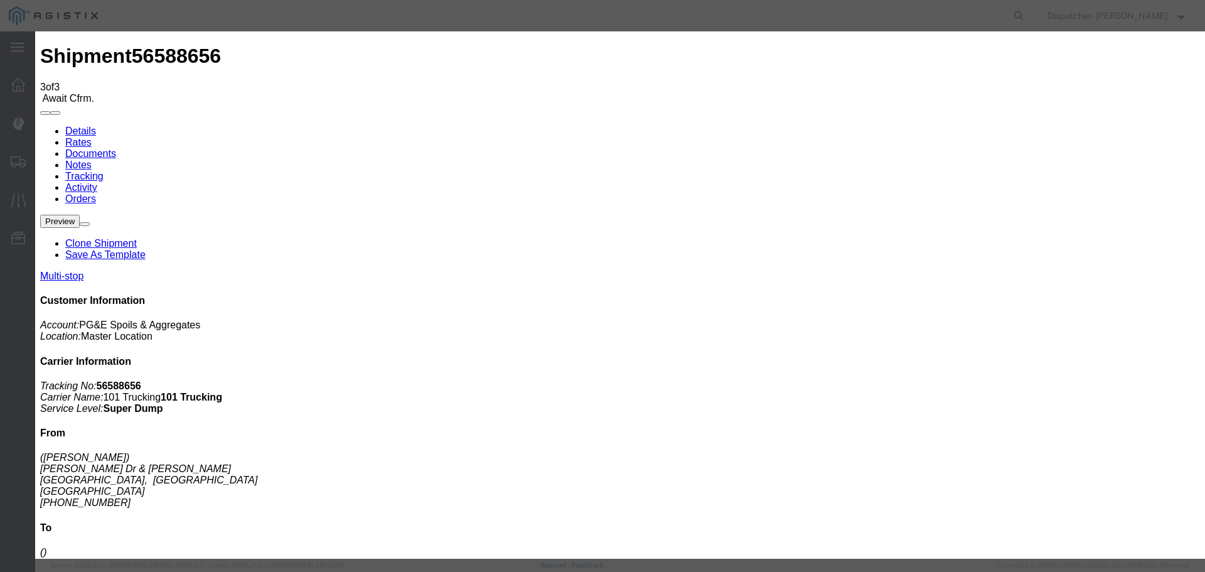
select select "ARVDLVLOC"
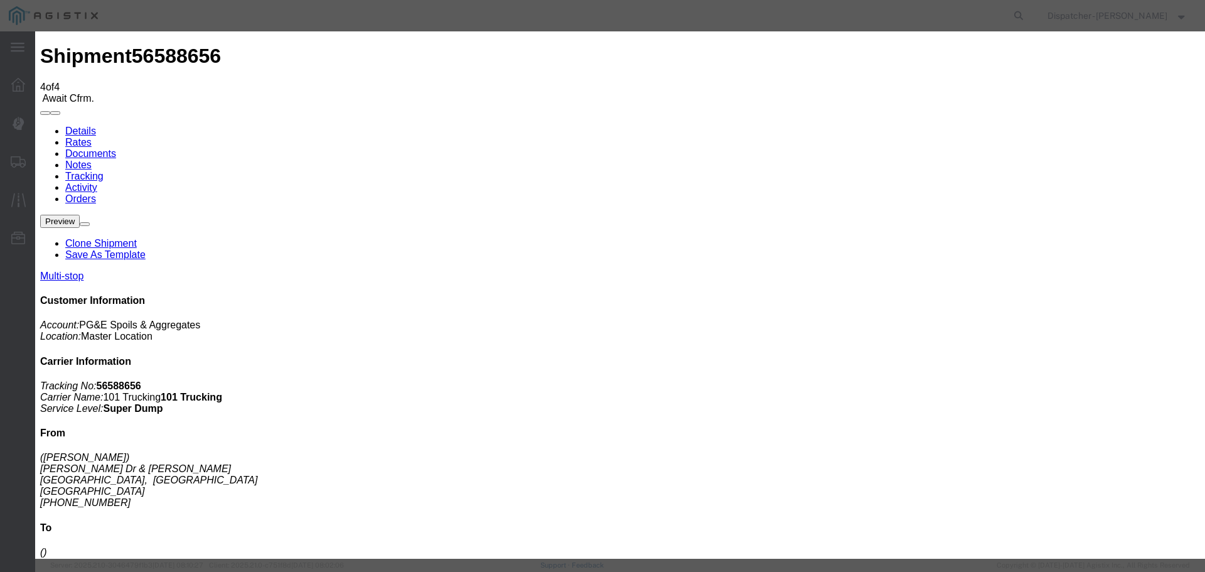
type input "[DATE]"
type input "11:00 AM"
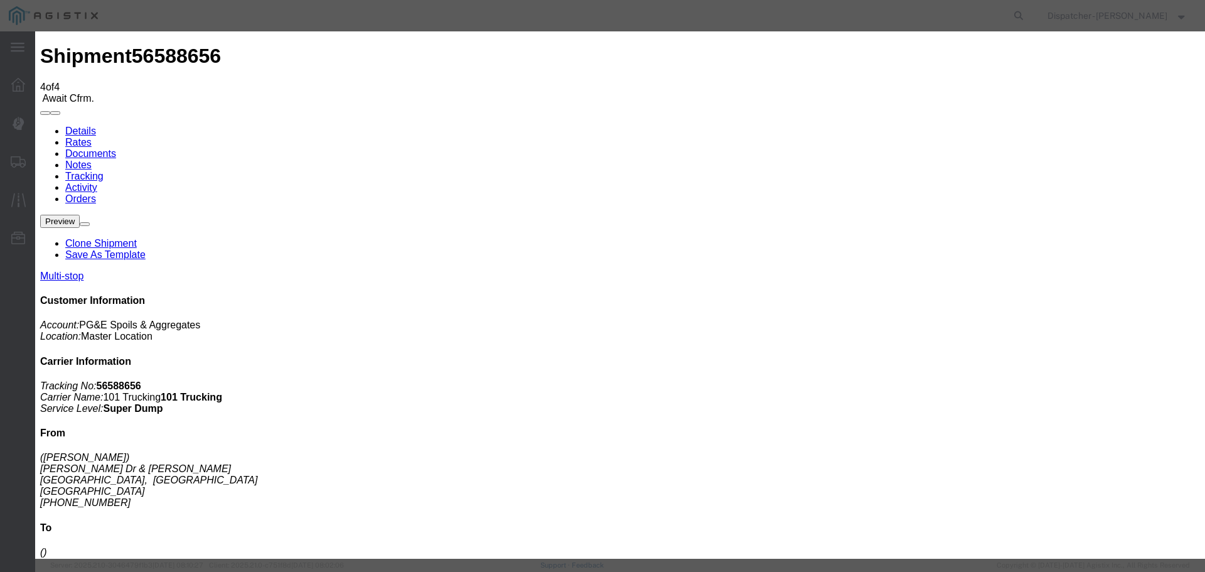
type input "[DATE]"
type input "3:45 PM"
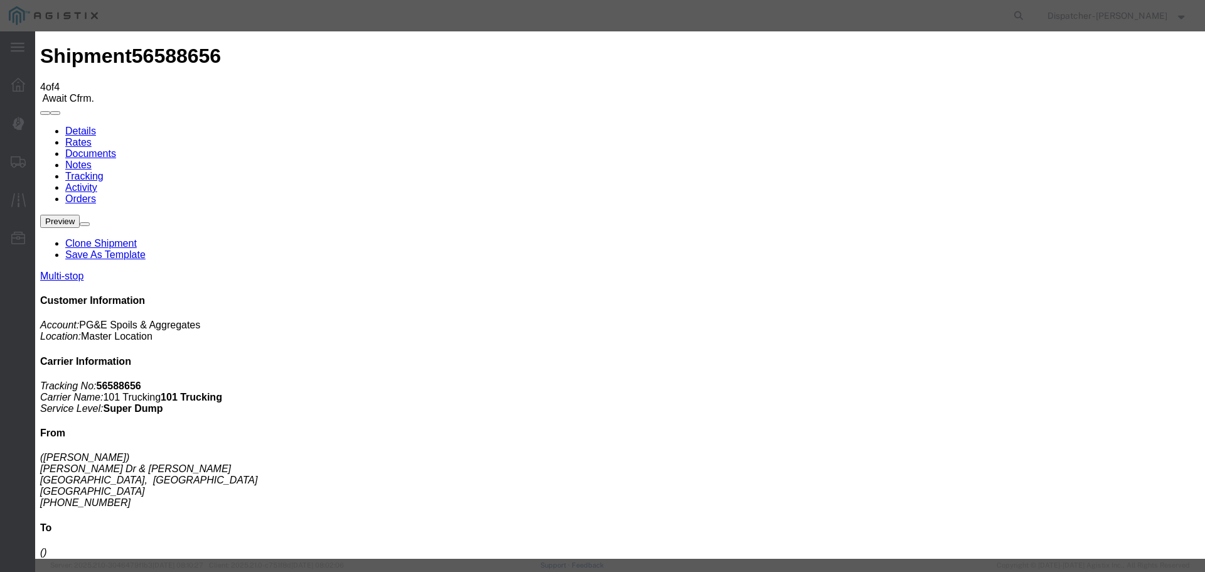
select select "DELIVRED"
select select "{"pickupDeliveryInfoId": "122468316","pickupOrDelivery": "D","stopNum": "2","lo…"
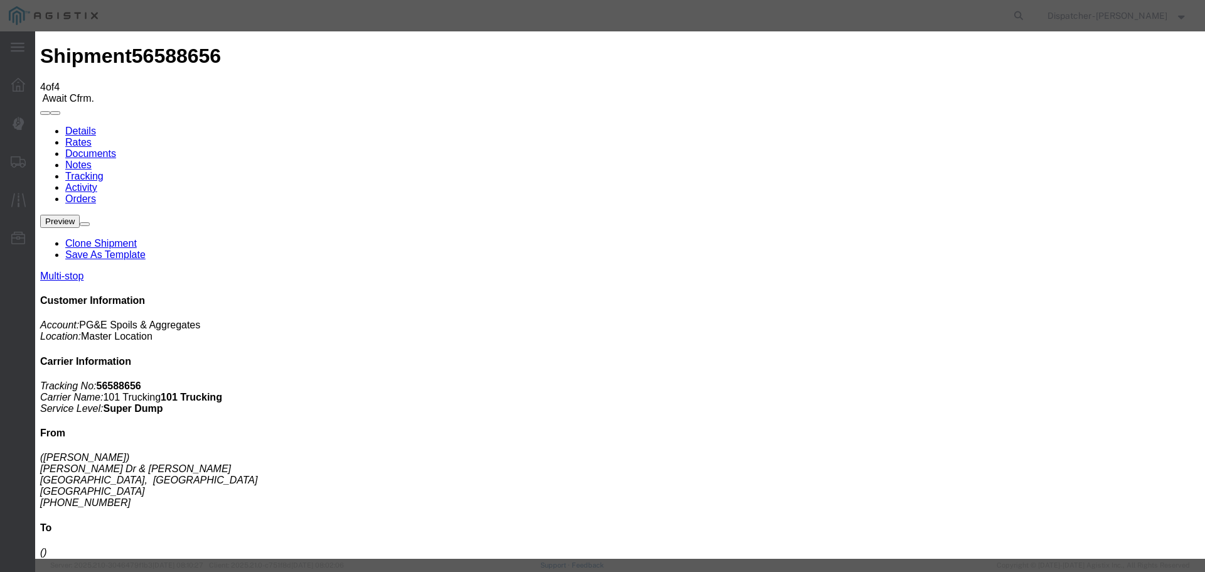
select select "CA"
type input "Antioch"
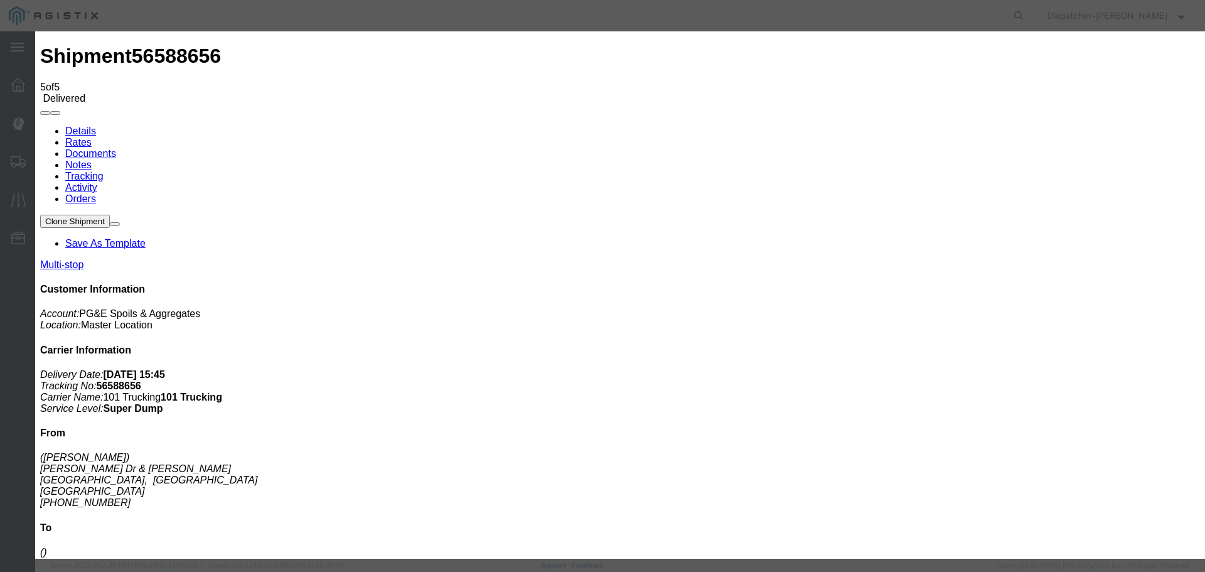
type input "[DATE]"
type input "11:00 AM"
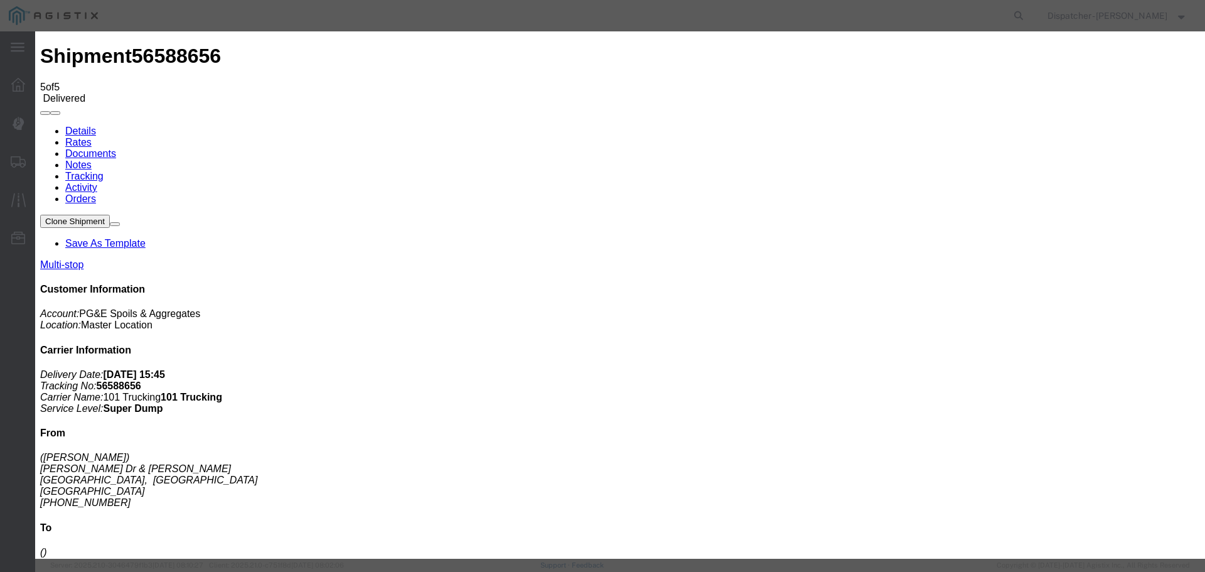
type input "[DATE]"
type input "5:30 PM"
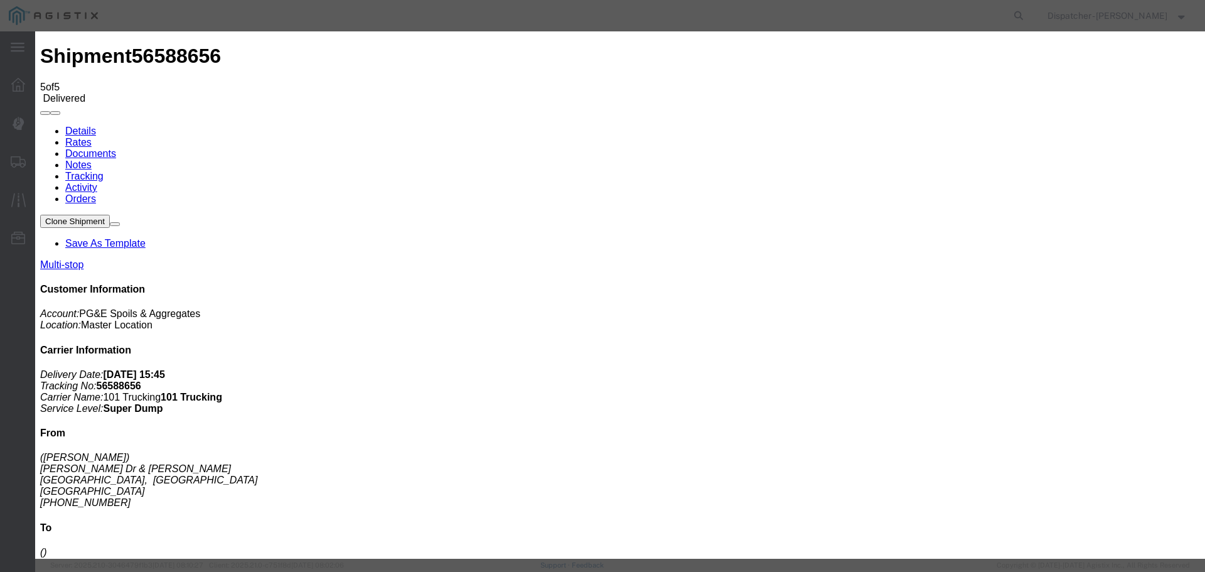
select select "{"pickupDeliveryInfoId": "122468315","pickupOrDelivery": "P","stopNum": "1","lo…"
select select "CA"
type input "[GEOGRAPHIC_DATA]"
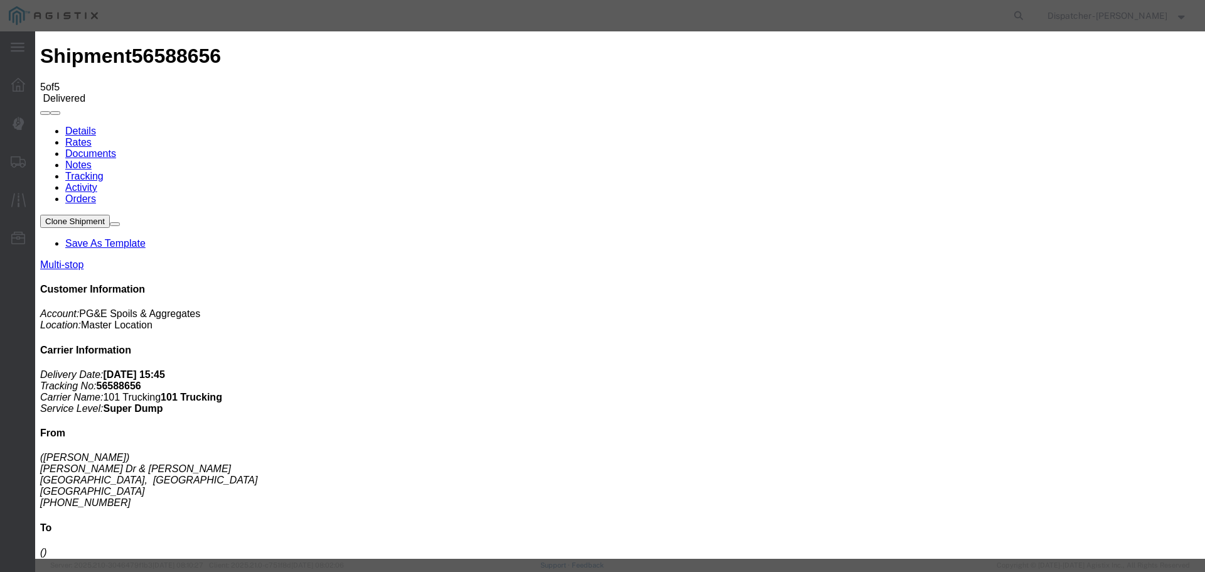
select select "ARVPULOC"
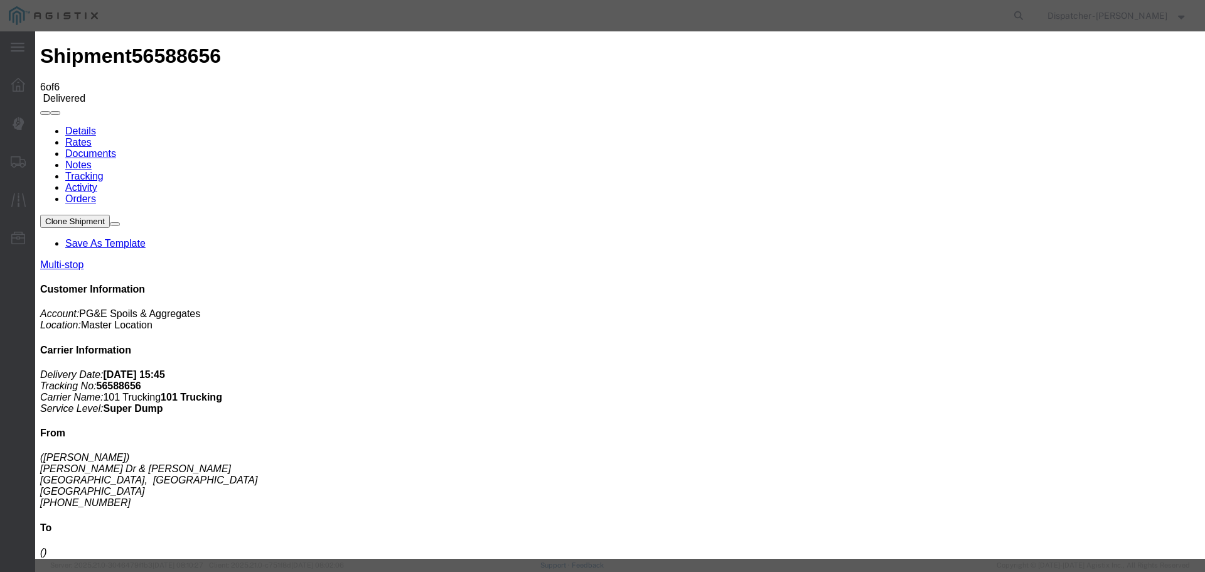
type input "[DATE]"
type input "11:00 AM"
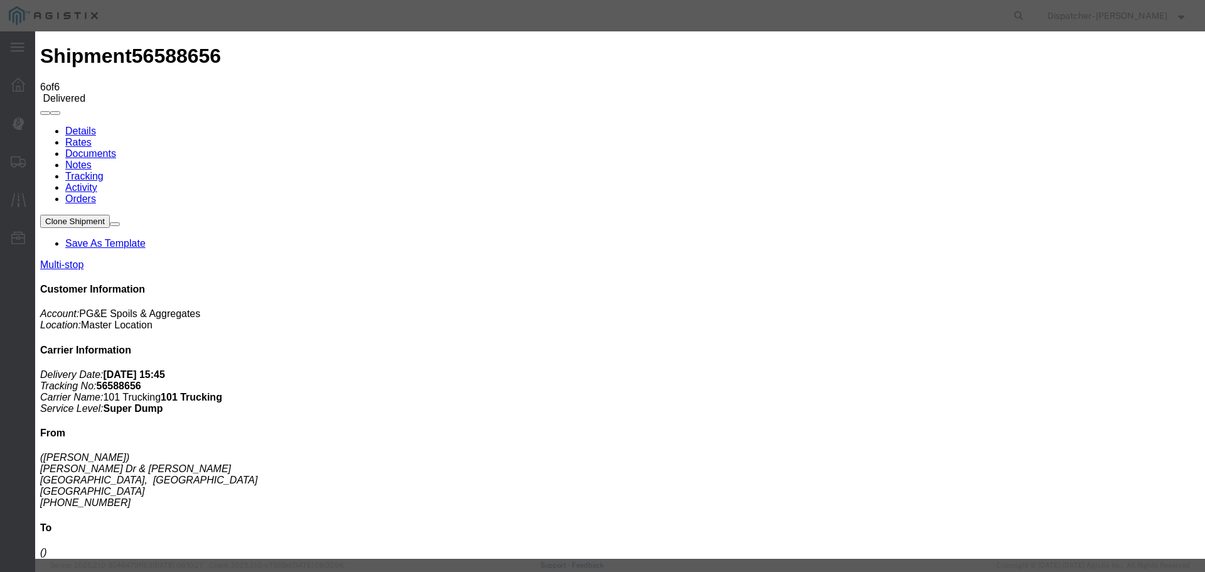
type input "[DATE]"
type input "5:30 PM"
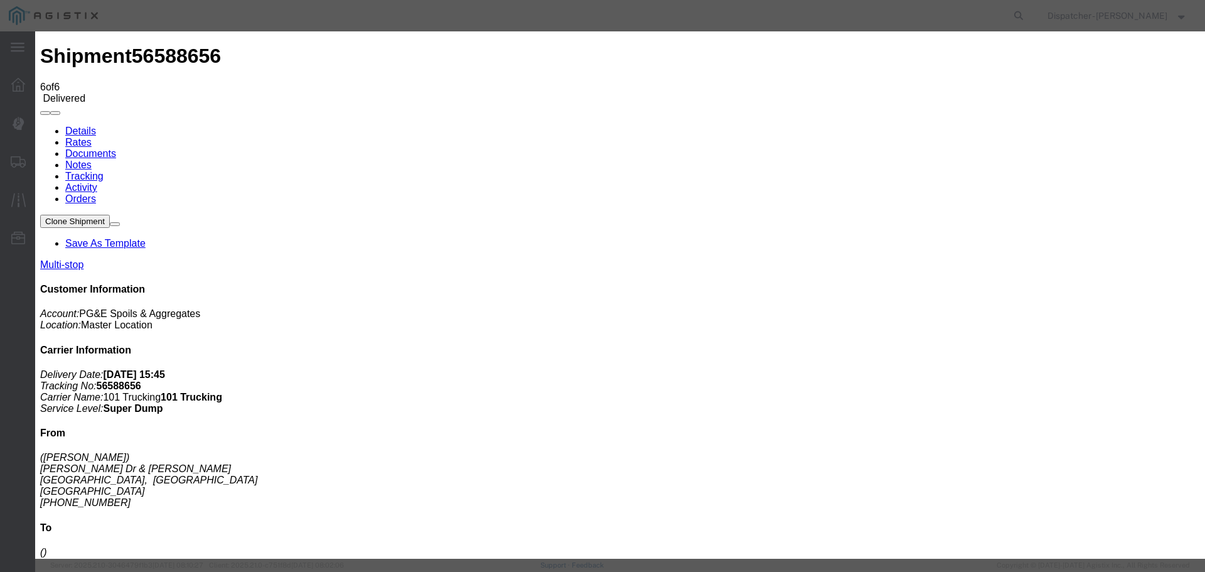
select select "{"pickupDeliveryInfoId": "122468315","pickupOrDelivery": "P","stopNum": "1","lo…"
select select "CA"
type input "[GEOGRAPHIC_DATA]"
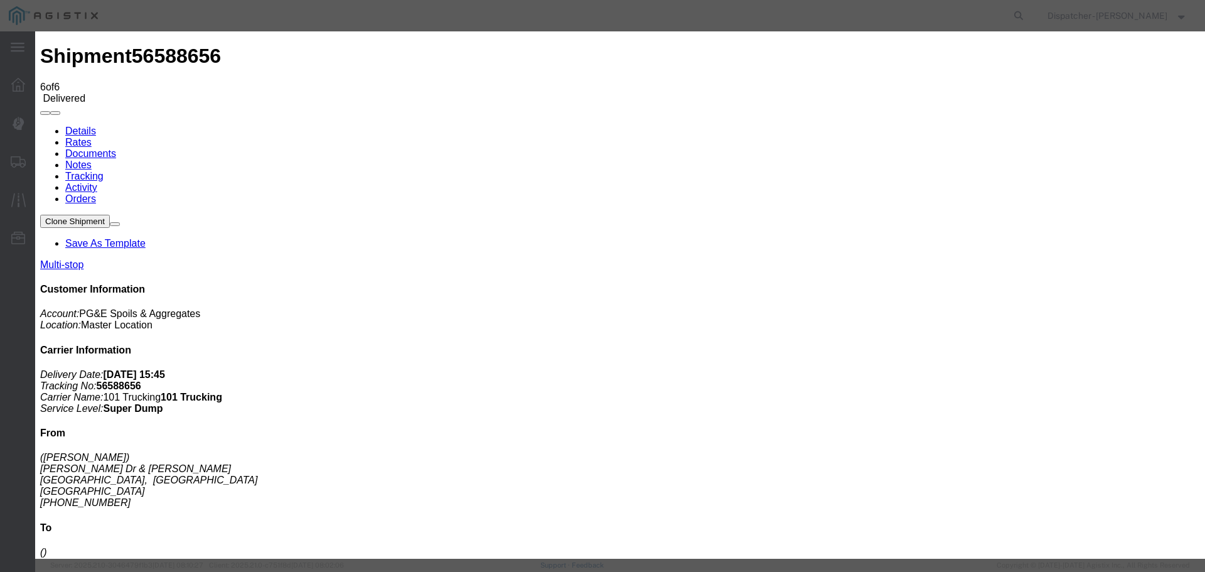
select select "BREAKSTART"
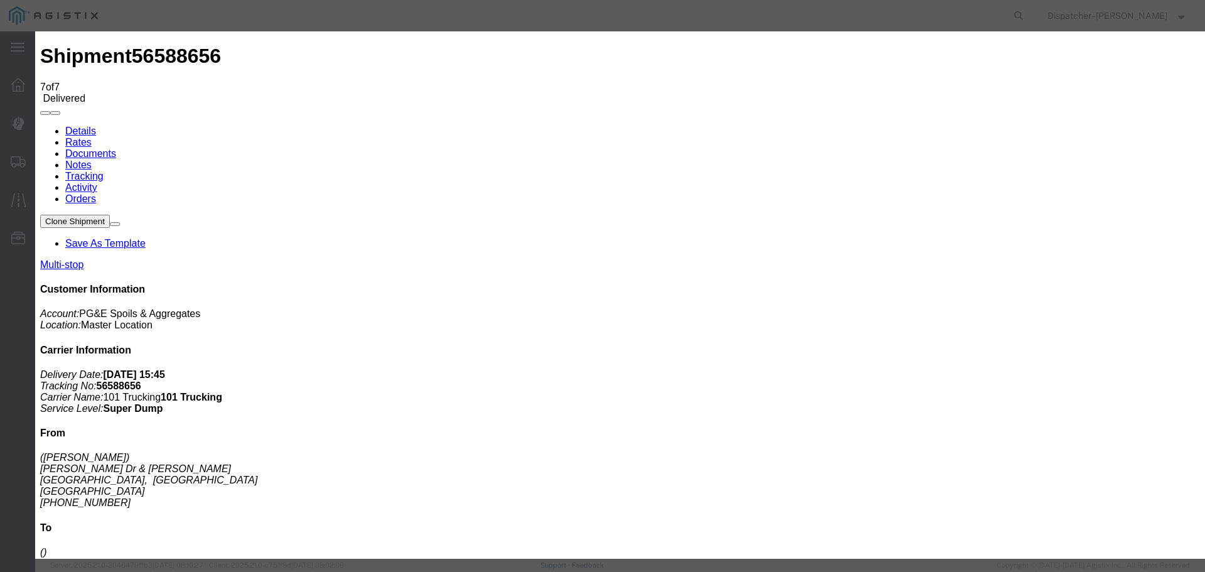
type input "[DATE]"
type input "11:00 AM"
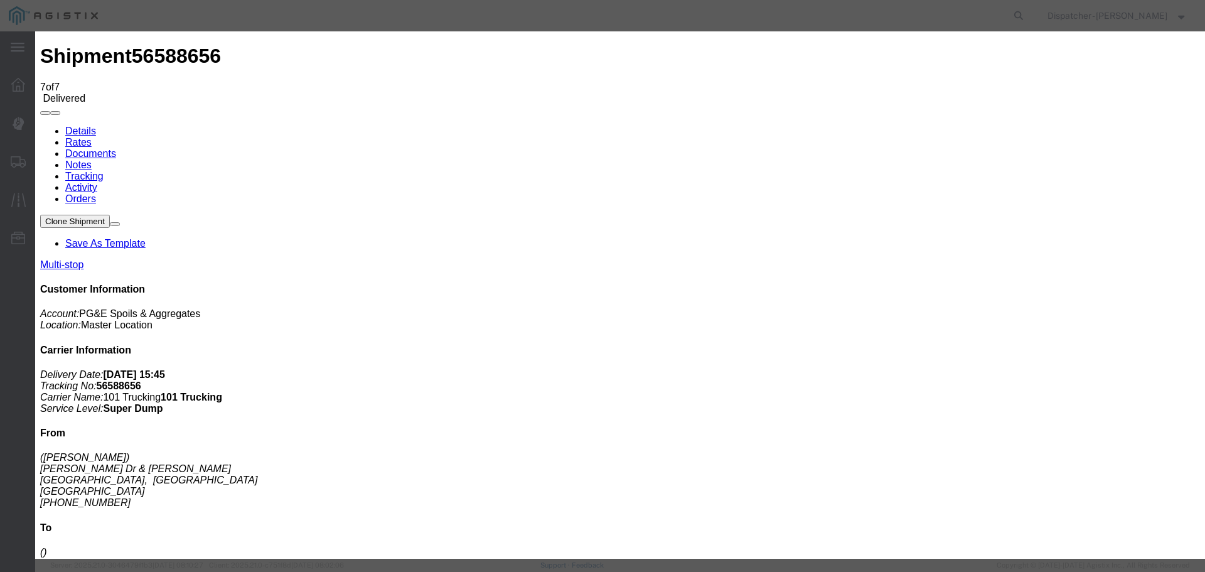
type input "[DATE]"
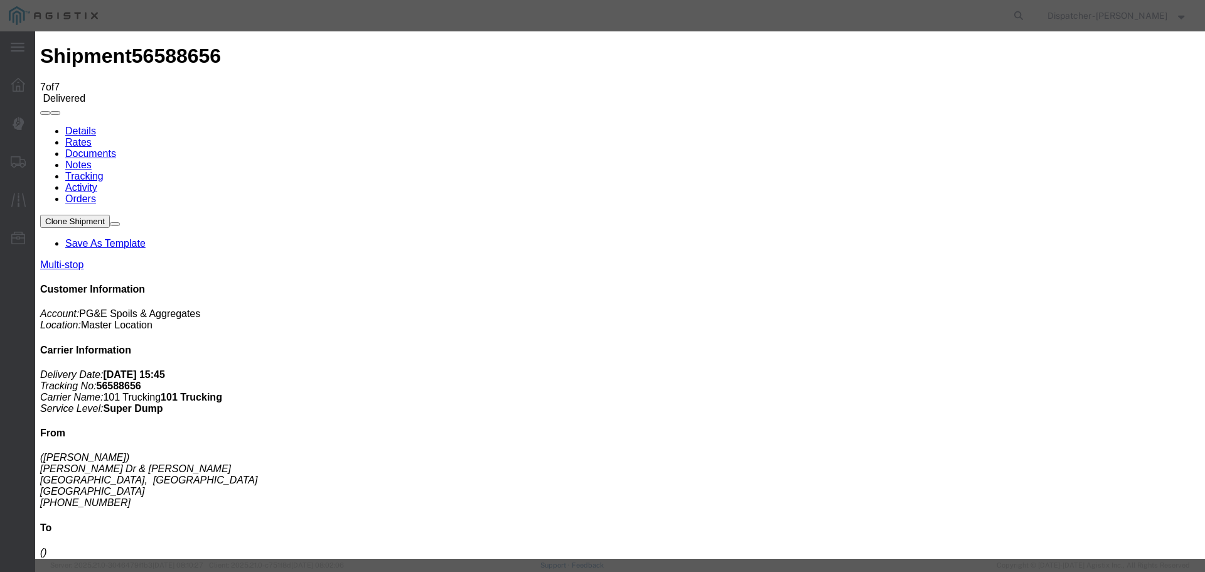
type input "6:00 PM"
select select "{"pickupDeliveryInfoId": "122468315","pickupOrDelivery": "P","stopNum": "1","lo…"
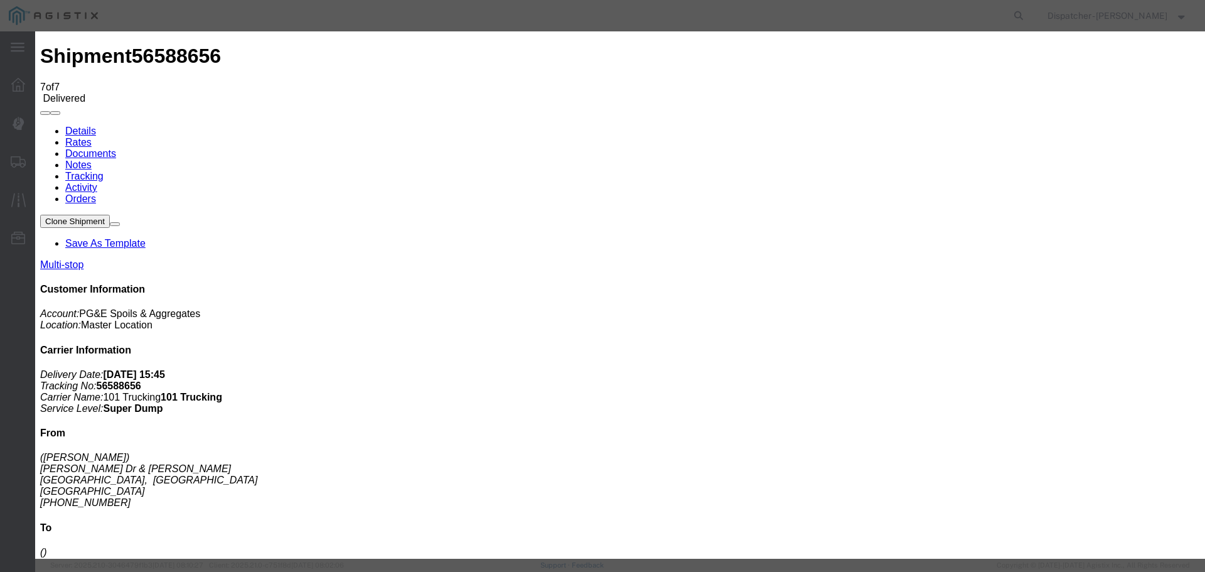
select select "CA"
type input "[GEOGRAPHIC_DATA]"
select select "BREAKSTOP"
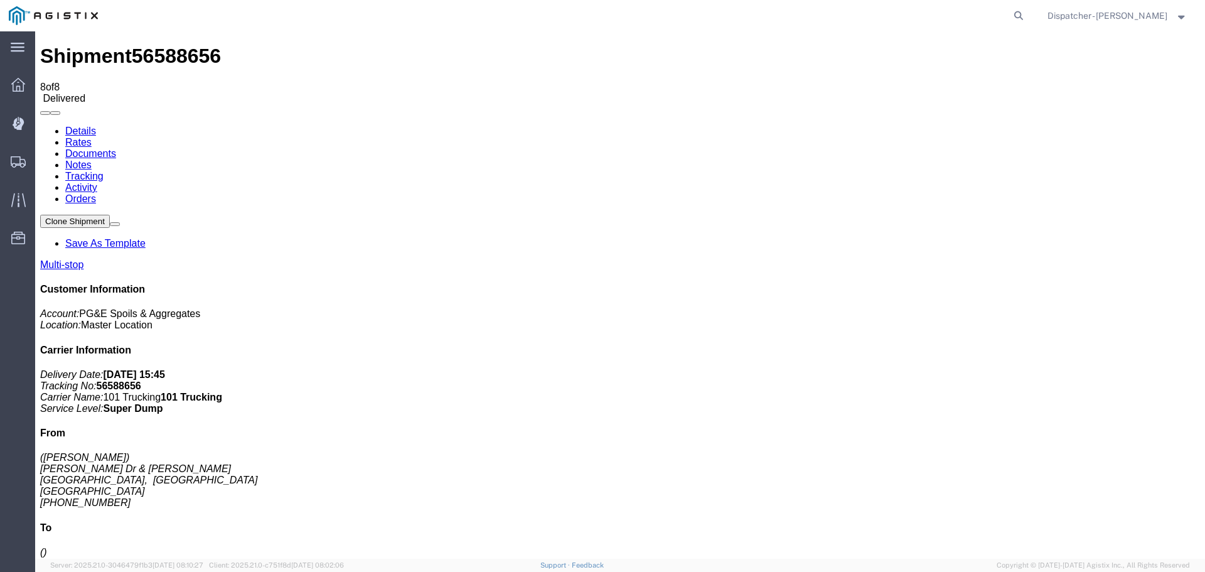
click at [92, 159] on link "Notes" at bounding box center [78, 164] width 26 height 11
click at [116, 148] on link "Documents" at bounding box center [90, 153] width 51 height 11
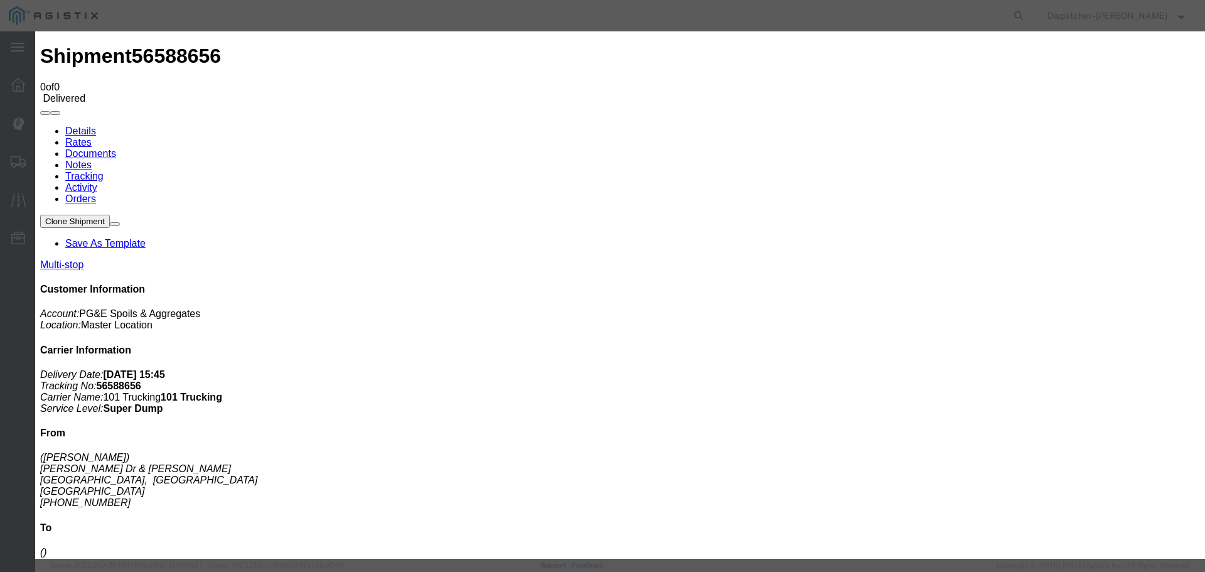
type input "Truck and Scale Tags"
type input "C:\fakepath\Truck and Scale Tags 56588656.pdf"
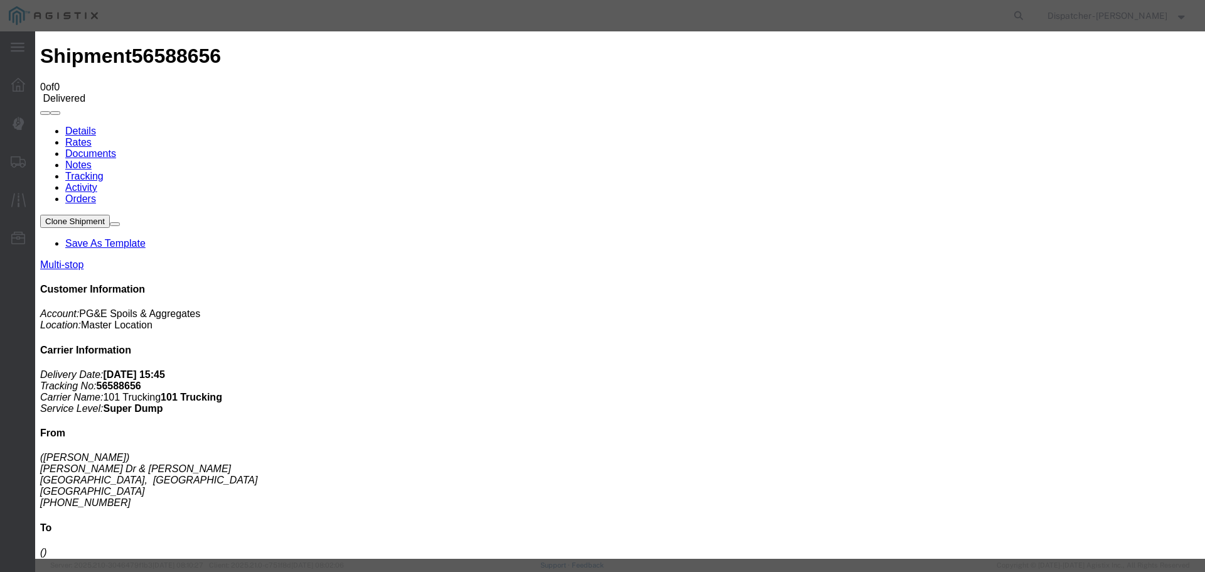
select select
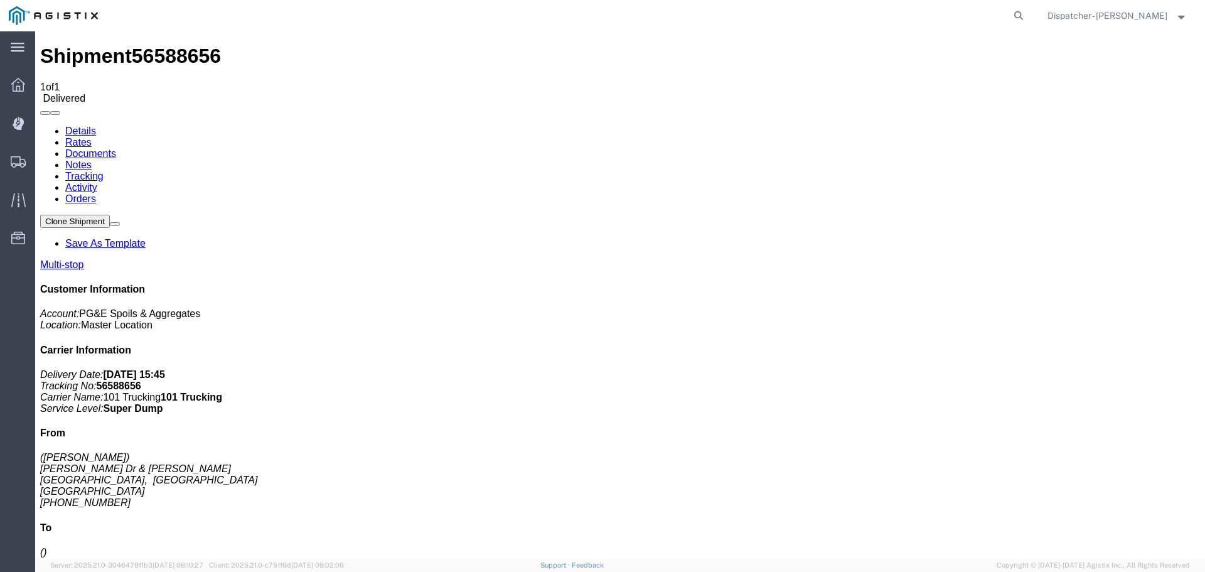
click at [43, 162] on span "Shipments" at bounding box center [39, 161] width 9 height 25
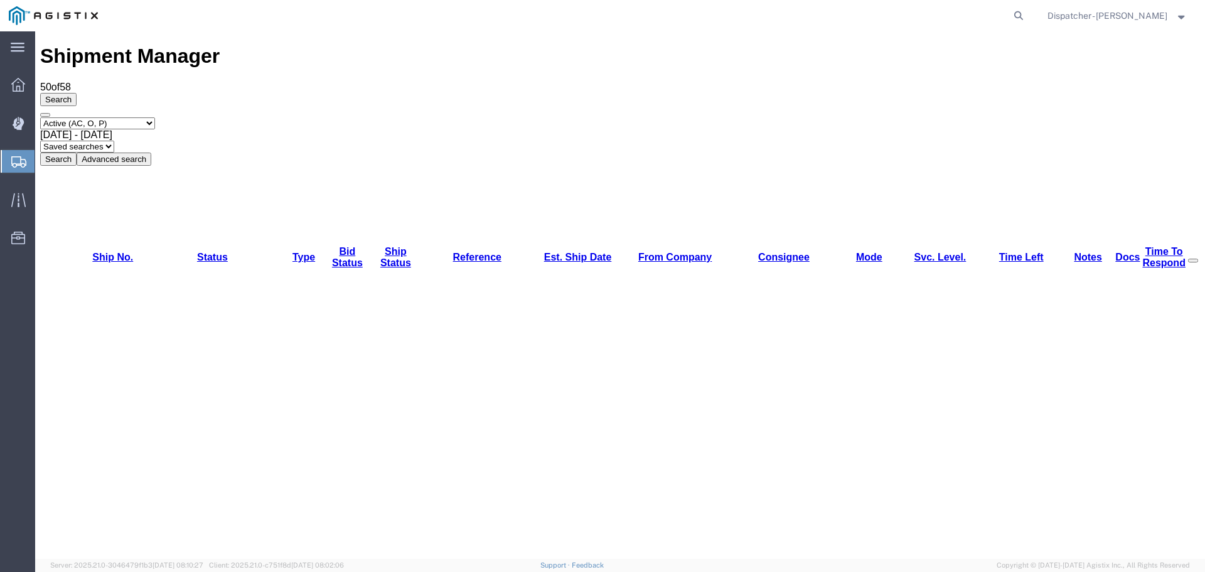
click at [112, 129] on span "[DATE] - [DATE]" at bounding box center [76, 134] width 72 height 11
click at [77, 152] on button "Search" at bounding box center [58, 158] width 36 height 13
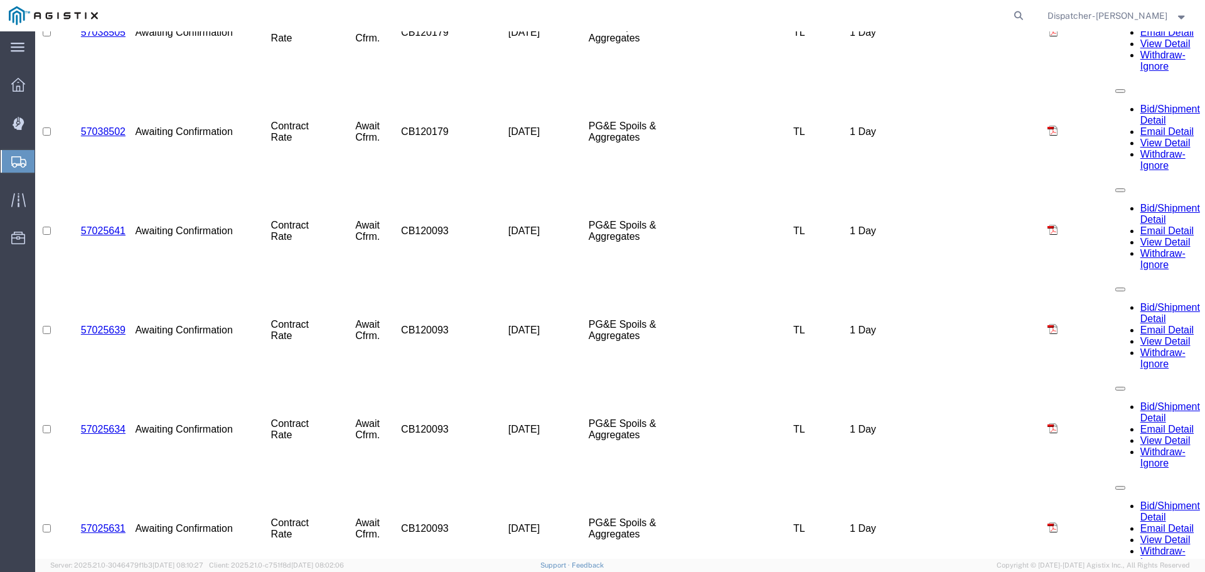
scroll to position [1605, 0]
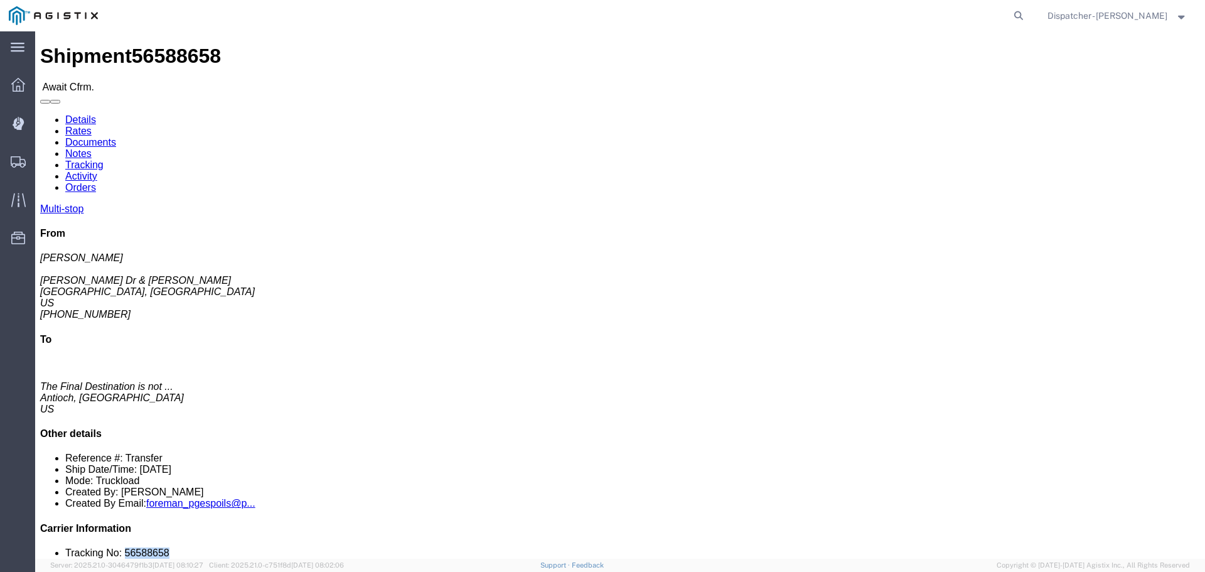
drag, startPoint x: 1025, startPoint y: 375, endPoint x: 987, endPoint y: 381, distance: 38.8
click li "Tracking No: 56588658"
copy li "56588658"
click link "Notes"
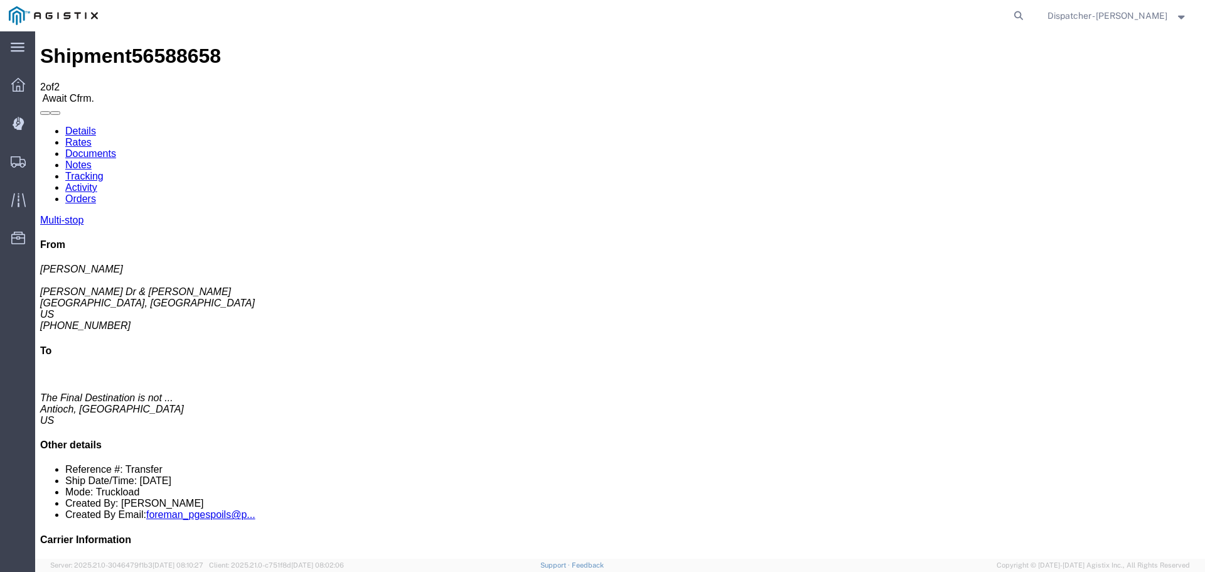
click at [104, 171] on link "Tracking" at bounding box center [84, 176] width 38 height 11
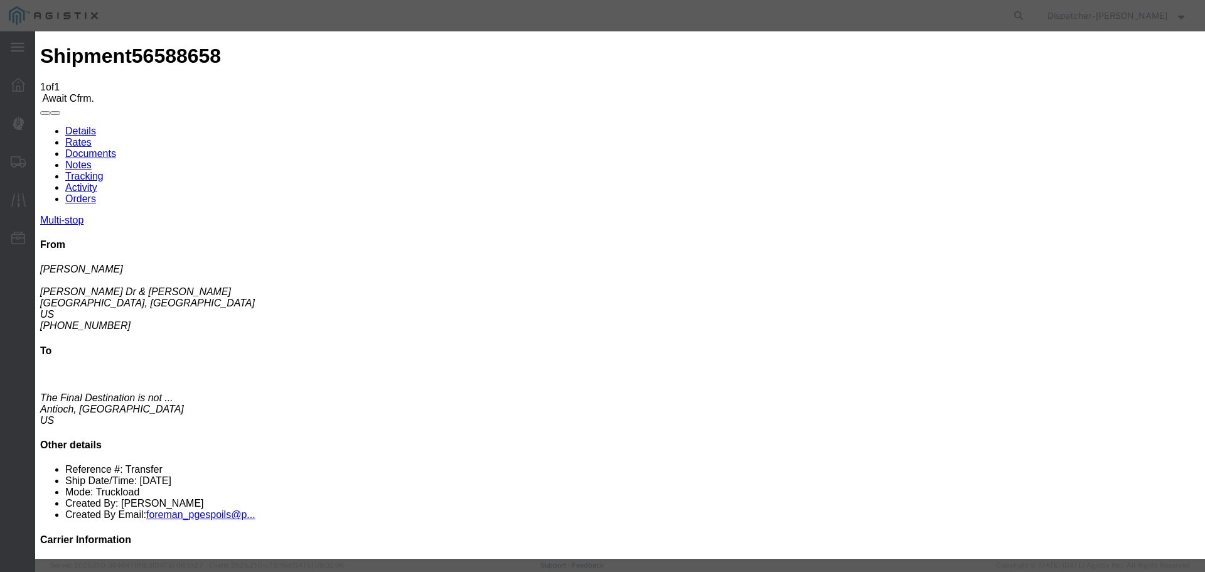
type input "[DATE]"
type input "11:00 AM"
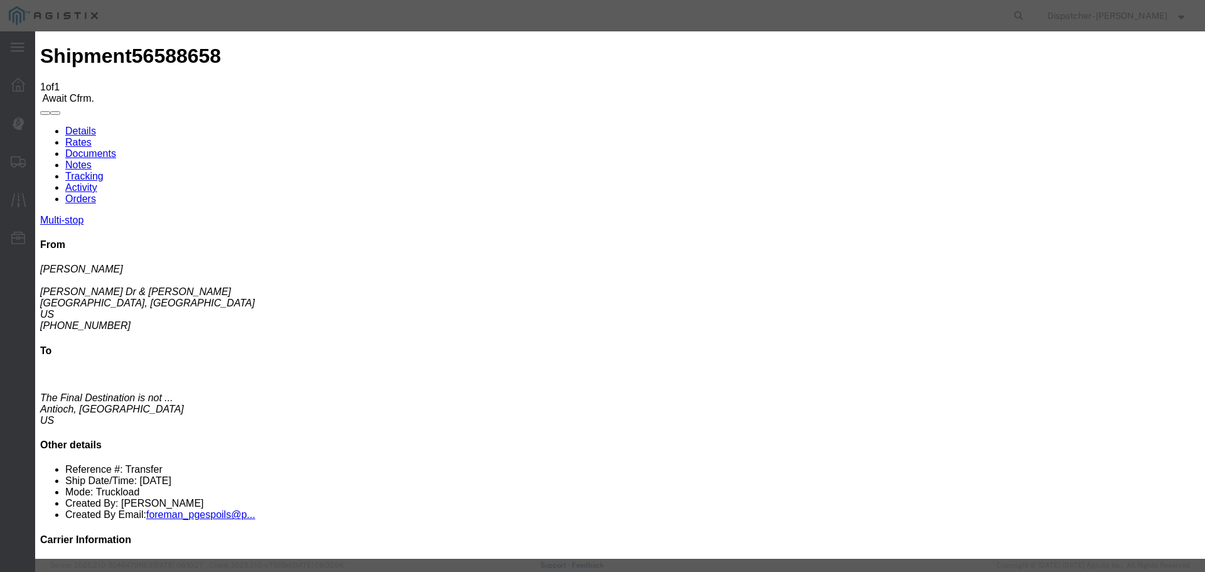
type input "[DATE]"
type input "8:00 AM"
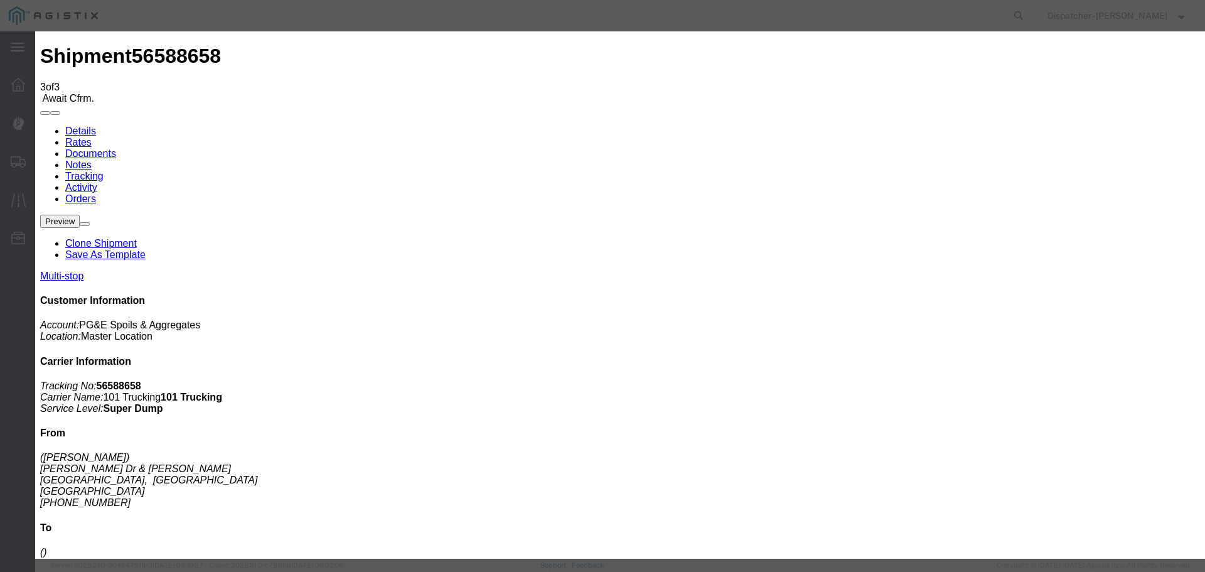
drag, startPoint x: 423, startPoint y: 293, endPoint x: 456, endPoint y: 258, distance: 47.9
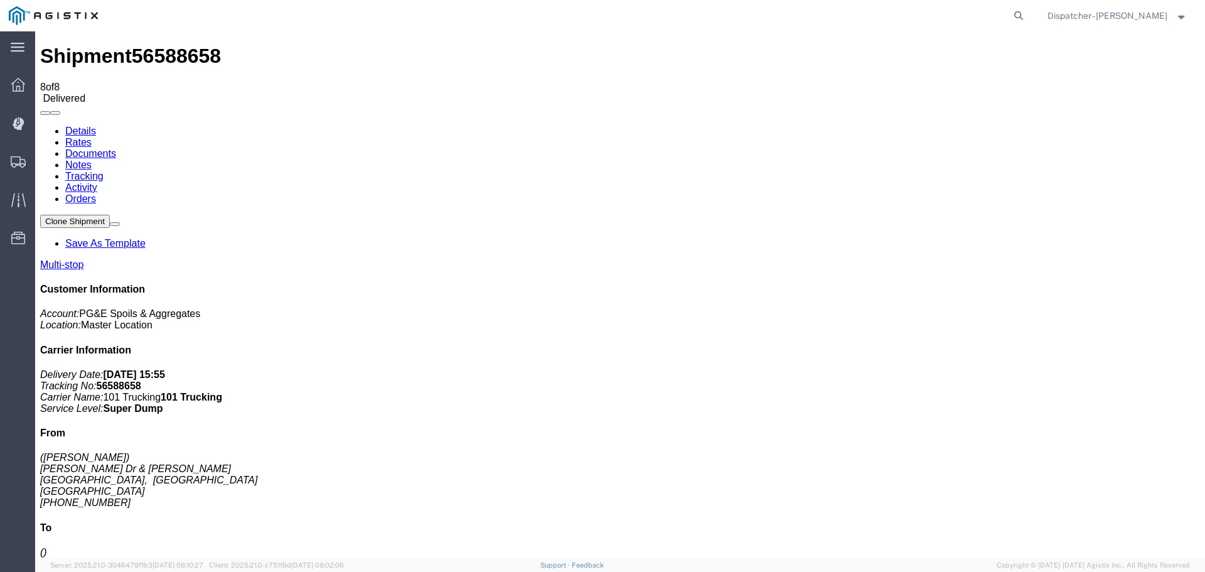
click at [92, 159] on link "Notes" at bounding box center [78, 164] width 26 height 11
click at [116, 148] on link "Documents" at bounding box center [90, 153] width 51 height 11
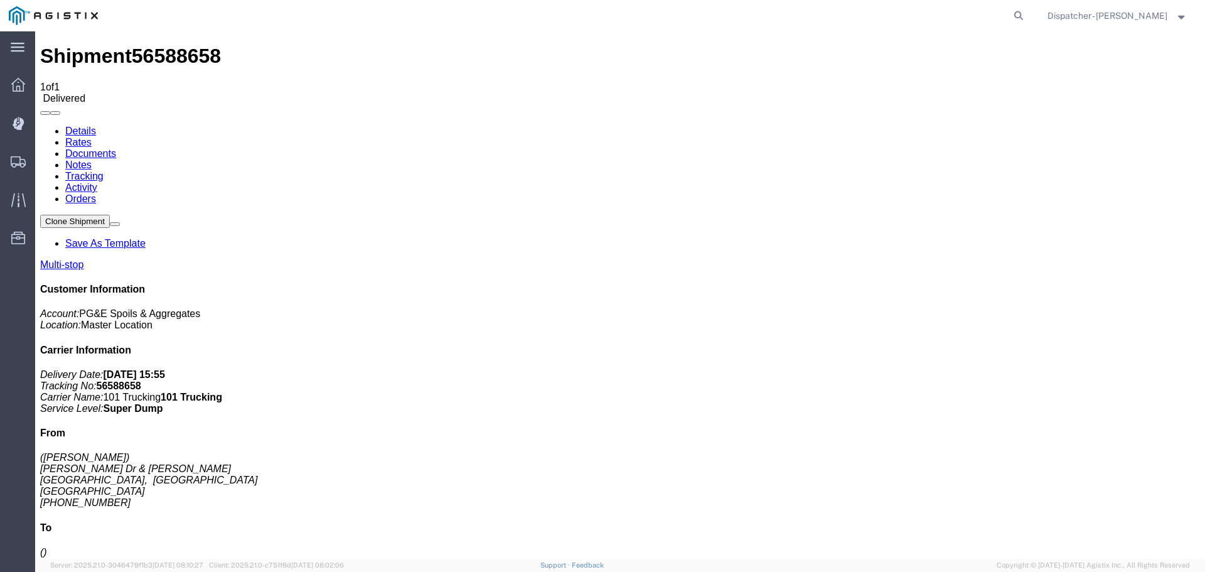
click at [43, 160] on span "Shipments" at bounding box center [39, 161] width 9 height 25
